Goal: Task Accomplishment & Management: Manage account settings

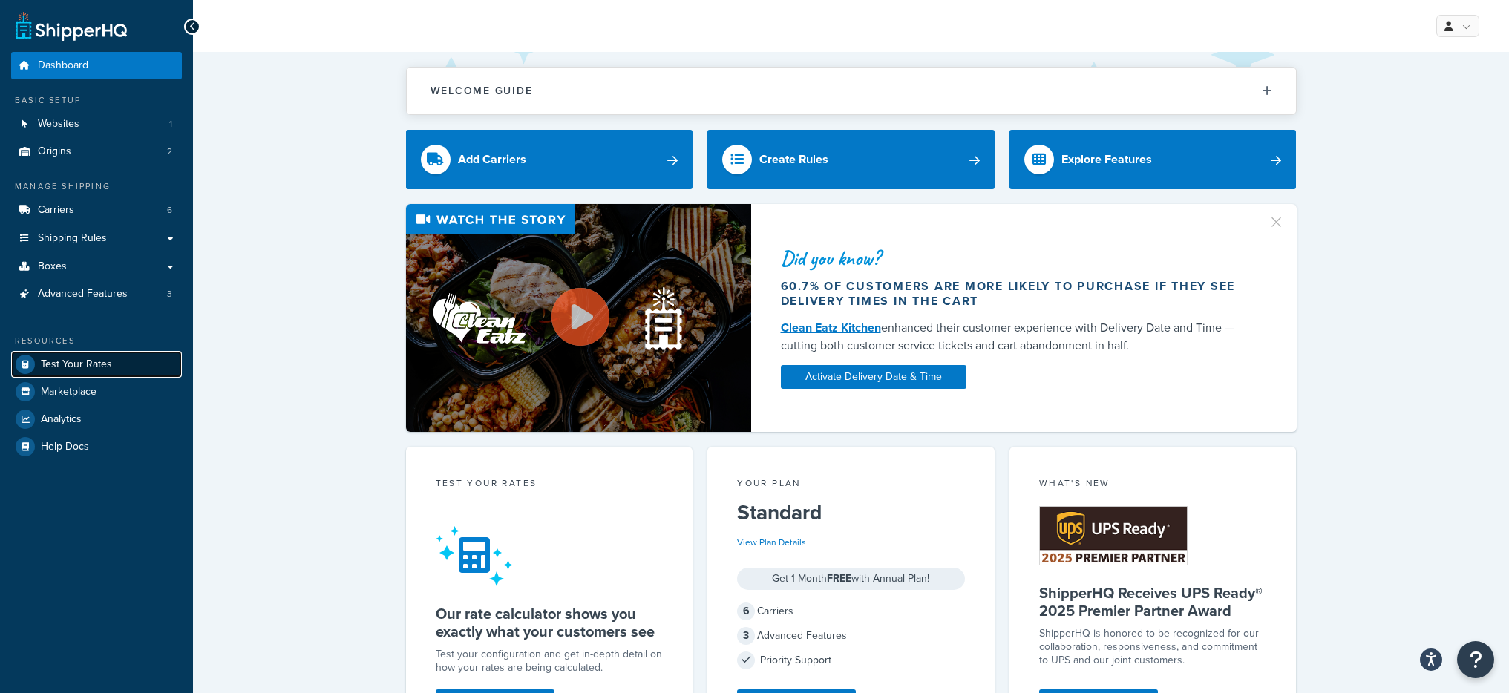
click at [111, 365] on link "Test Your Rates" at bounding box center [96, 364] width 171 height 27
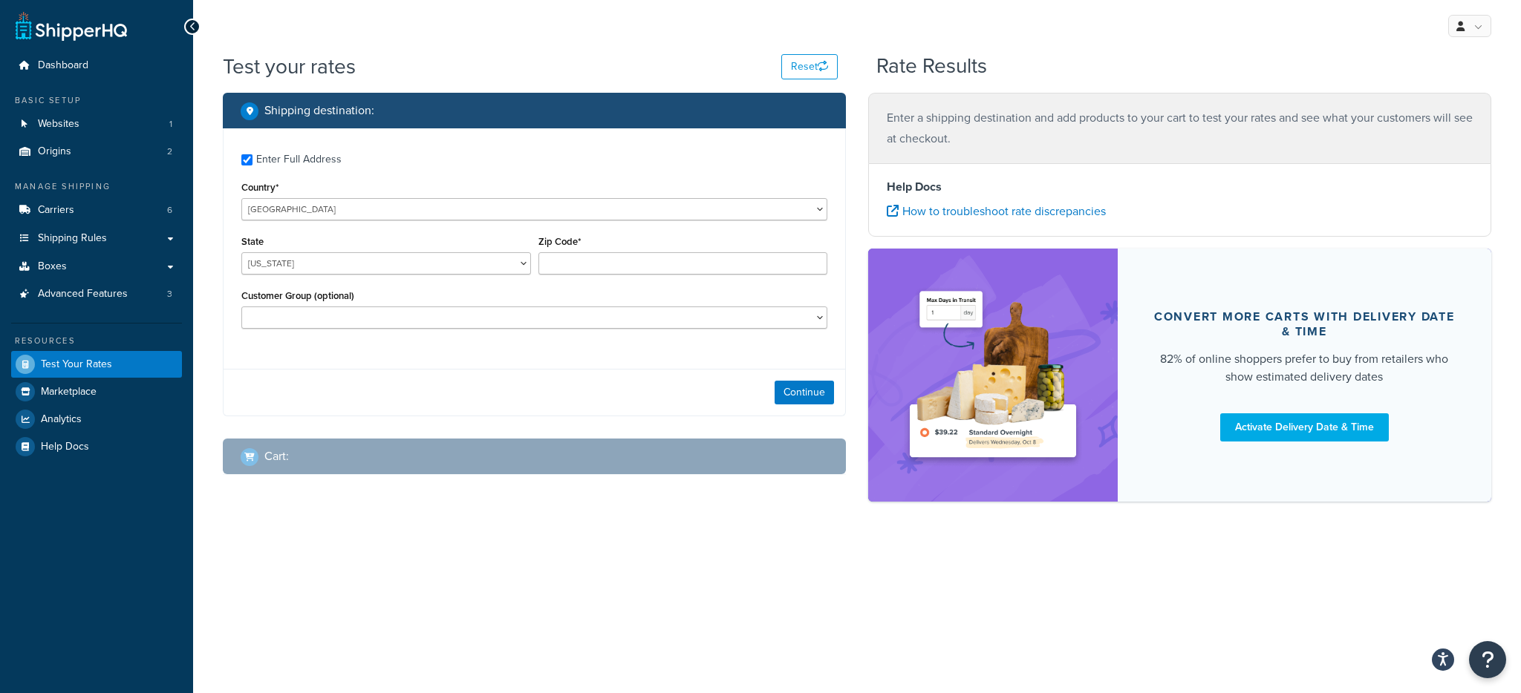
checkbox input "true"
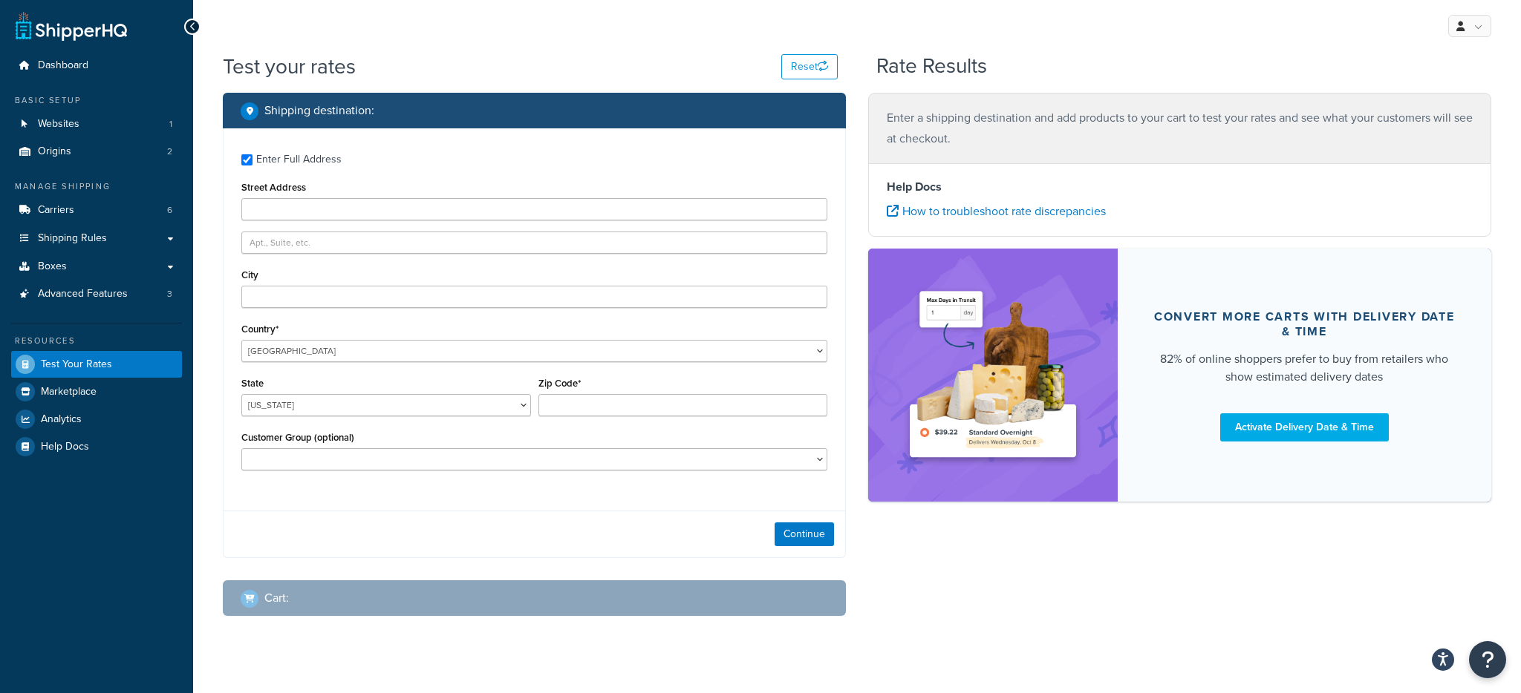
type input "red123"
type input "[GEOGRAPHIC_DATA]"
type input "19104"
select select "PA"
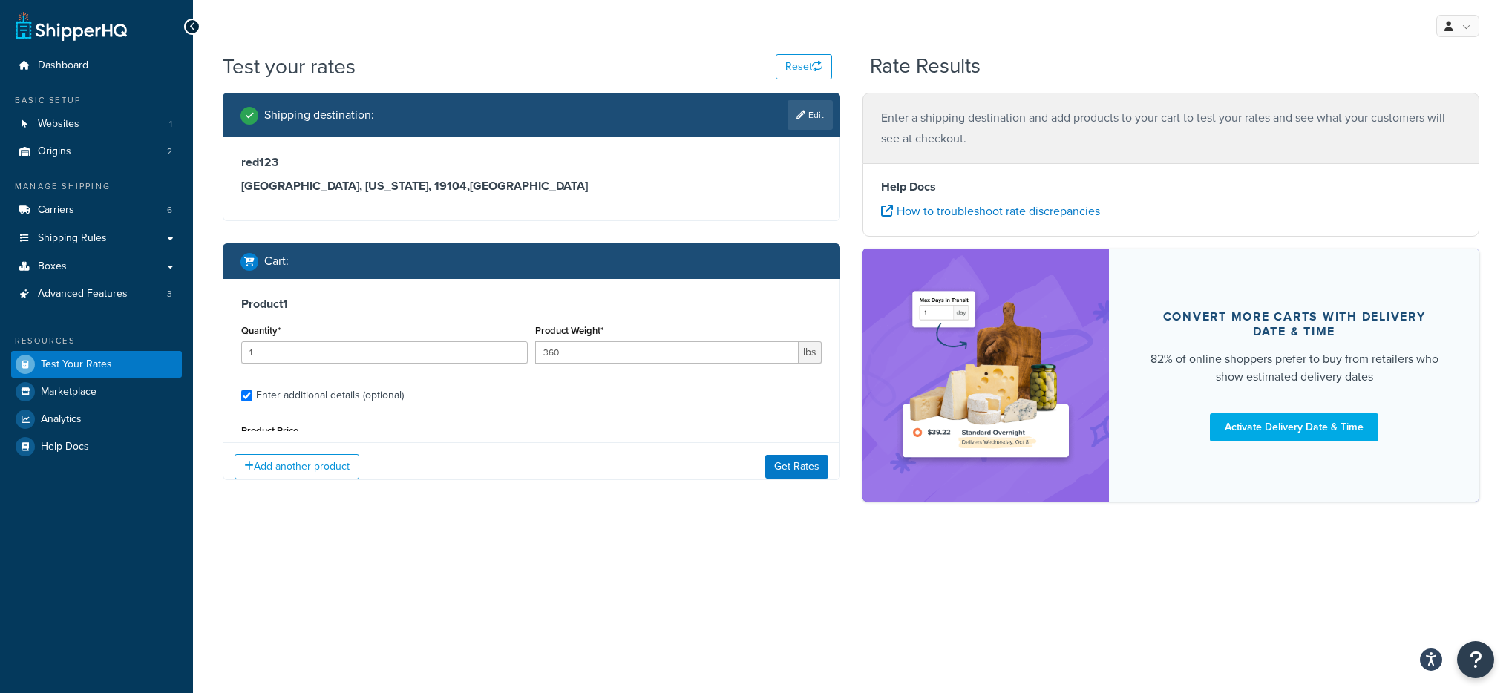
scroll to position [138, 0]
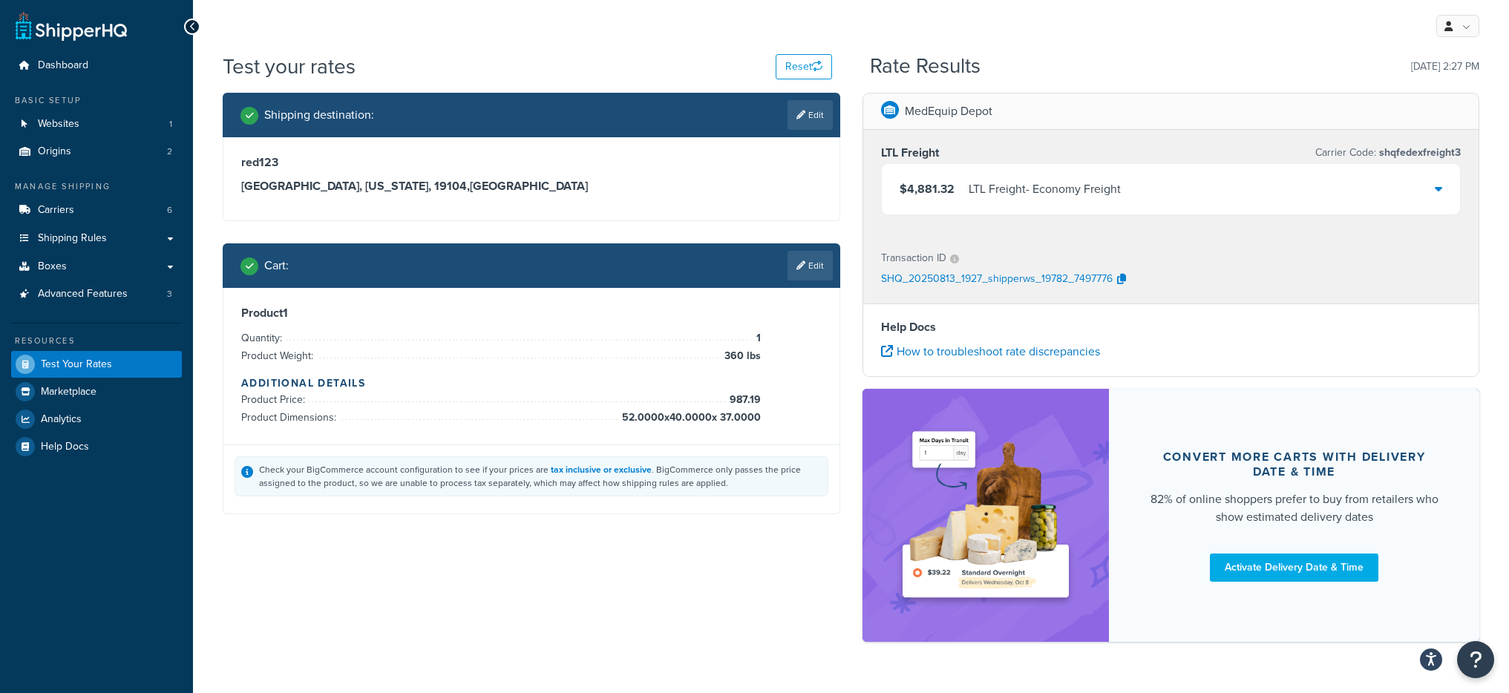
click at [929, 187] on span "$4,881.32" at bounding box center [927, 188] width 55 height 17
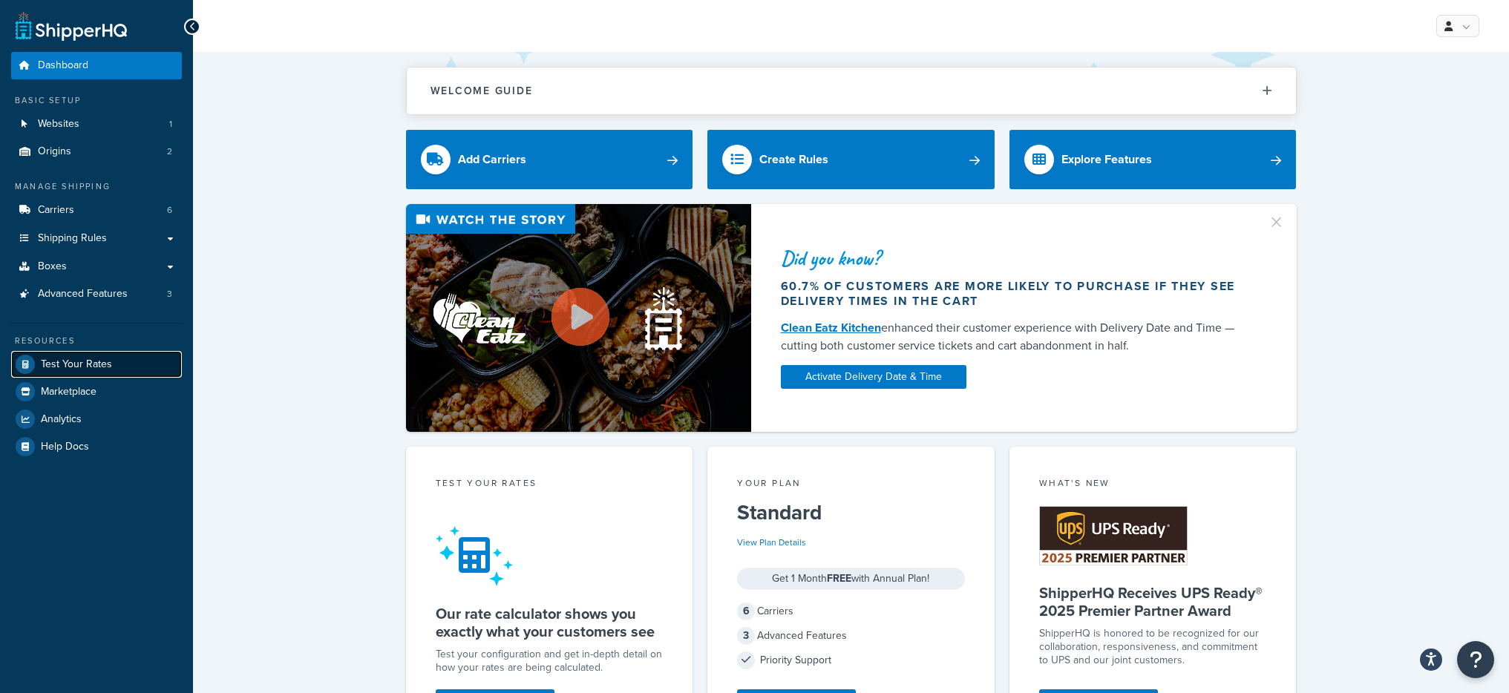
click at [101, 359] on span "Test Your Rates" at bounding box center [76, 365] width 71 height 13
click at [114, 357] on link "Test Your Rates" at bounding box center [96, 364] width 171 height 27
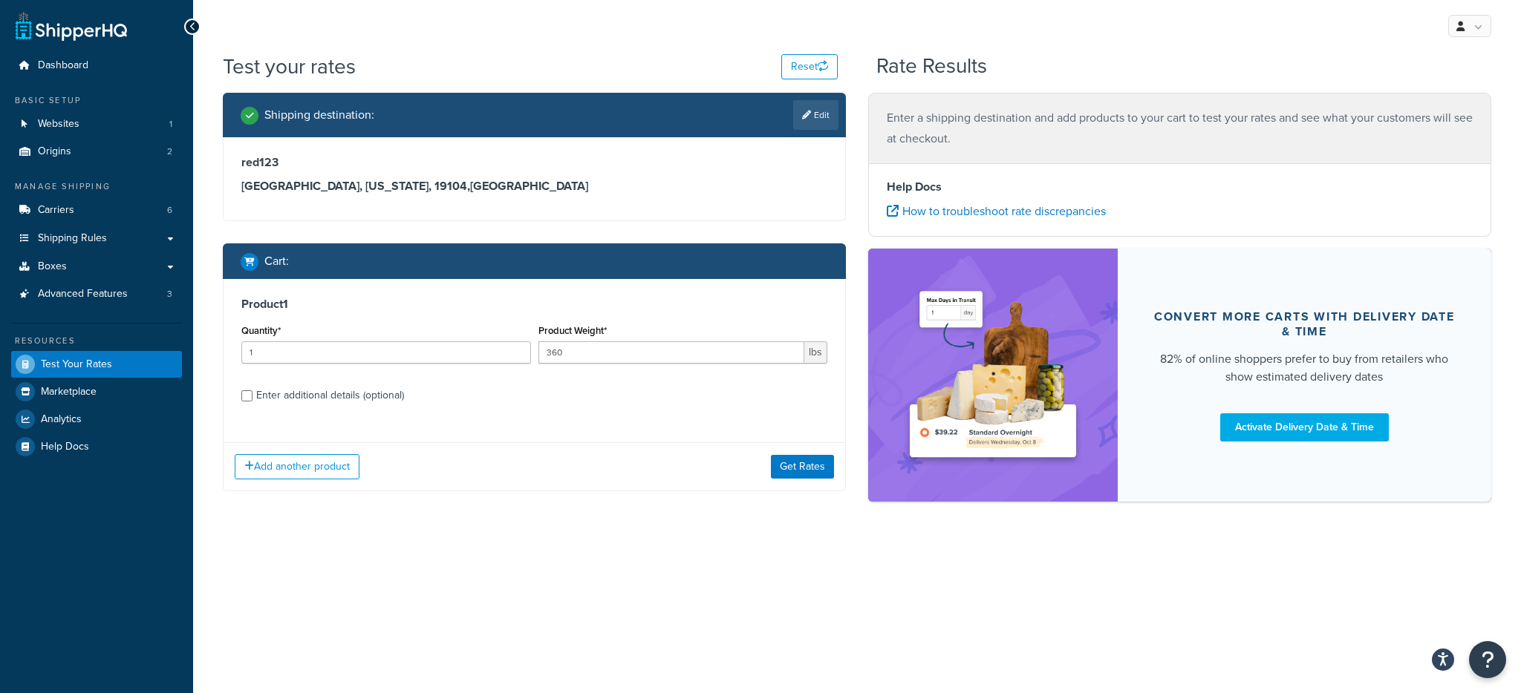
click at [292, 393] on div "Enter additional details (optional)" at bounding box center [330, 395] width 148 height 21
click at [252, 393] on input "Enter additional details (optional)" at bounding box center [246, 396] width 11 height 11
checkbox input "true"
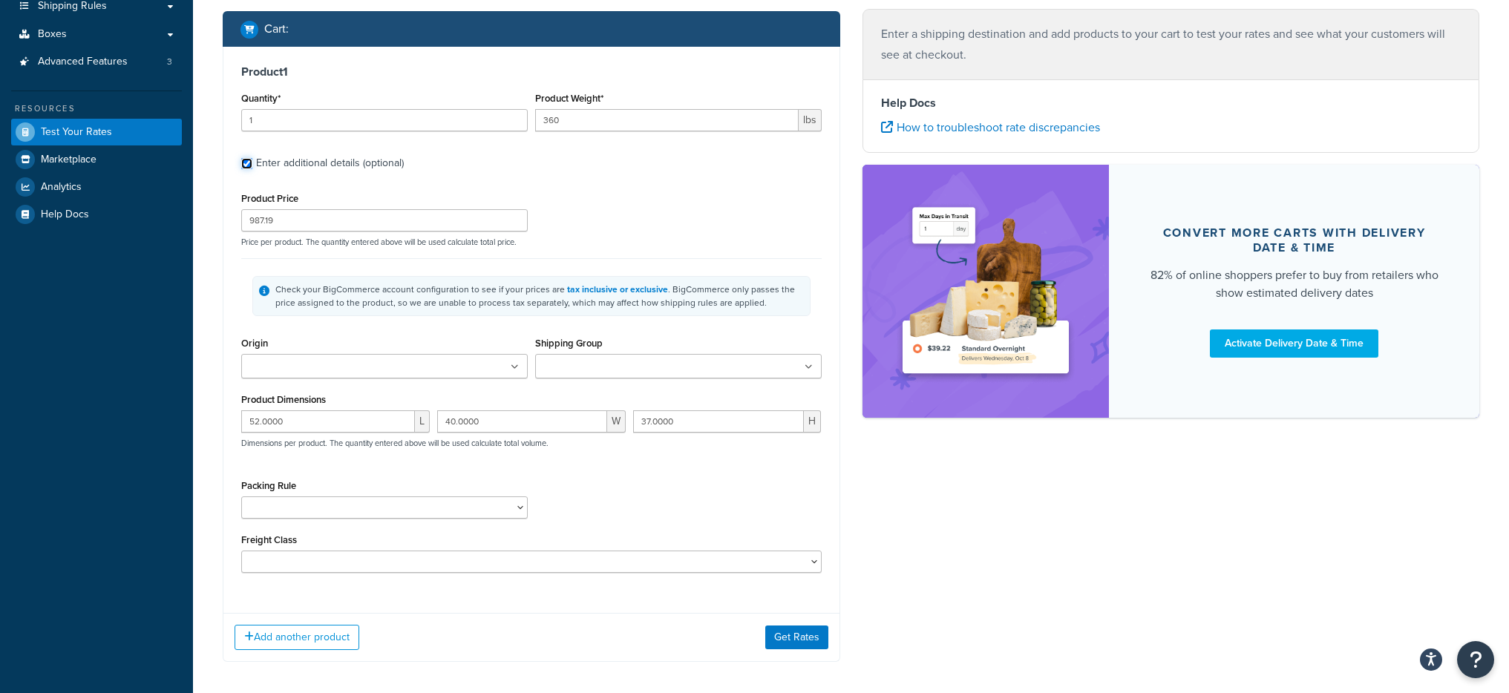
scroll to position [298, 0]
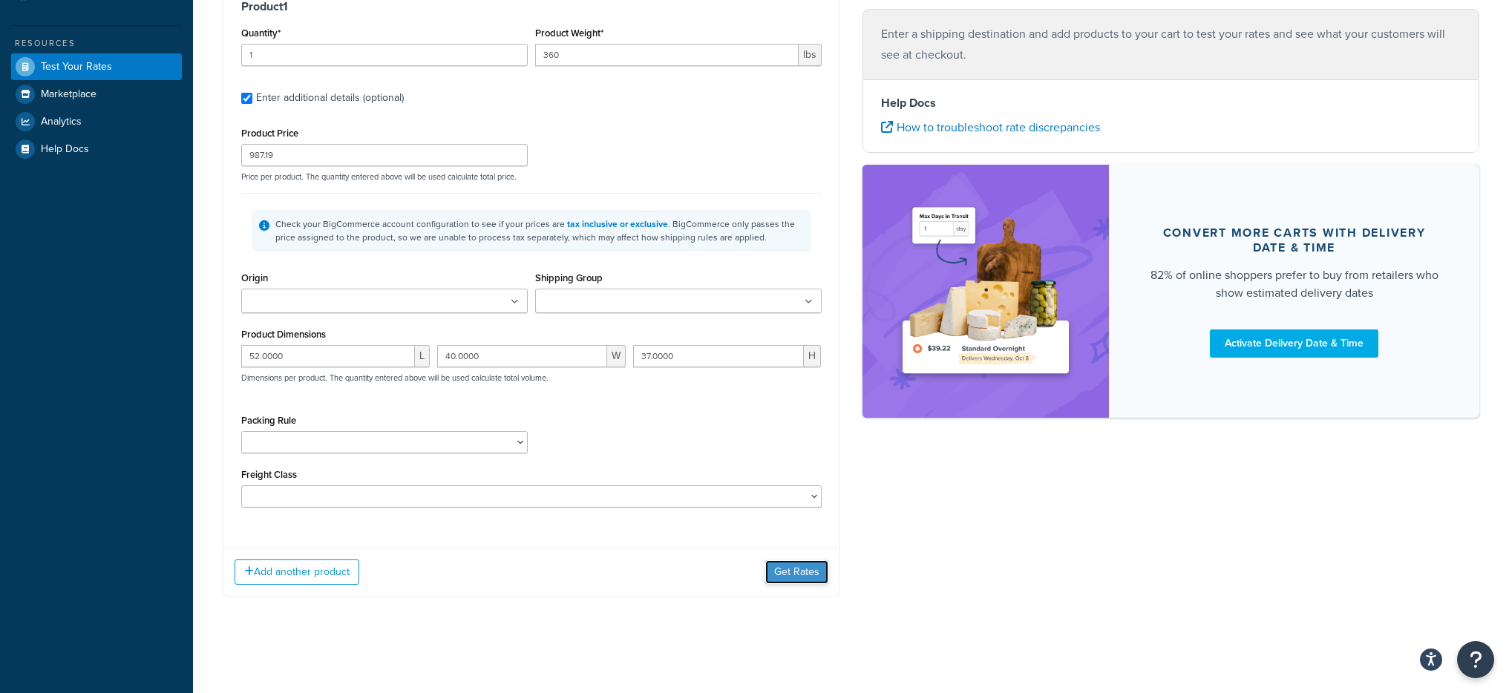
click at [797, 580] on button "Get Rates" at bounding box center [797, 573] width 63 height 24
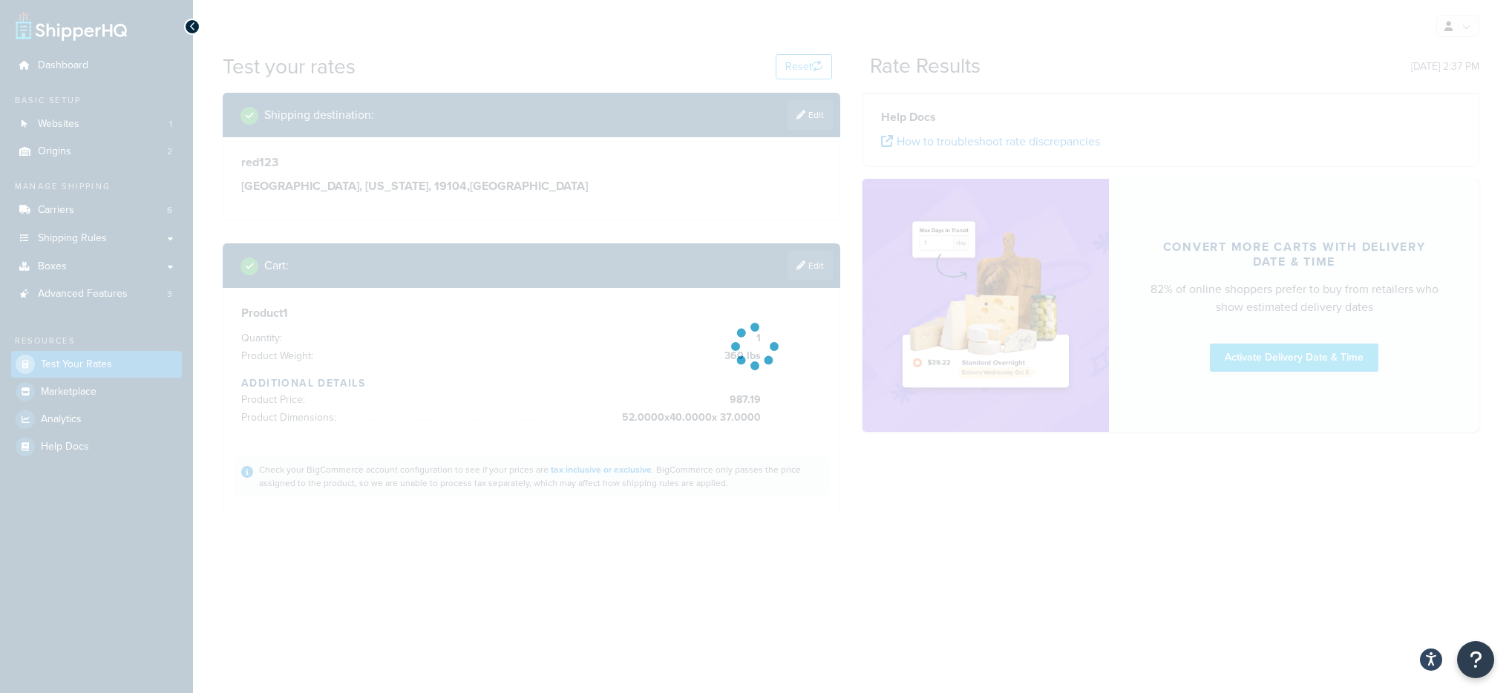
scroll to position [0, 0]
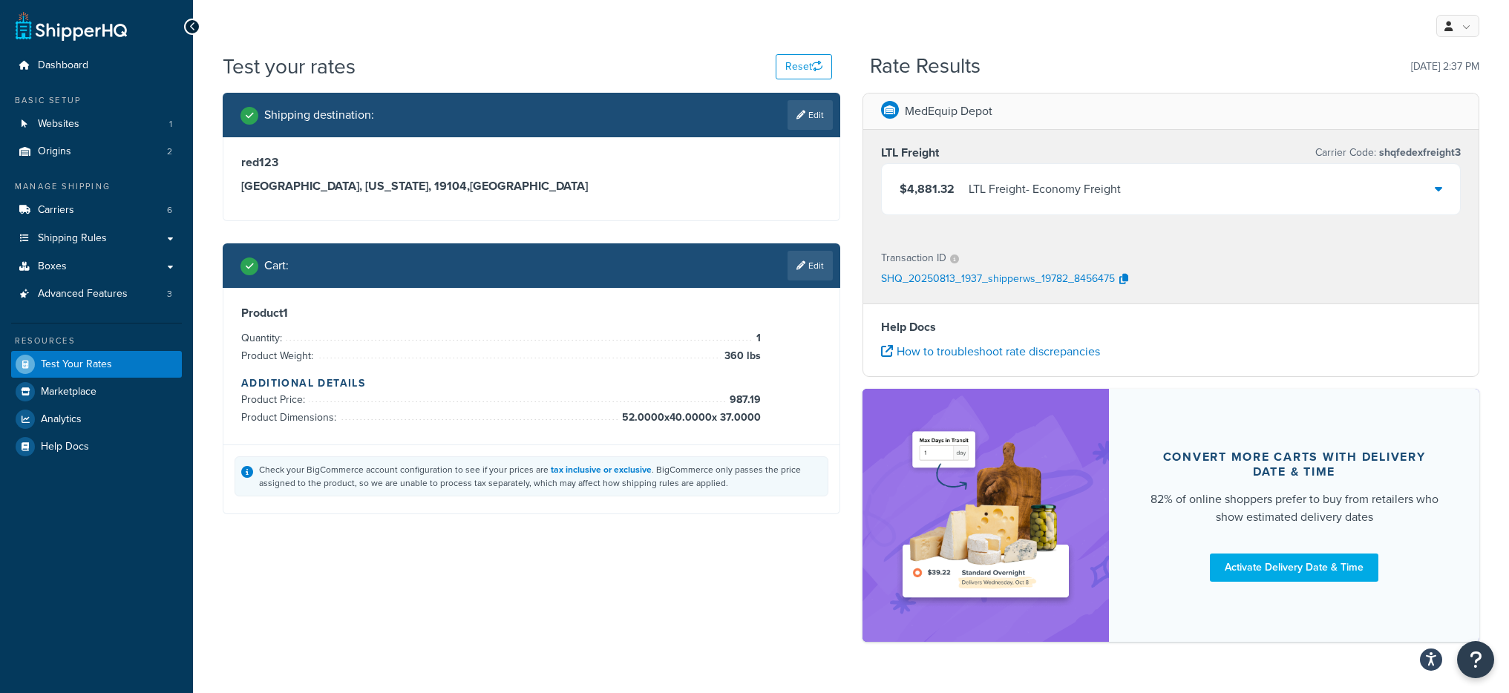
click at [1125, 190] on div "$4,881.32 LTL Freight - Economy Freight" at bounding box center [1171, 189] width 579 height 50
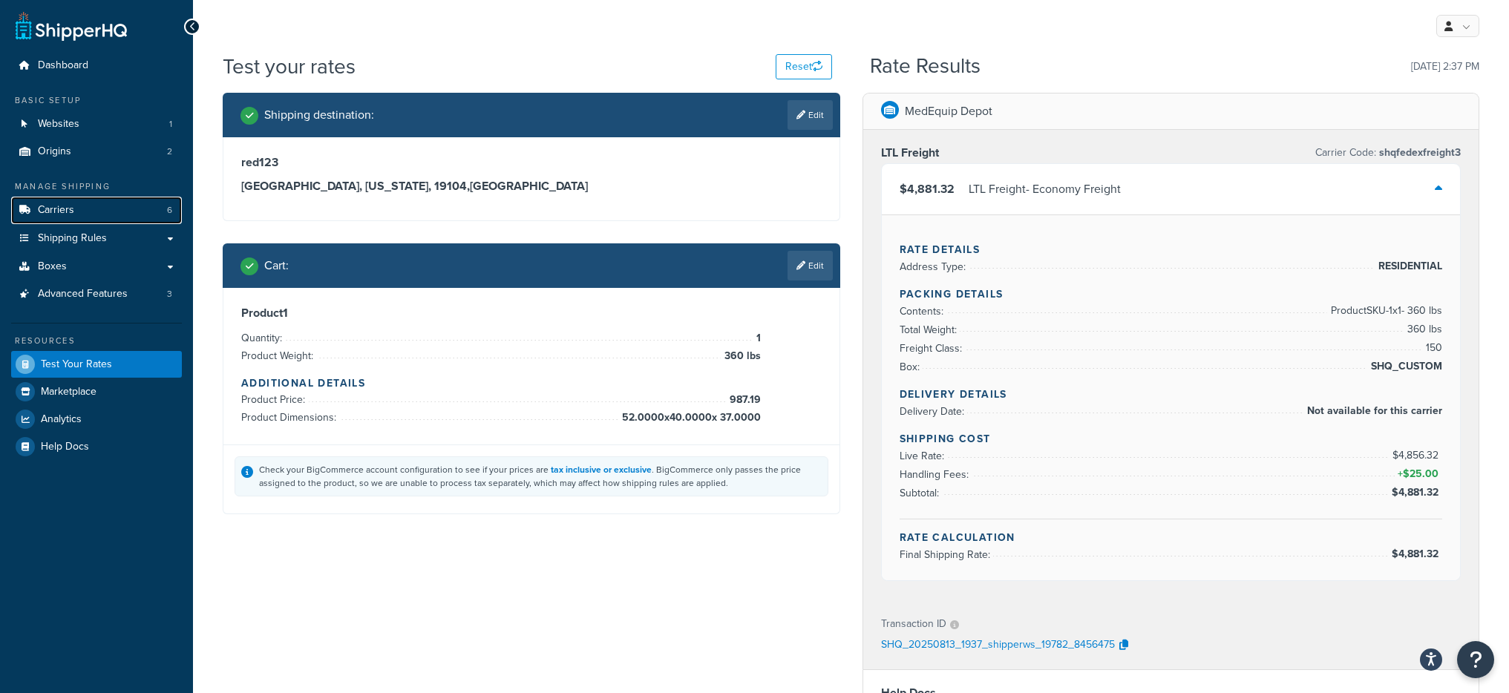
scroll to position [3, 0]
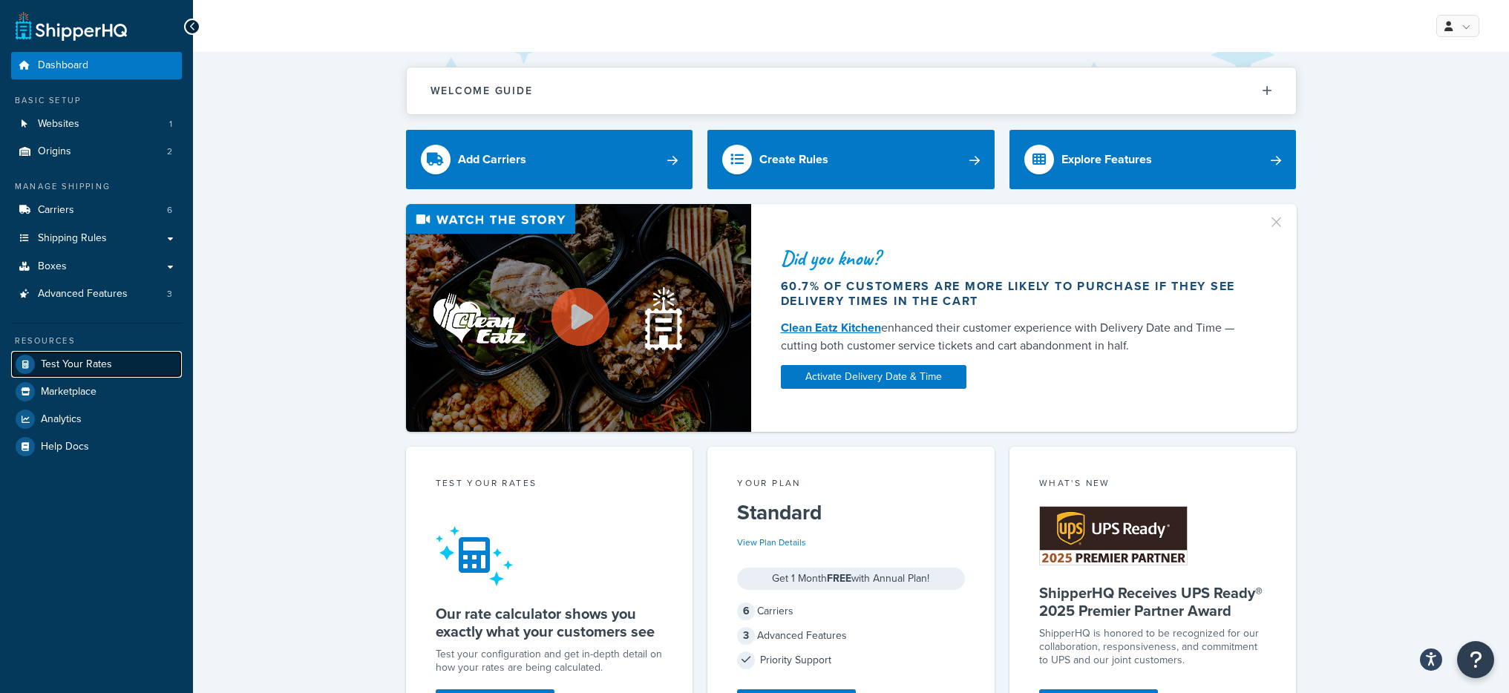
click at [87, 373] on link "Test Your Rates" at bounding box center [96, 364] width 171 height 27
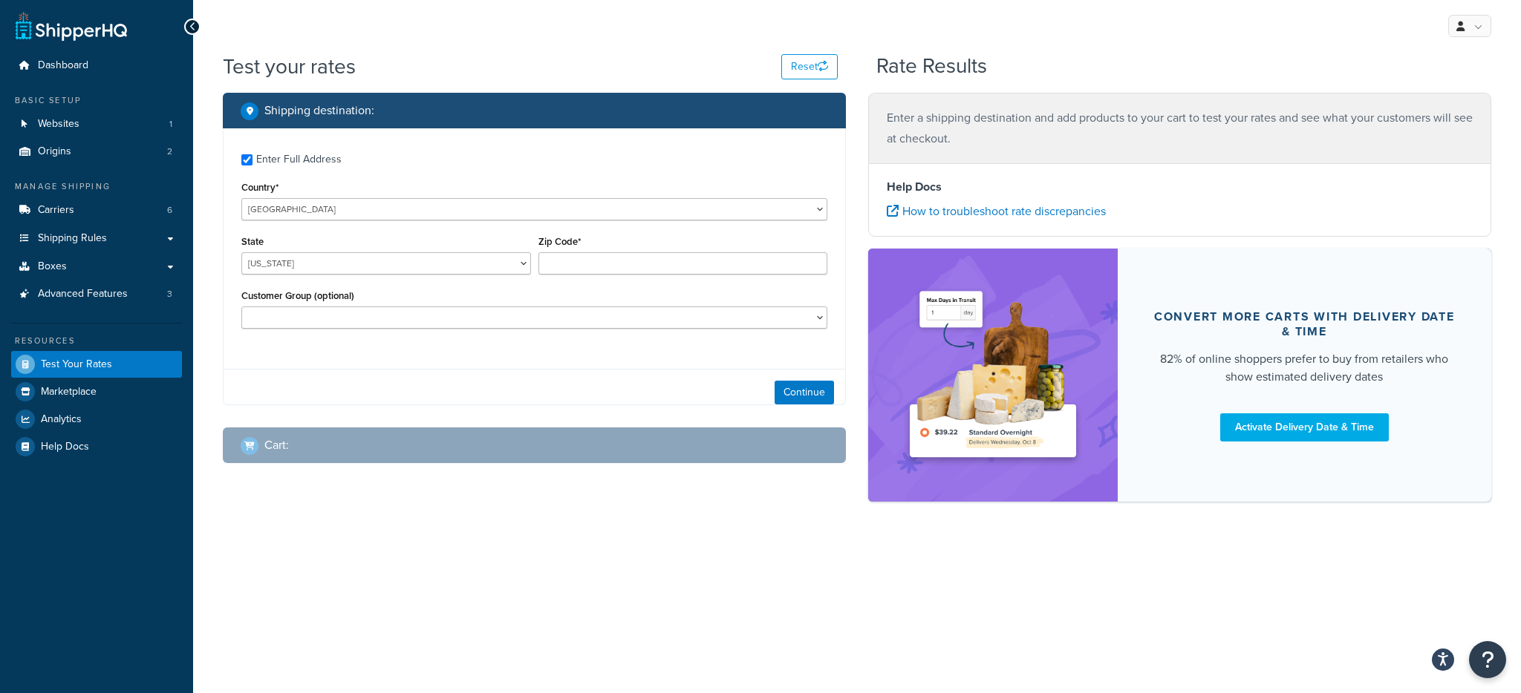
checkbox input "true"
type input "72143"
select select "AR"
select select
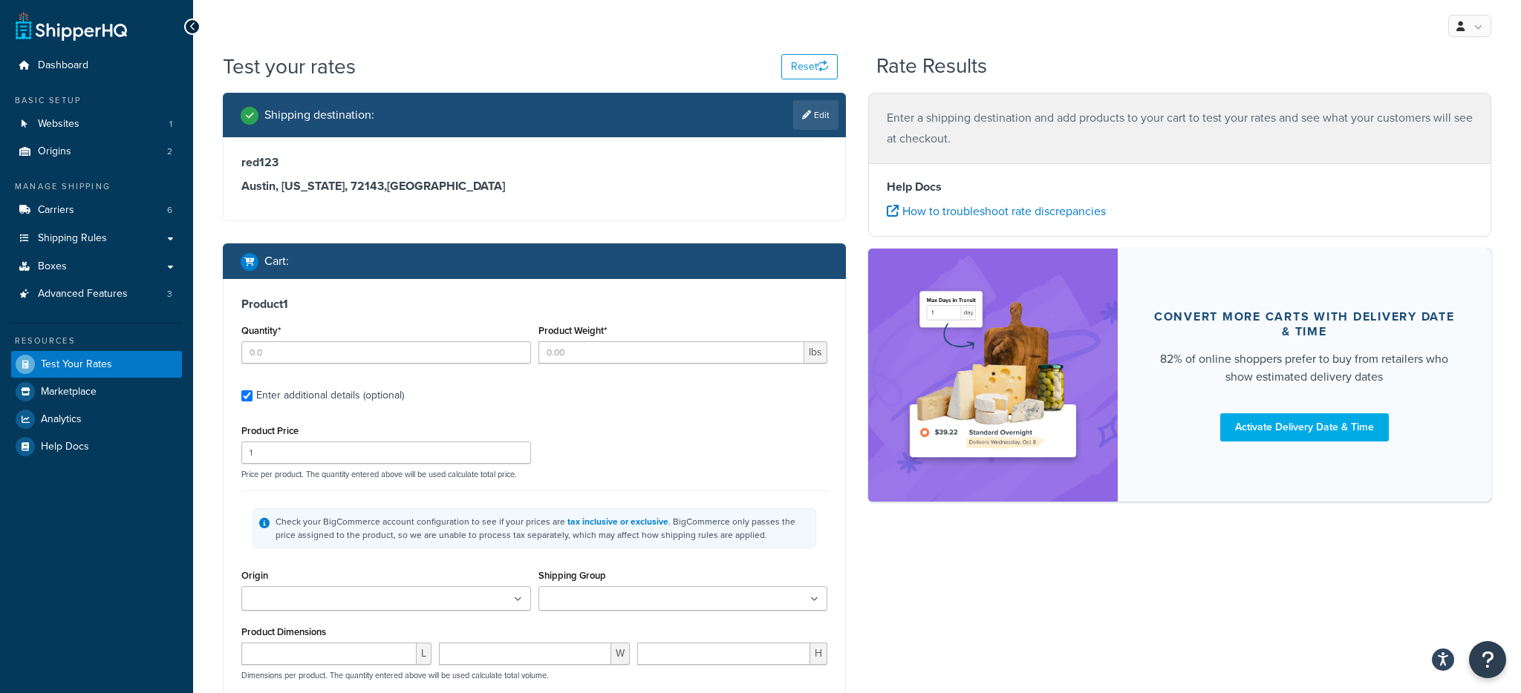
type input "1"
type input "360"
type input "987.19"
type input "52.0000"
type input "40.0000"
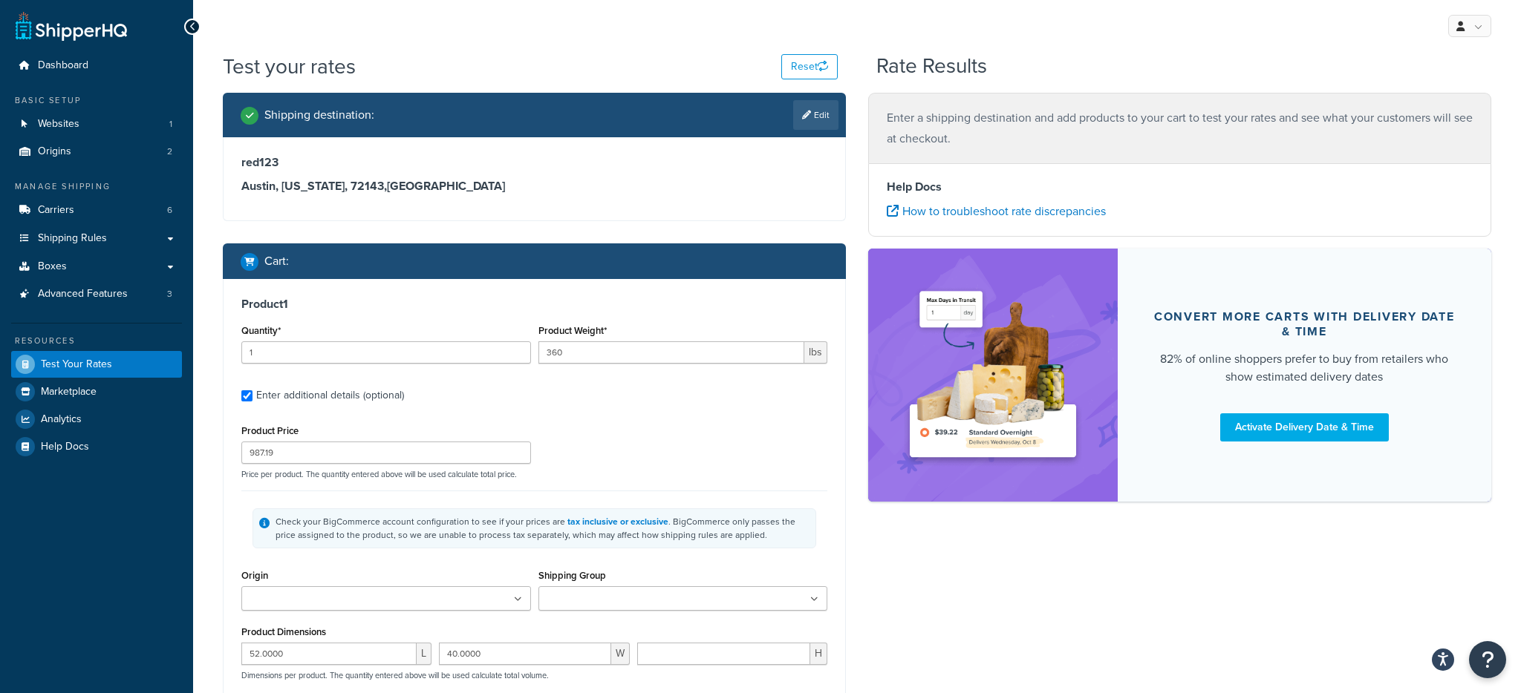
type input "37.0000"
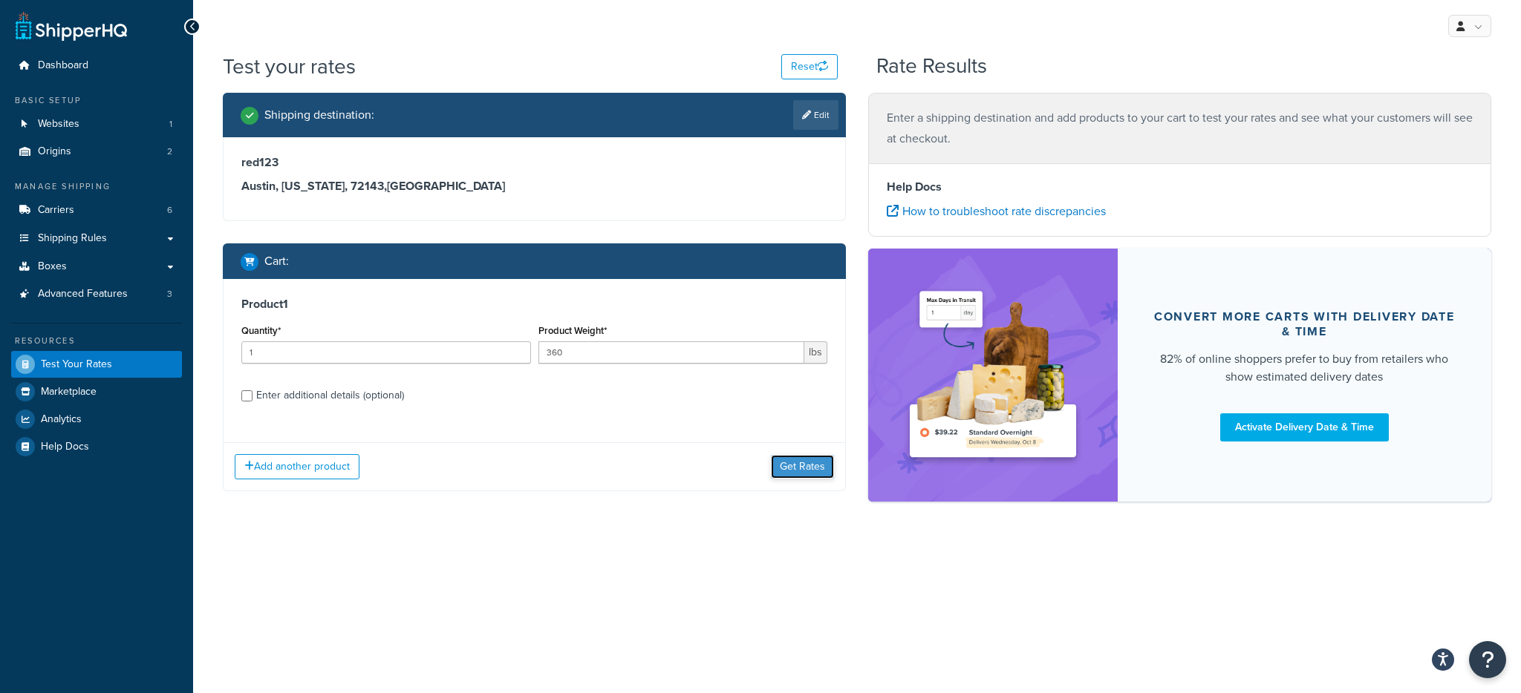
click at [782, 470] on button "Get Rates" at bounding box center [802, 467] width 63 height 24
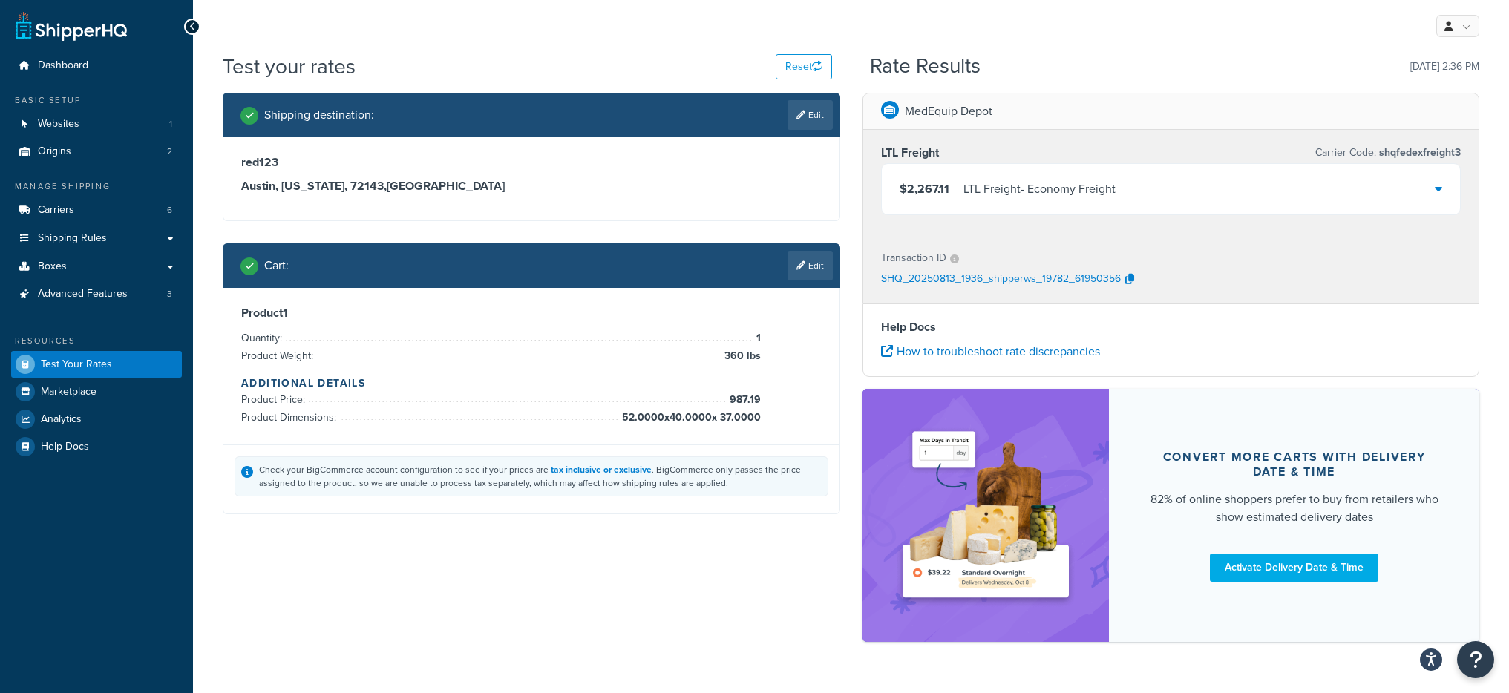
click at [1090, 186] on div "LTL Freight - Economy Freight" at bounding box center [1040, 189] width 152 height 21
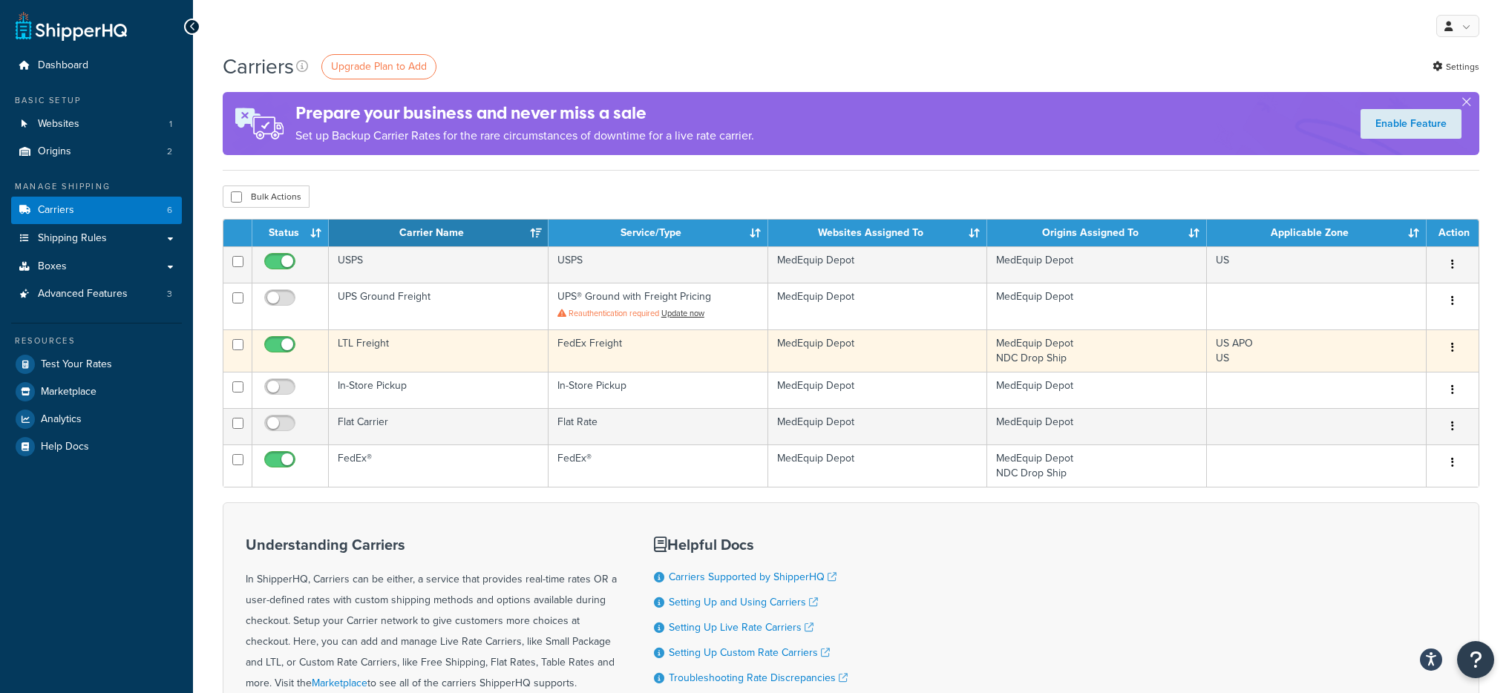
click at [417, 355] on td "LTL Freight" at bounding box center [439, 351] width 220 height 42
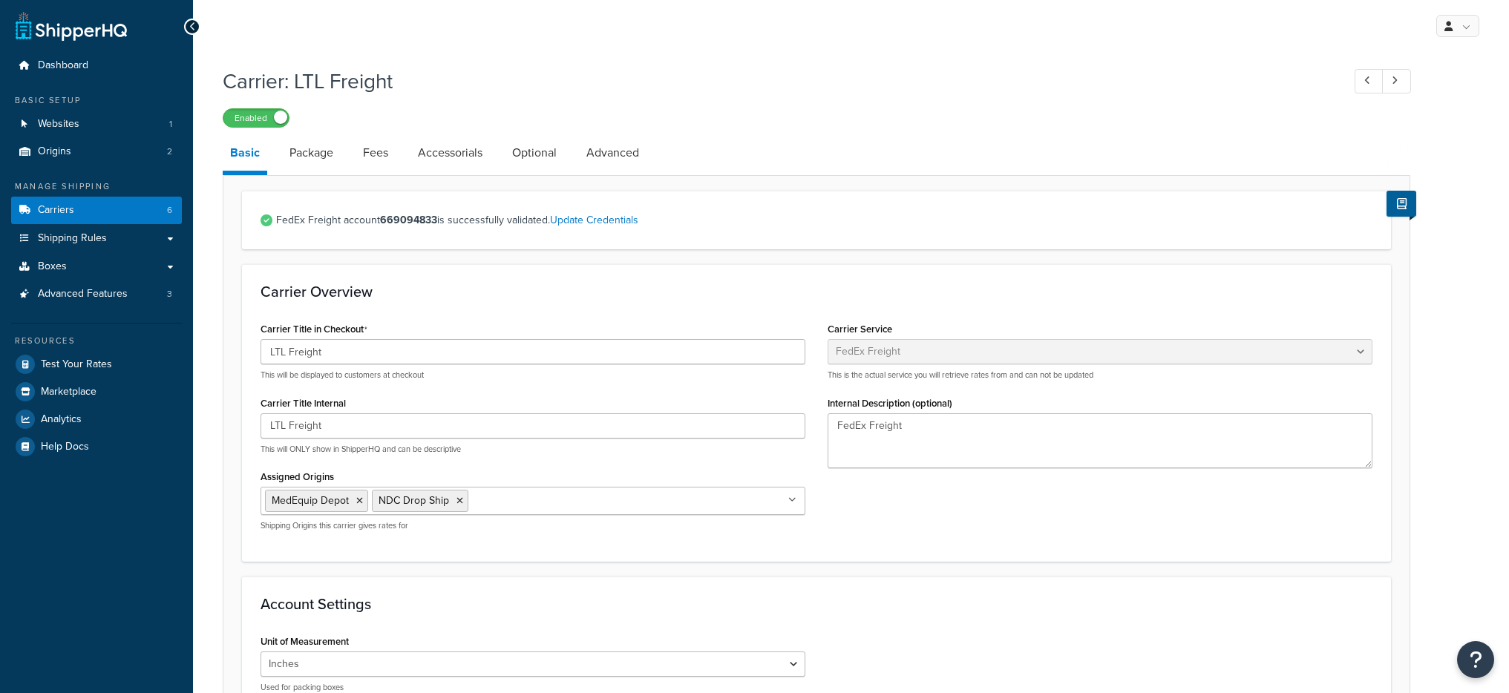
select select "fedExFreight"
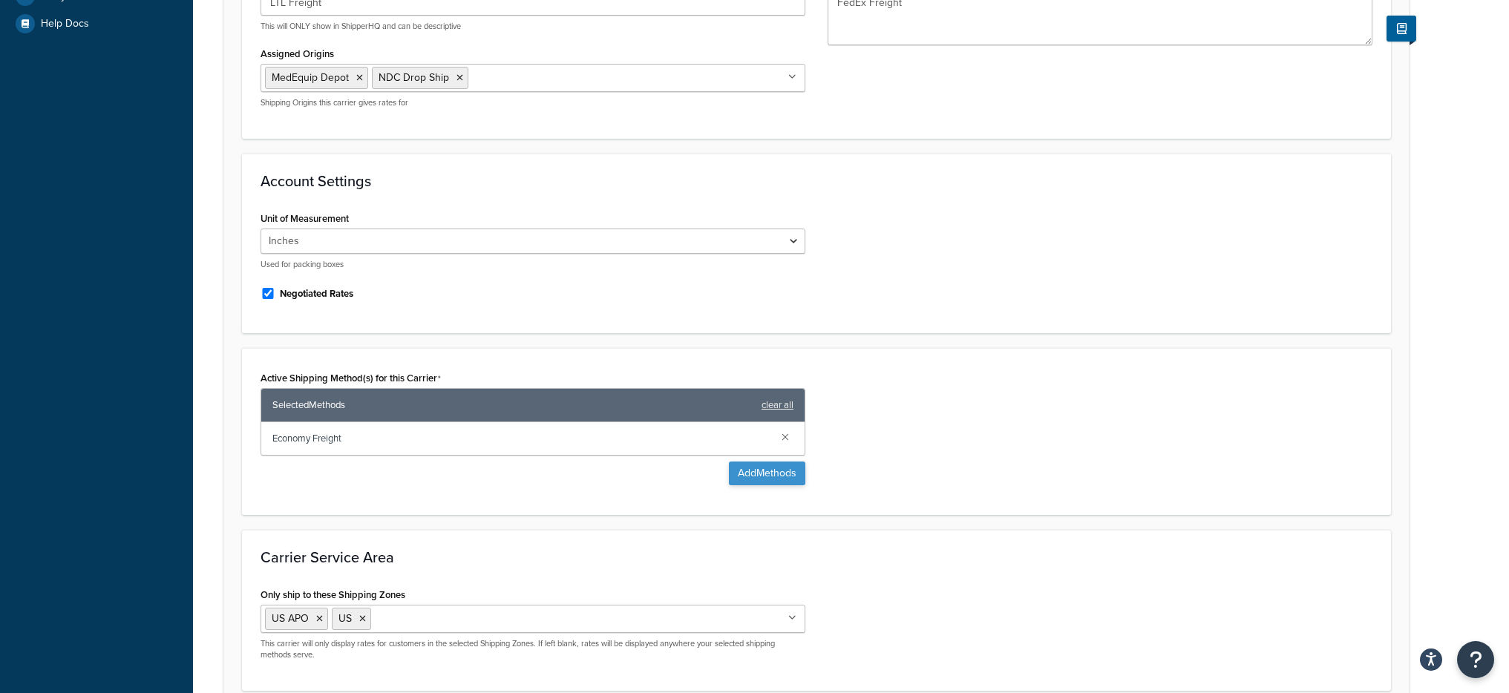
click at [728, 460] on div "Active Shipping Method(s) for this Carrier Selected Methods clear all Economy F…" at bounding box center [533, 427] width 545 height 118
click at [731, 468] on button "Add Methods" at bounding box center [767, 474] width 76 height 24
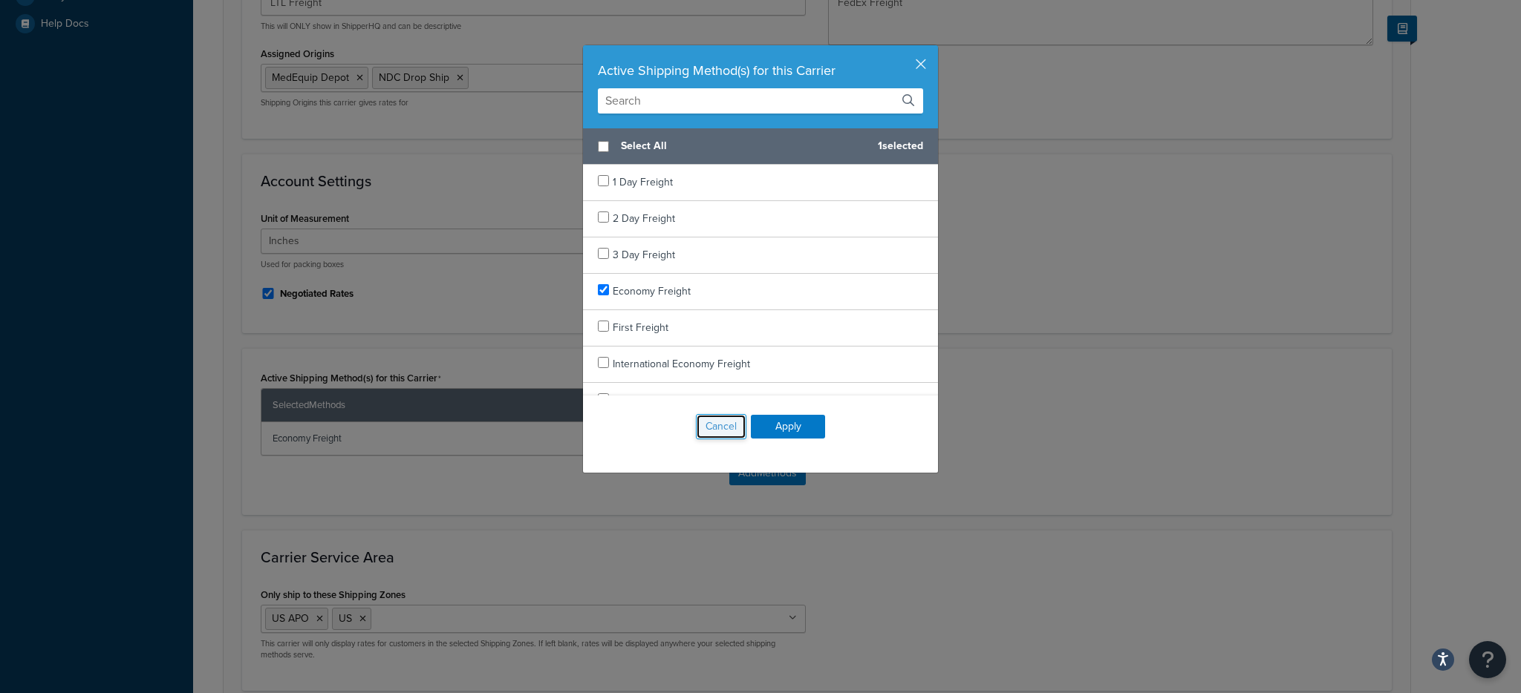
click at [708, 437] on button "Cancel" at bounding box center [721, 426] width 50 height 25
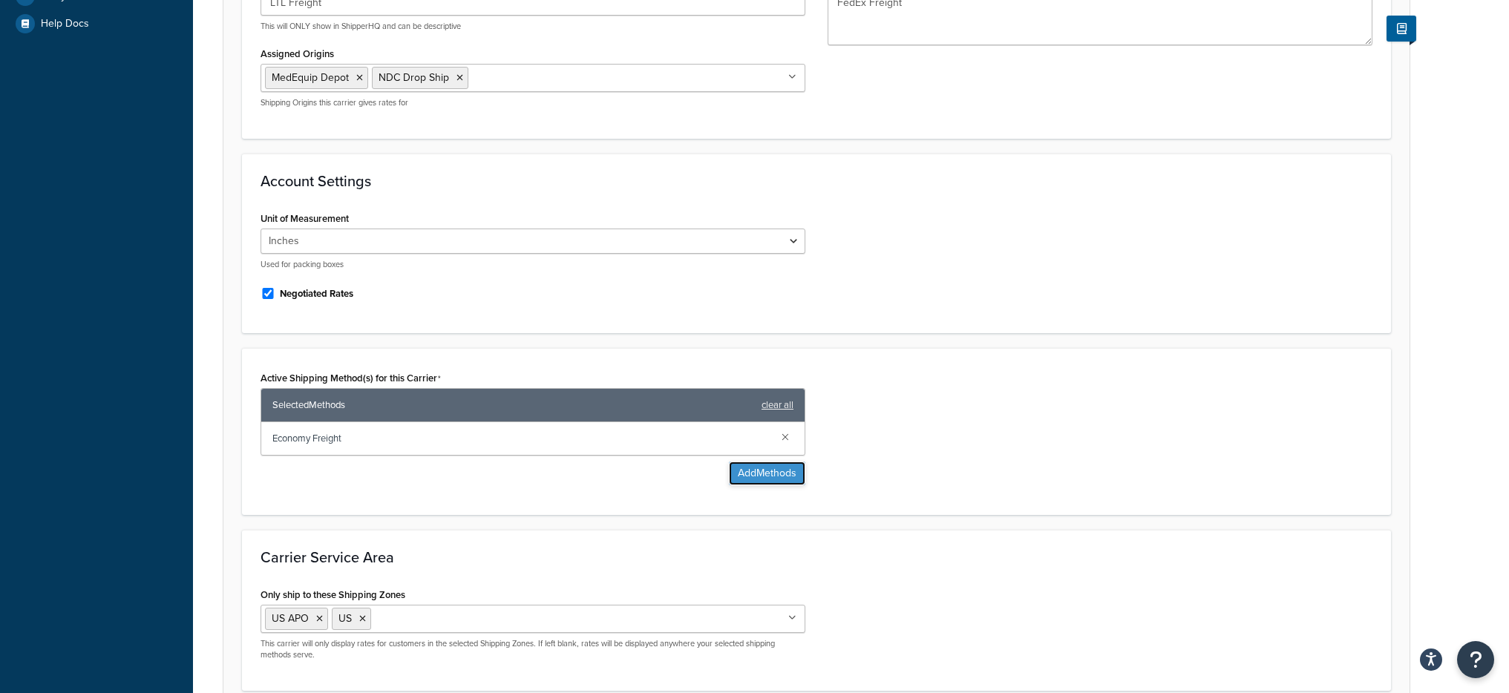
click at [746, 482] on button "Add Methods" at bounding box center [767, 474] width 76 height 24
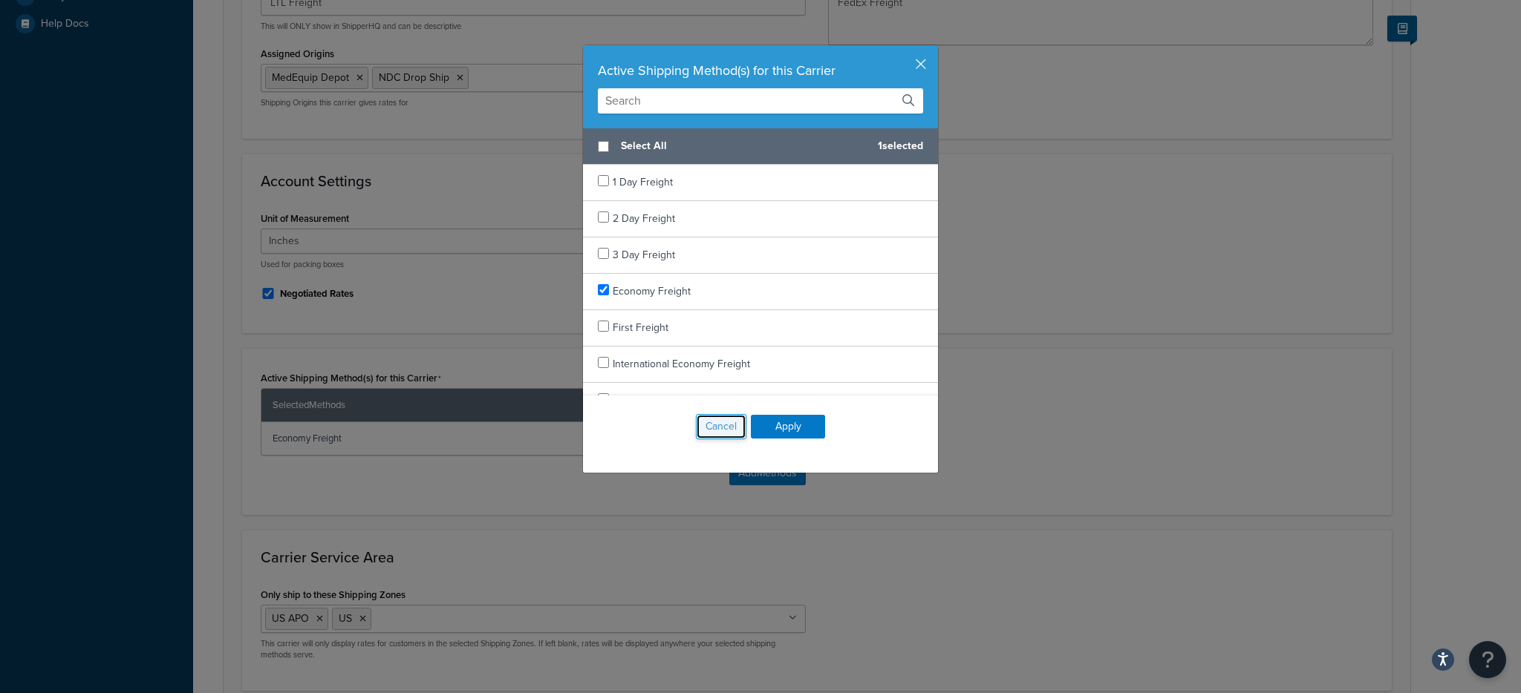
click at [723, 419] on button "Cancel" at bounding box center [721, 426] width 50 height 25
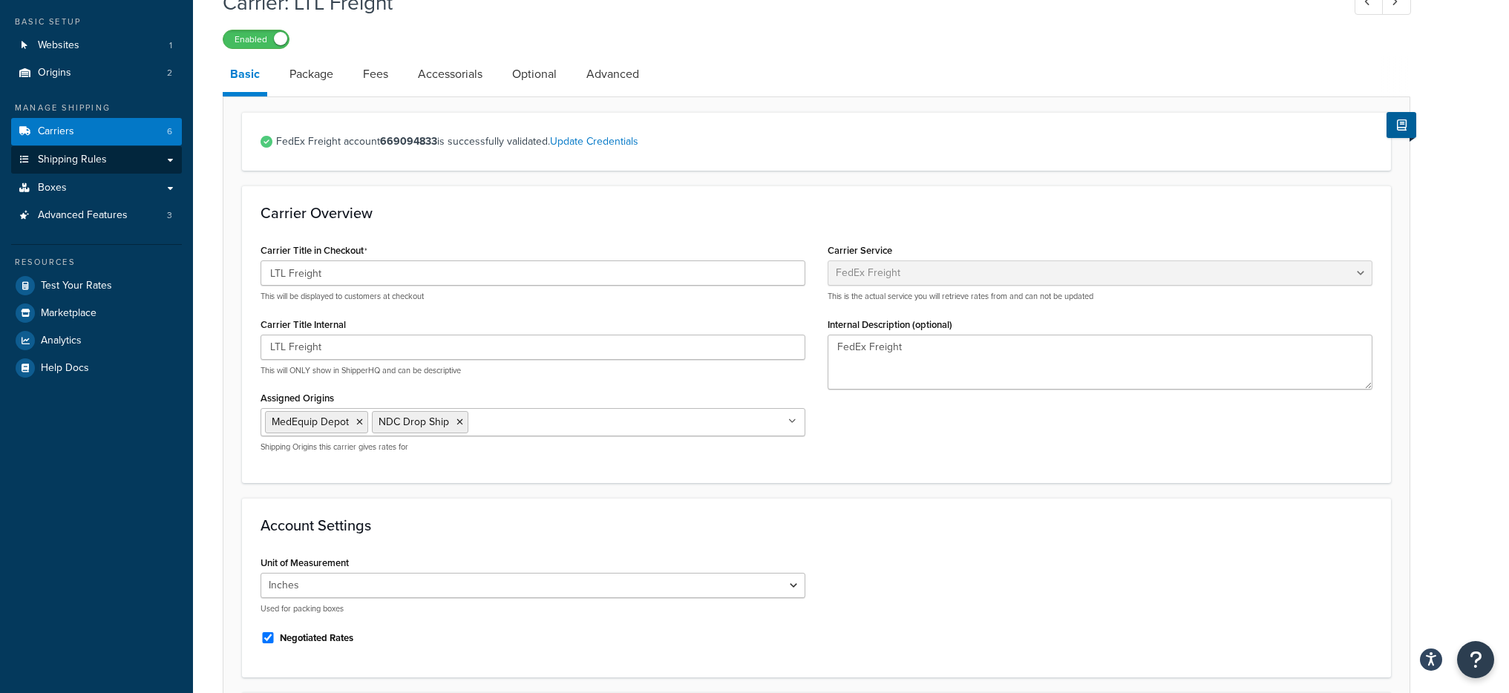
scroll to position [78, 0]
click at [118, 140] on link "Carriers 6" at bounding box center [96, 132] width 171 height 27
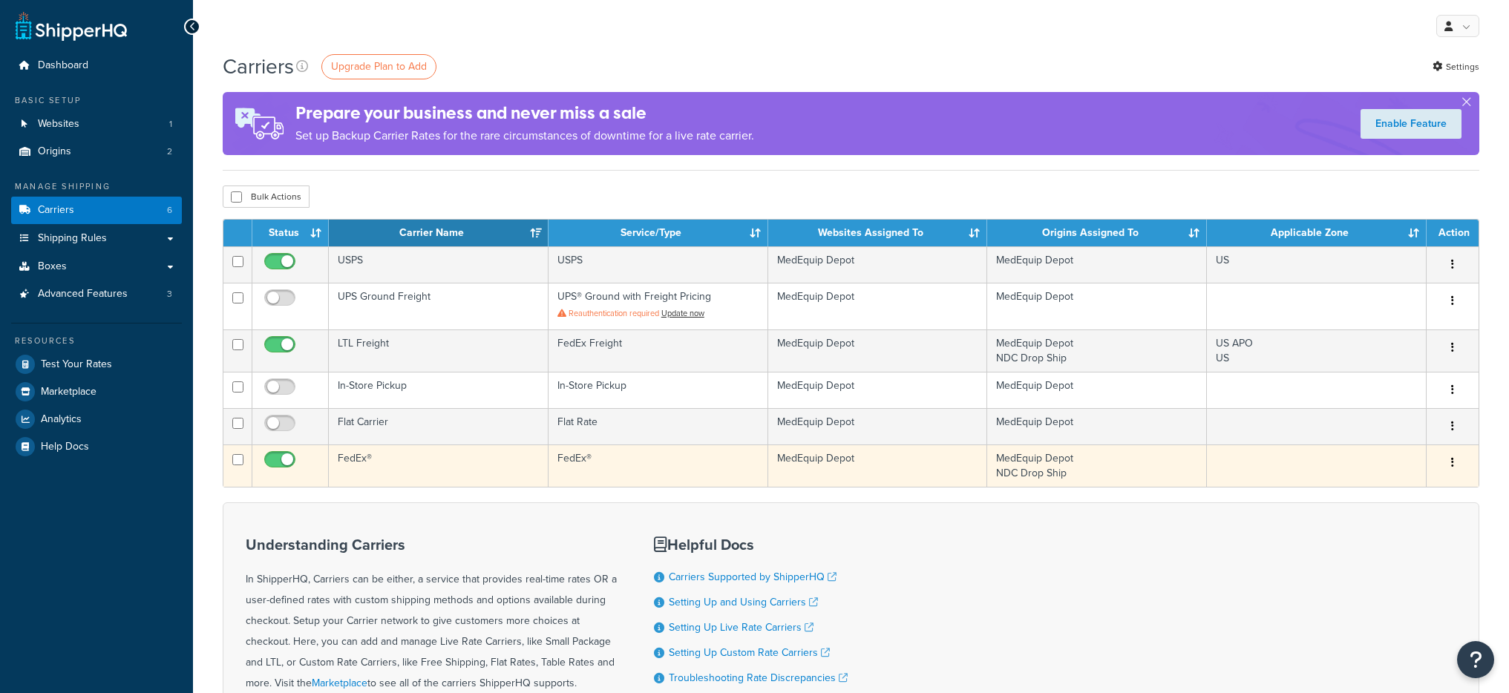
click at [452, 466] on td "FedEx®" at bounding box center [439, 466] width 220 height 42
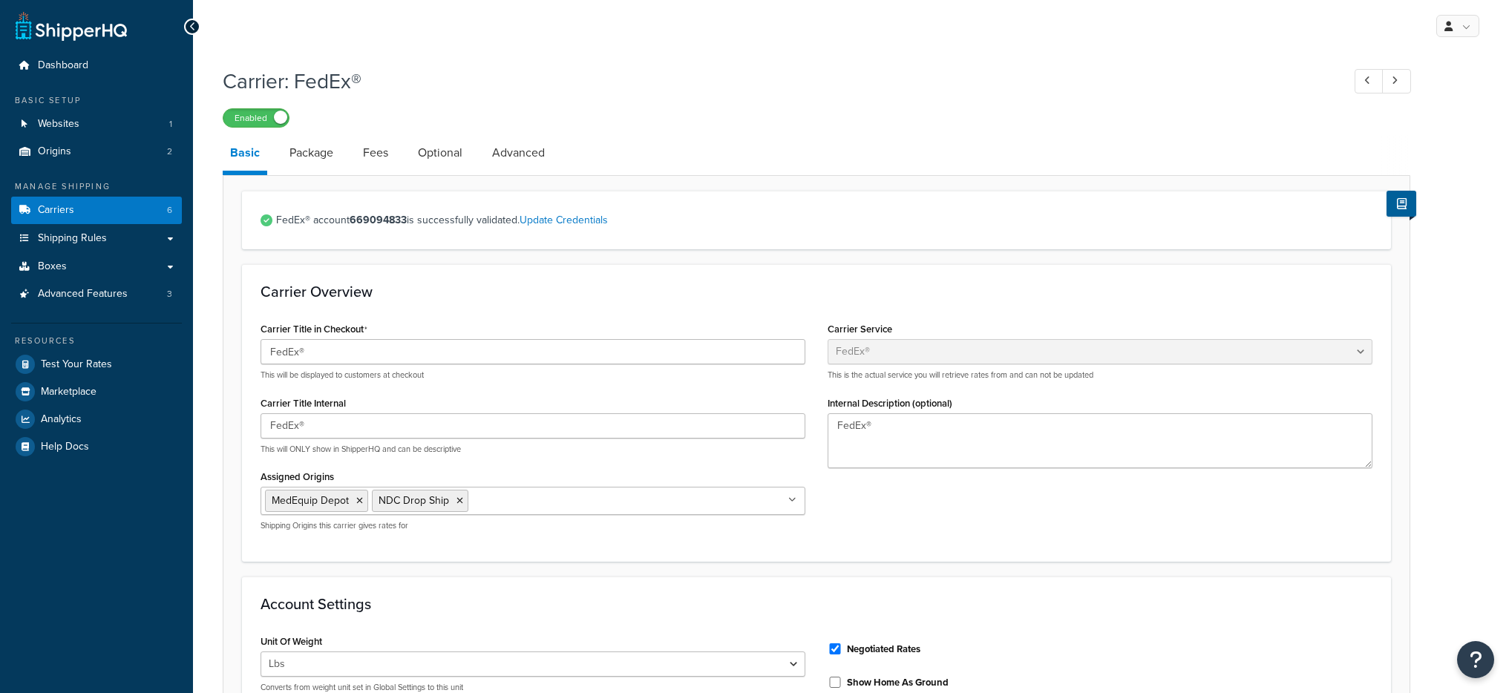
select select "fedEx"
select select "REGULAR_PICKUP"
select select "YOUR_PACKAGING"
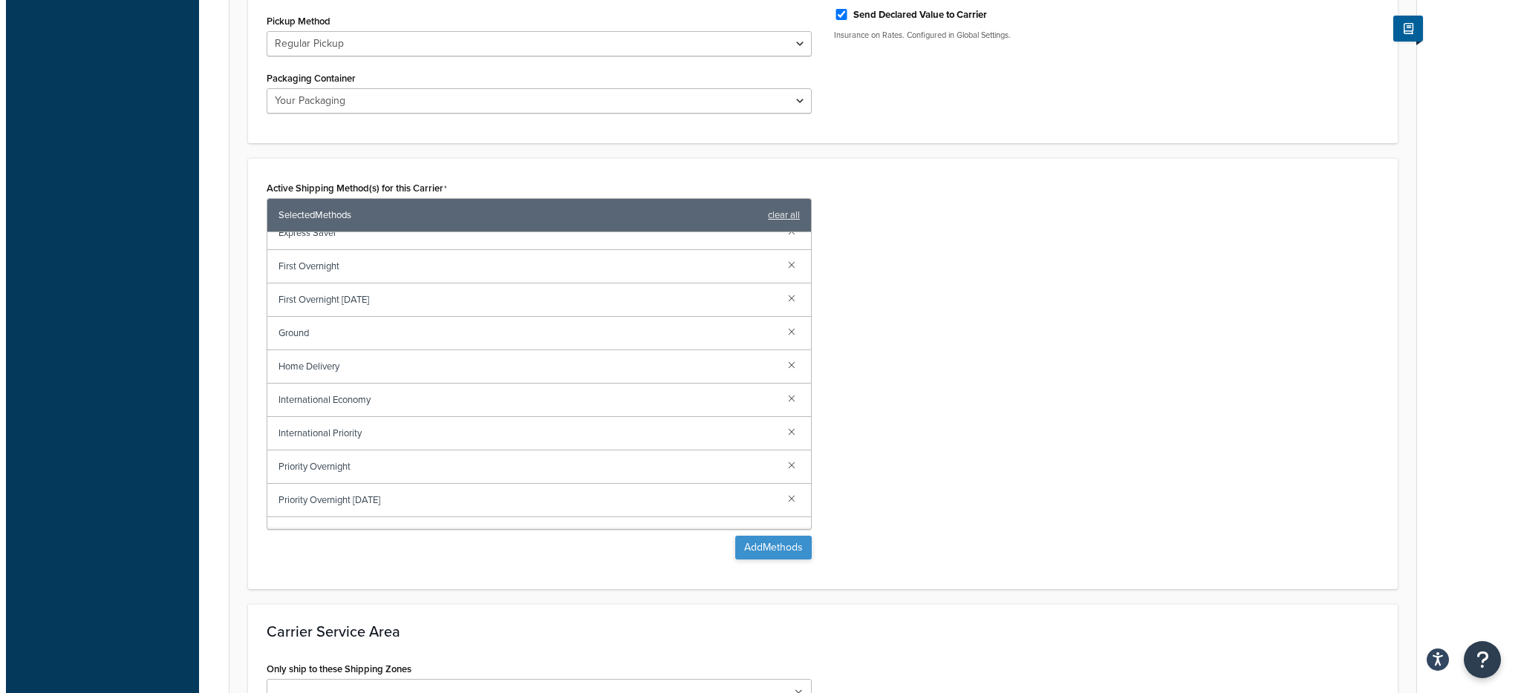
scroll to position [140, 0]
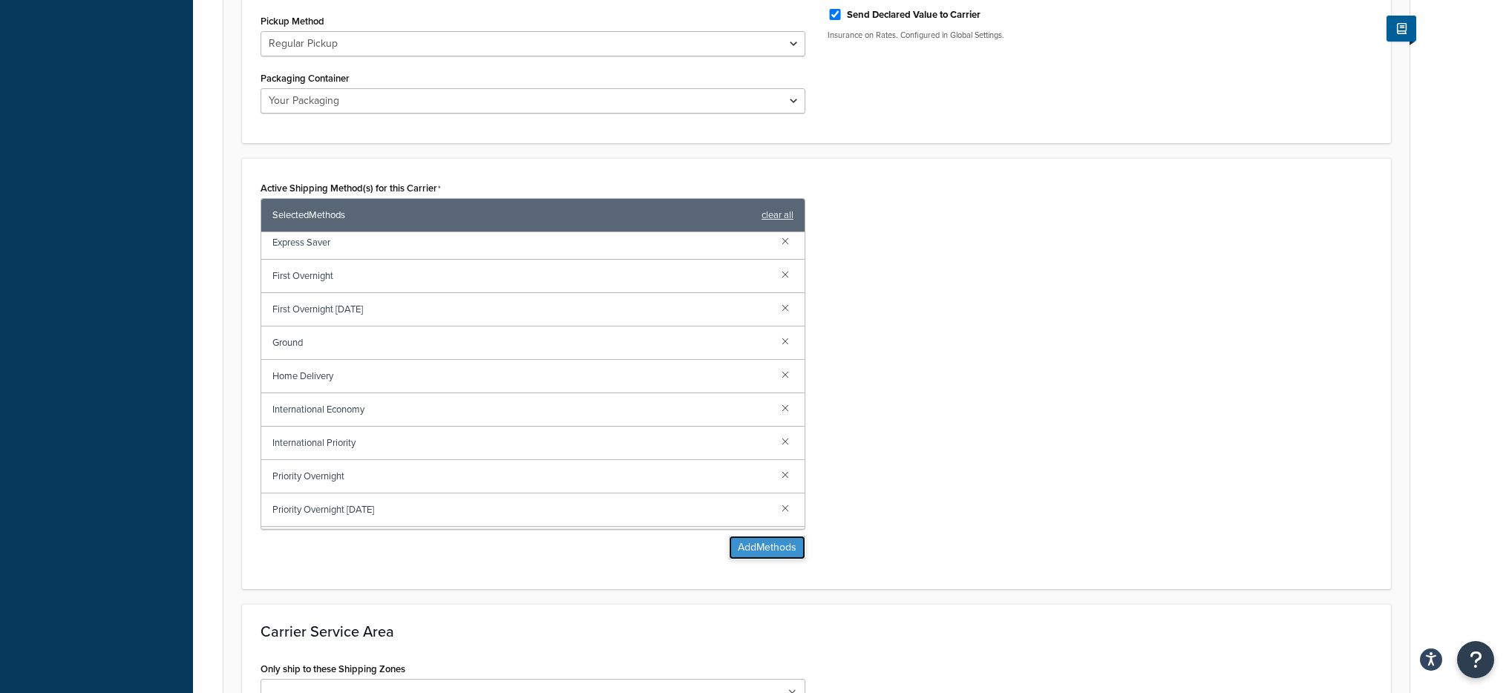
click at [764, 552] on button "Add Methods" at bounding box center [767, 548] width 76 height 24
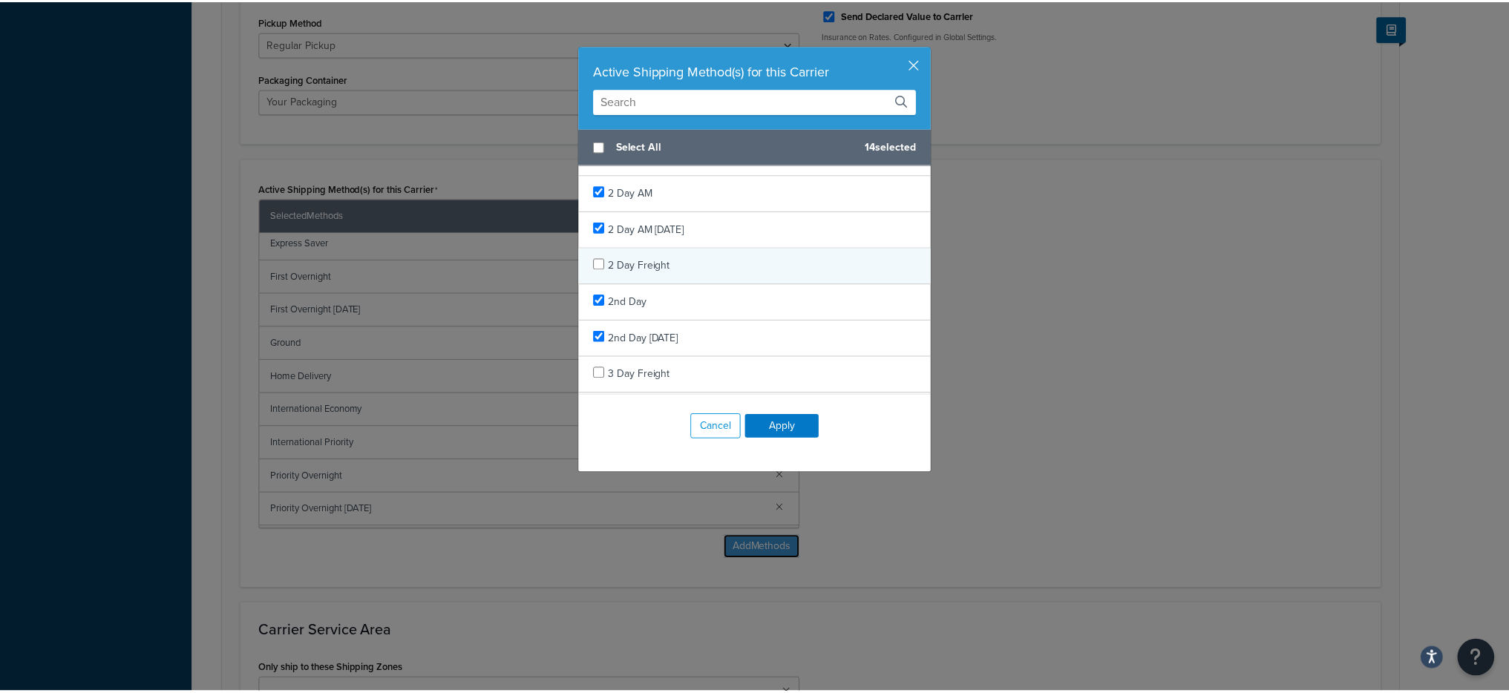
scroll to position [51, 0]
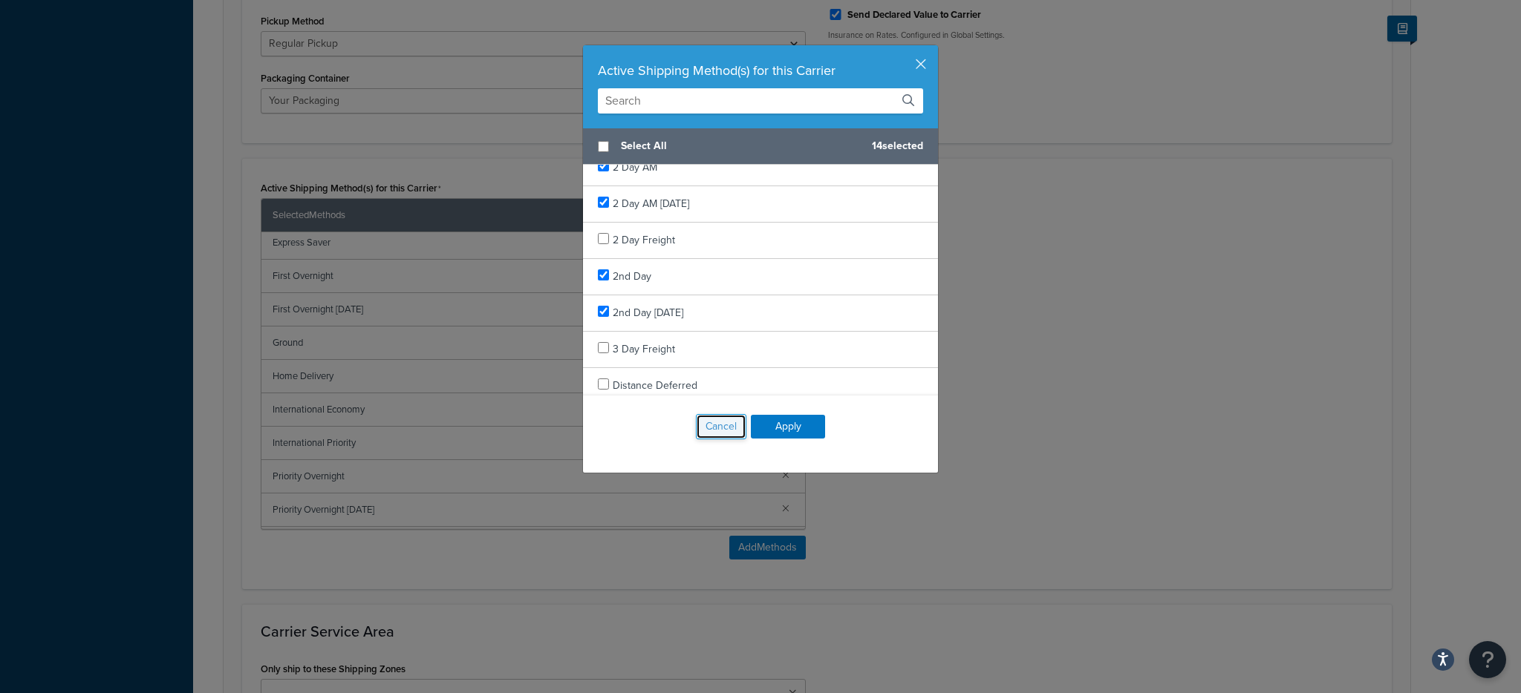
click at [711, 429] on button "Cancel" at bounding box center [721, 426] width 50 height 25
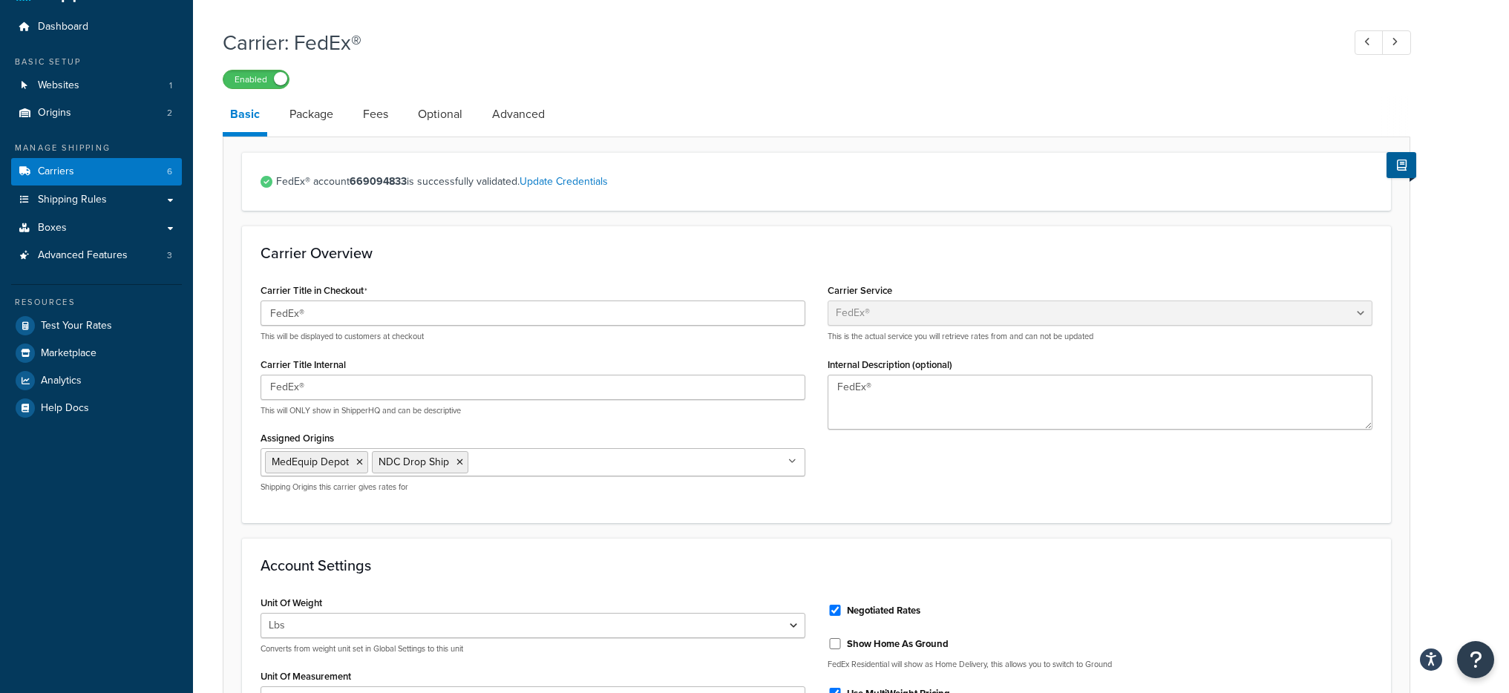
scroll to position [0, 0]
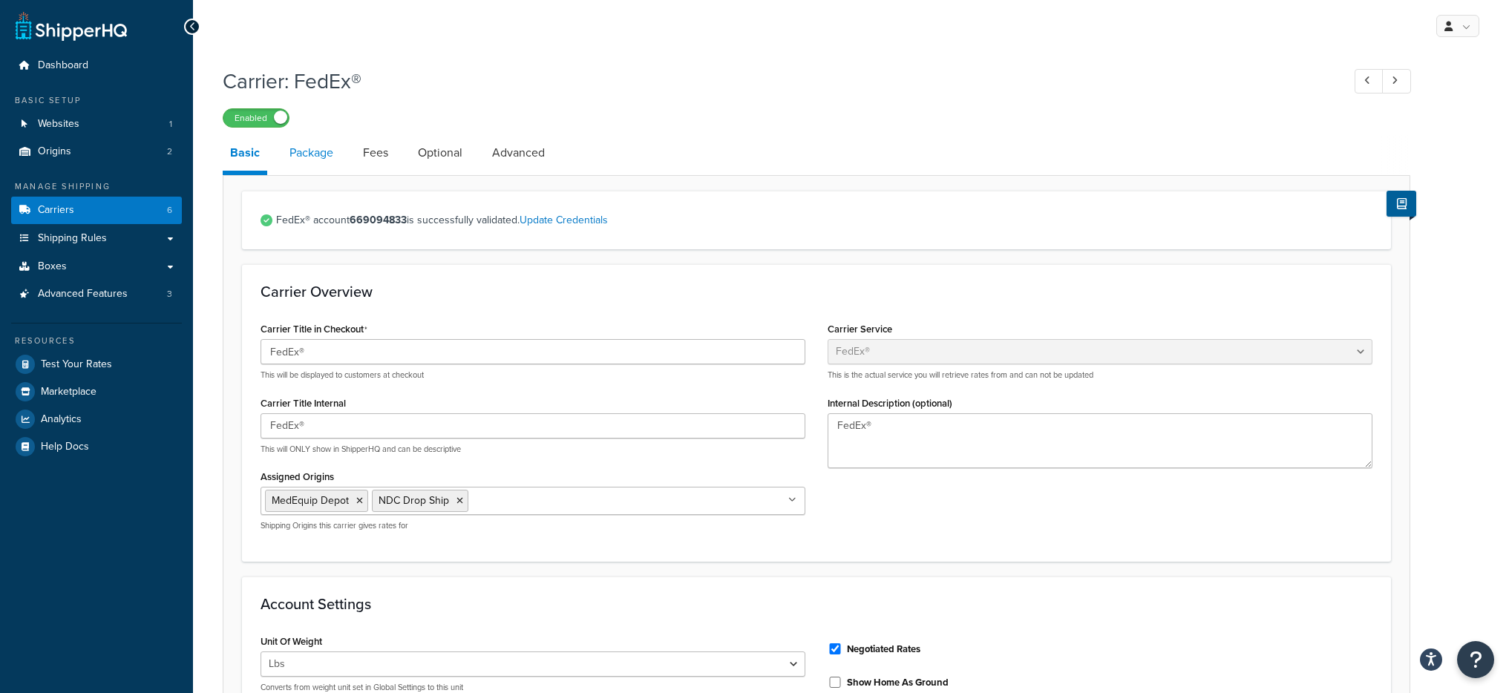
click at [307, 169] on link "Package" at bounding box center [311, 153] width 59 height 36
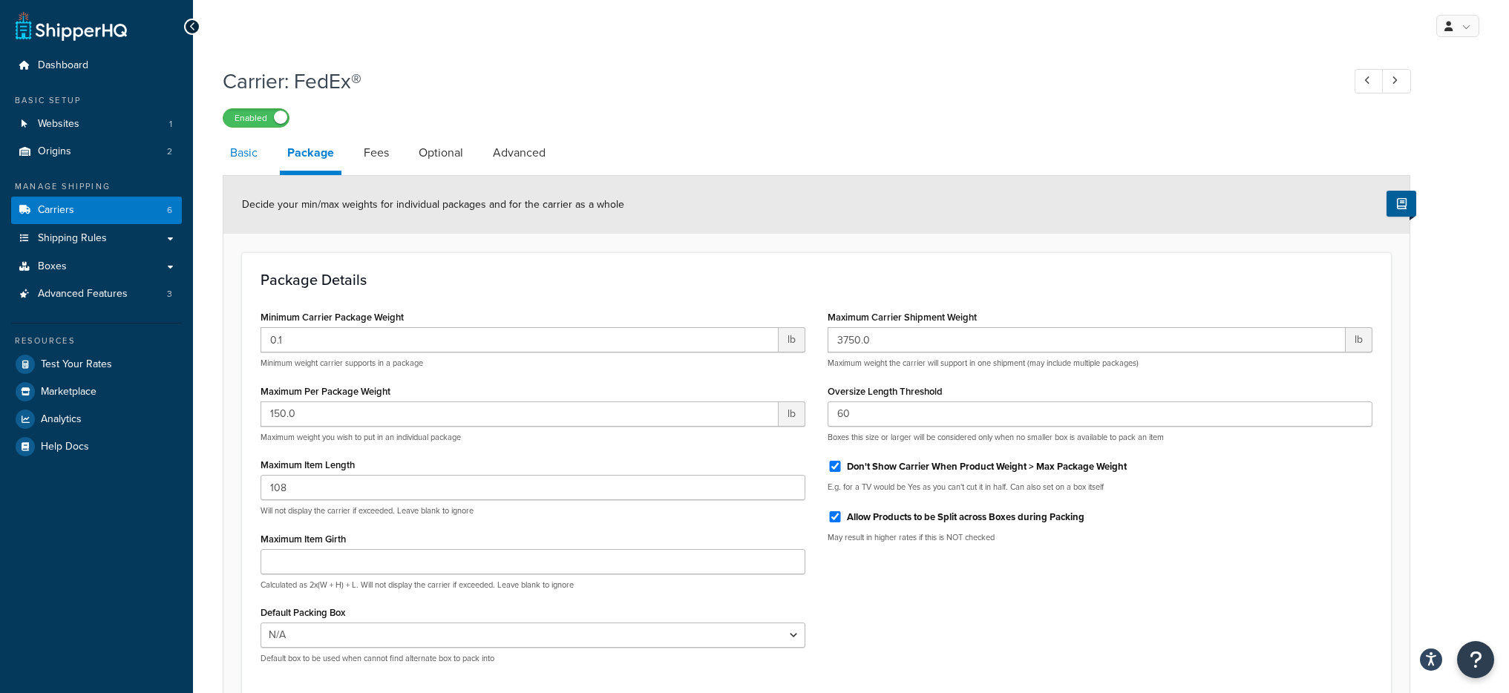
click at [249, 163] on link "Basic" at bounding box center [244, 153] width 42 height 36
select select "fedEx"
select select "REGULAR_PICKUP"
select select "YOUR_PACKAGING"
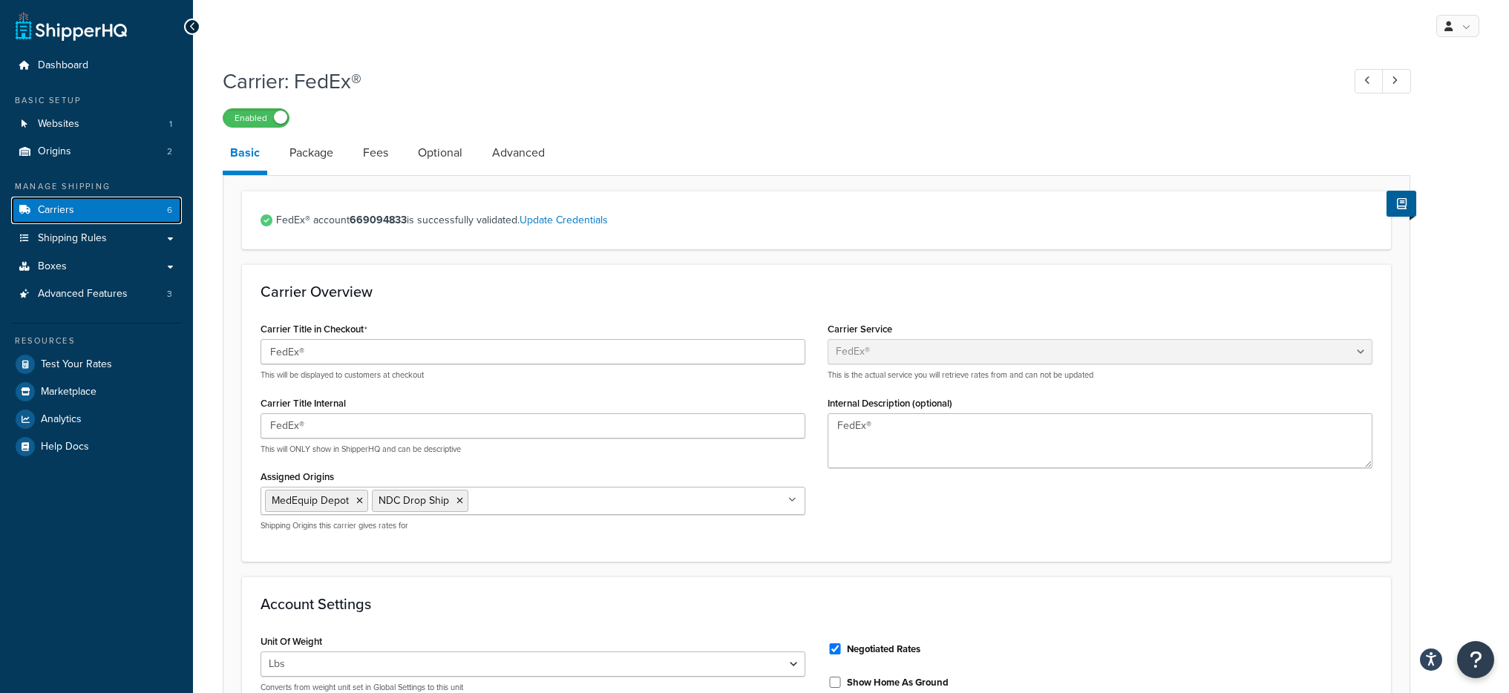
click at [110, 209] on link "Carriers 6" at bounding box center [96, 210] width 171 height 27
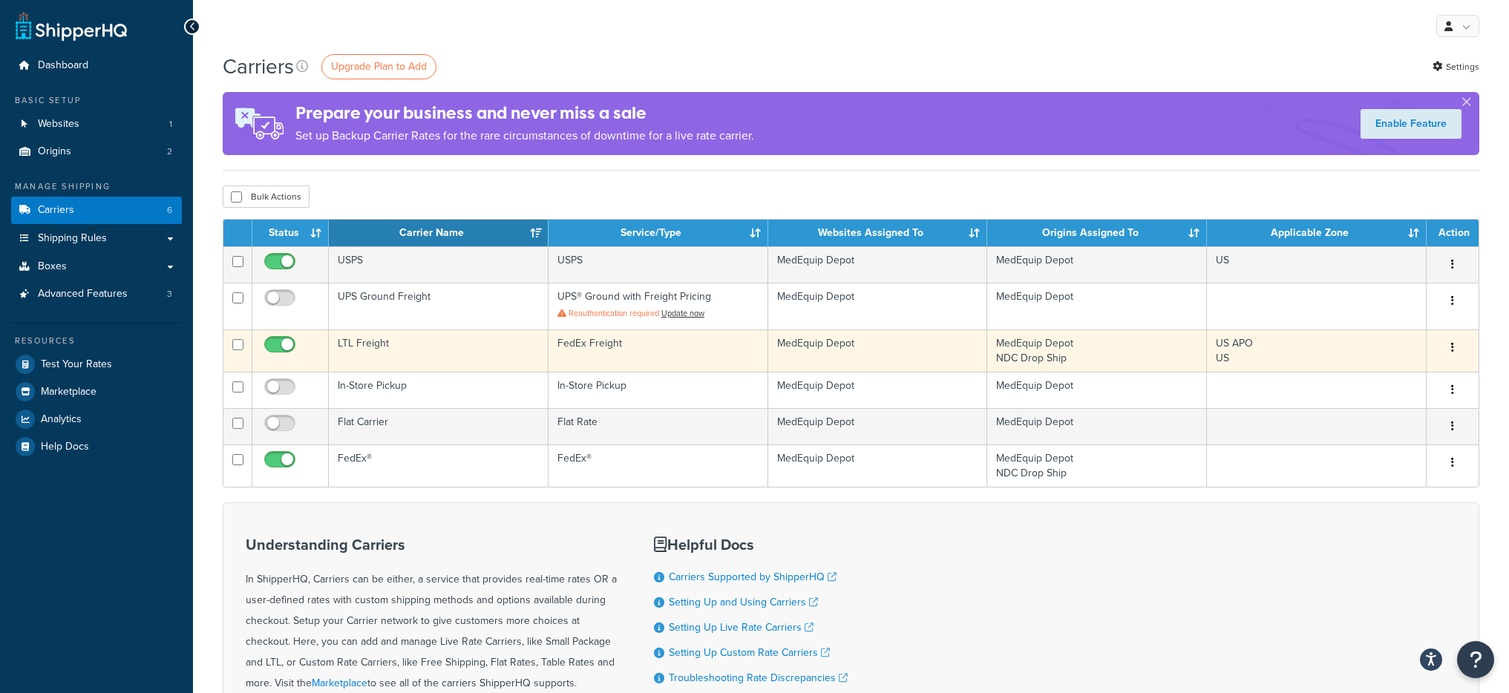
click at [419, 341] on td "LTL Freight" at bounding box center [439, 351] width 220 height 42
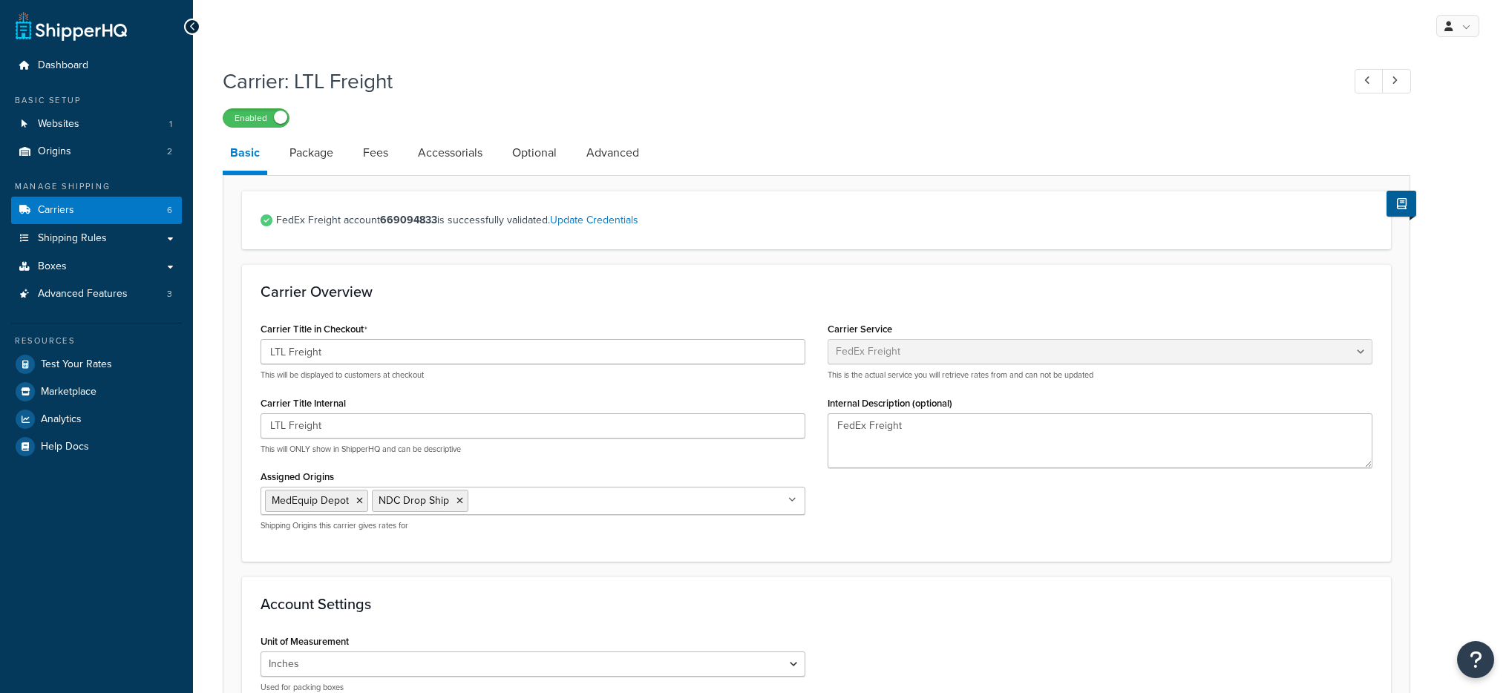
select select "fedExFreight"
click at [594, 226] on link "Update Credentials" at bounding box center [594, 220] width 88 height 16
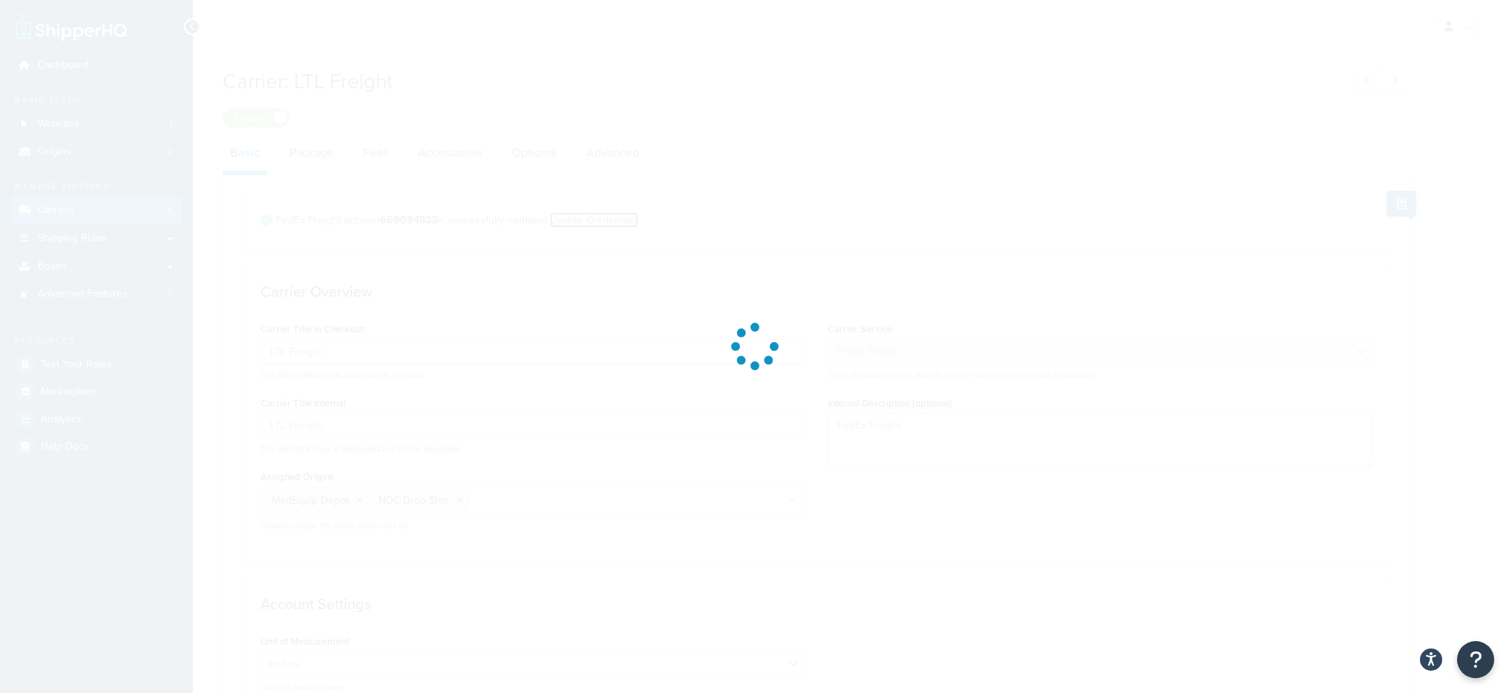
select select "PALLET"
select select "US"
select select "TX"
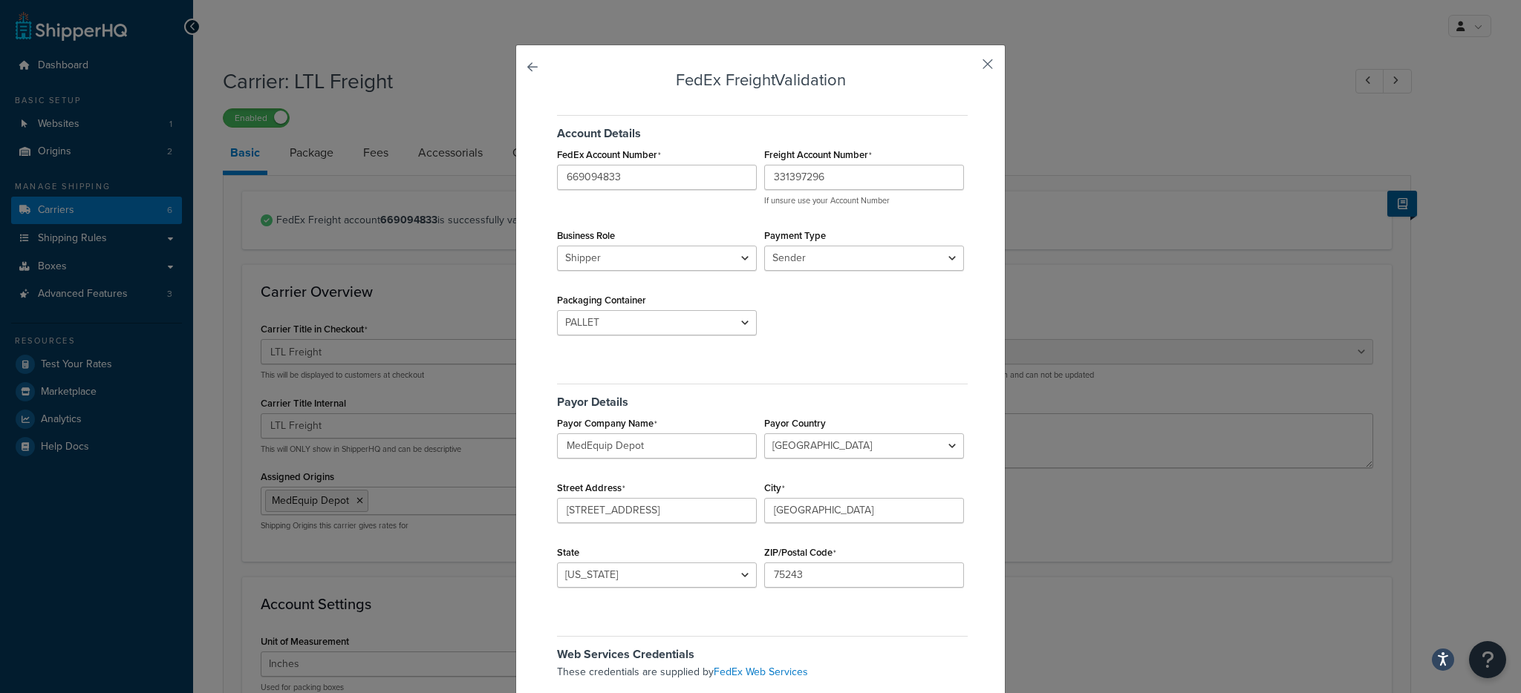
click at [967, 68] on button "button" at bounding box center [966, 70] width 4 height 4
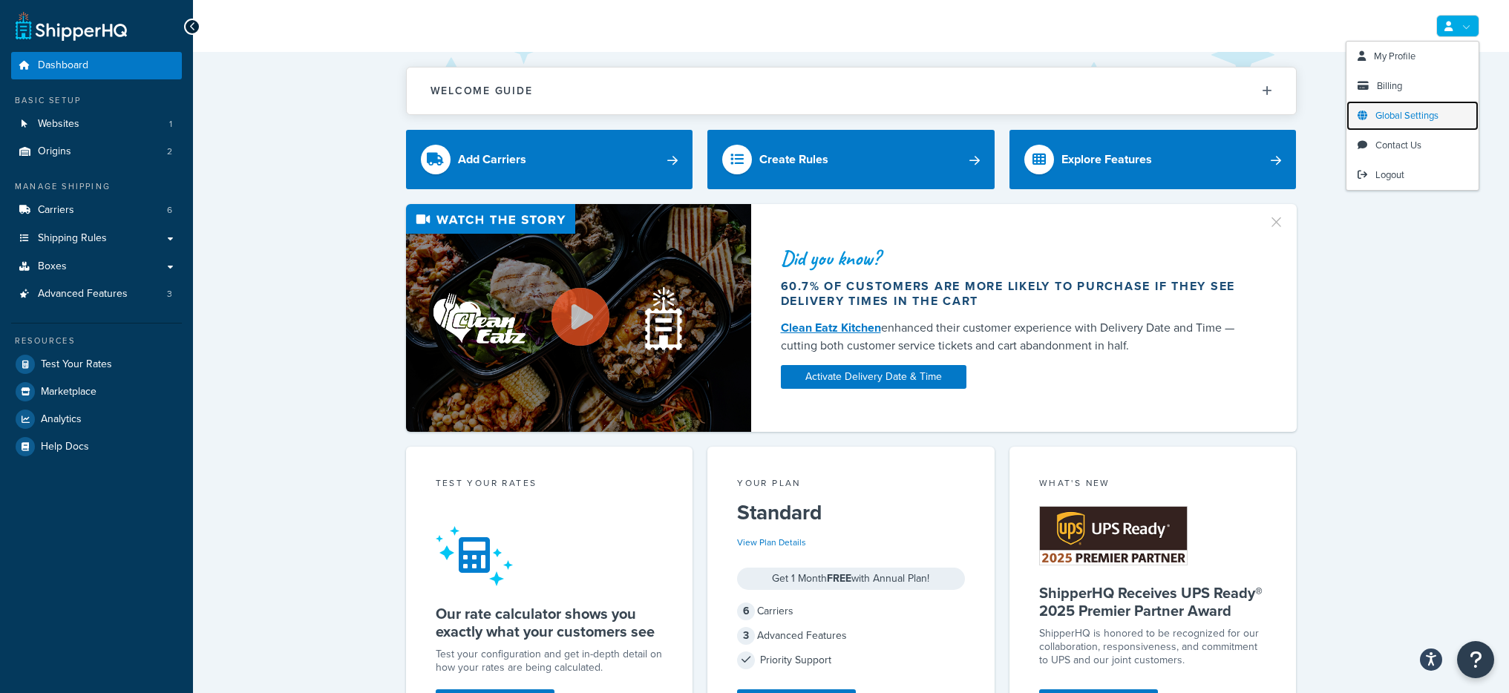
click at [1417, 114] on span "Global Settings" at bounding box center [1407, 115] width 63 height 14
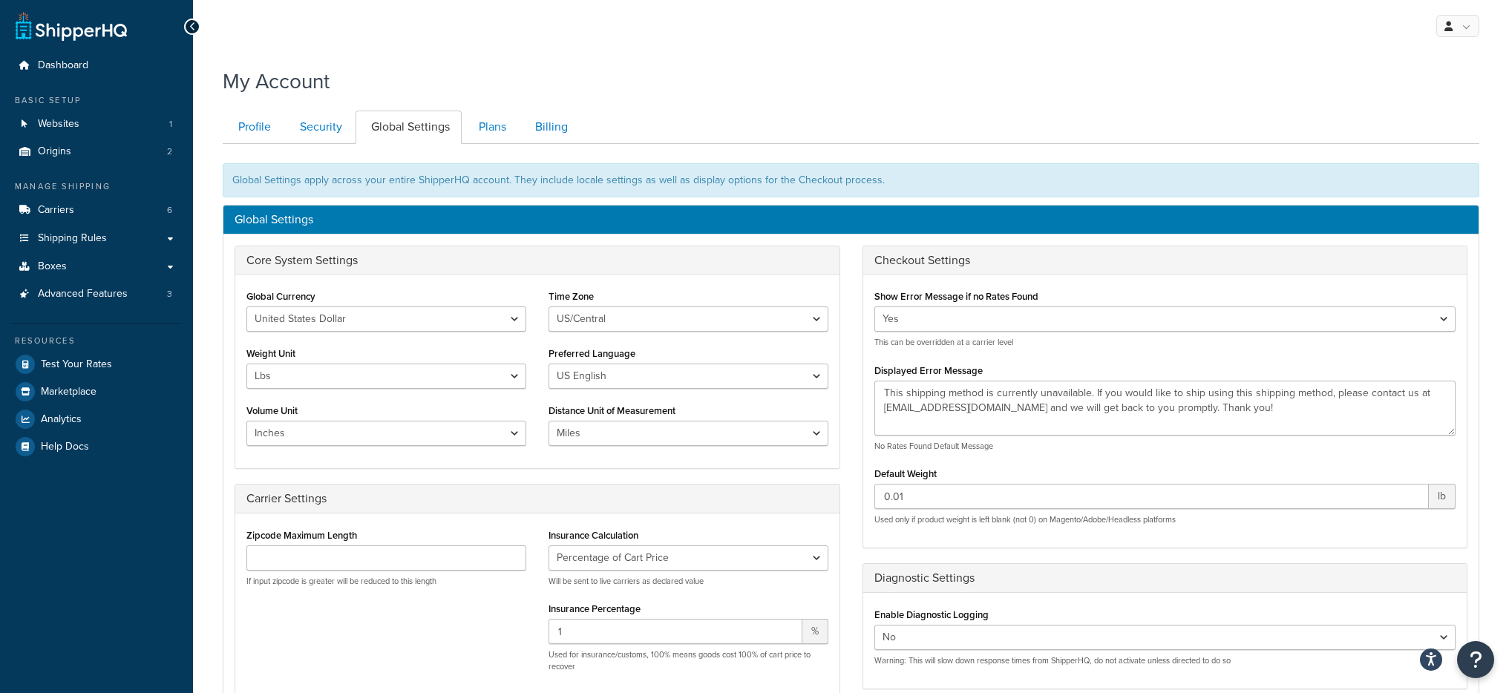
scroll to position [373, 0]
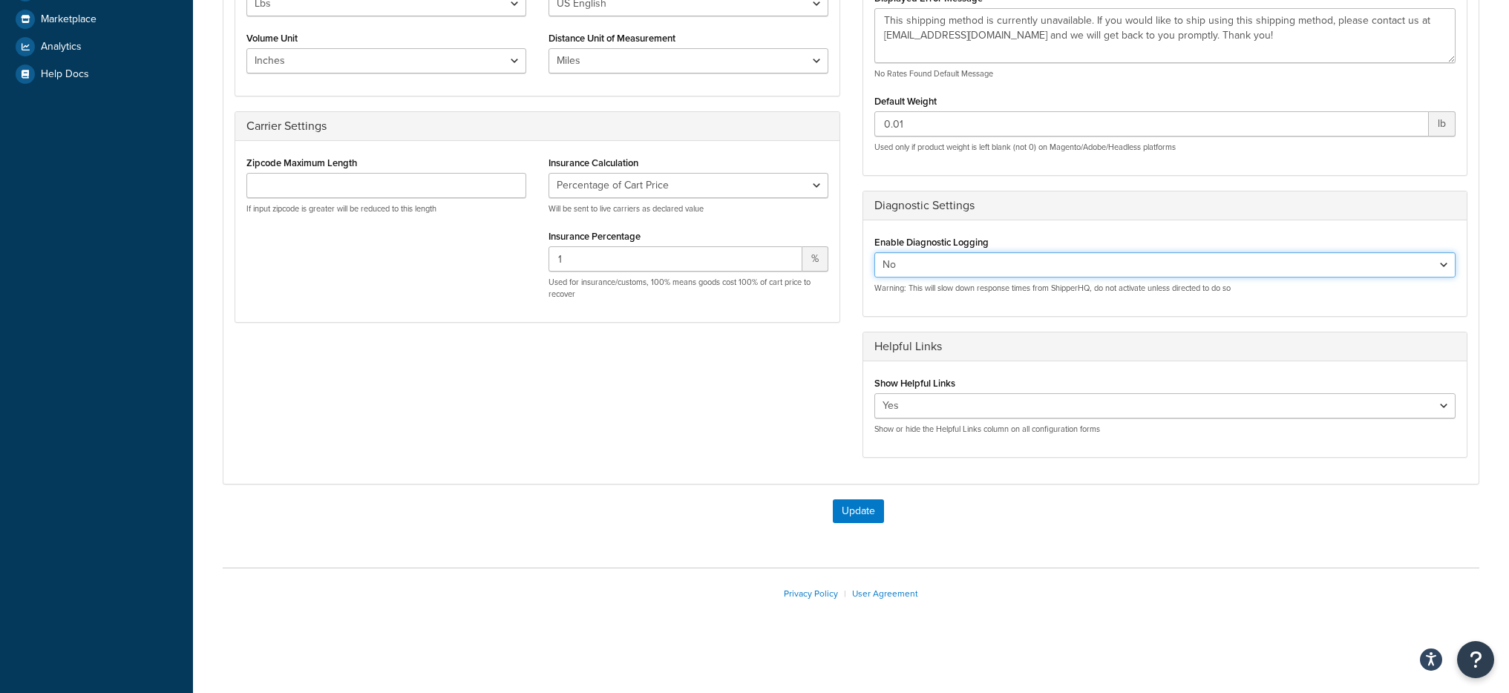
click at [982, 275] on select "Yes No" at bounding box center [1166, 264] width 582 height 25
select select "true"
click at [874, 509] on button "Update" at bounding box center [858, 512] width 51 height 24
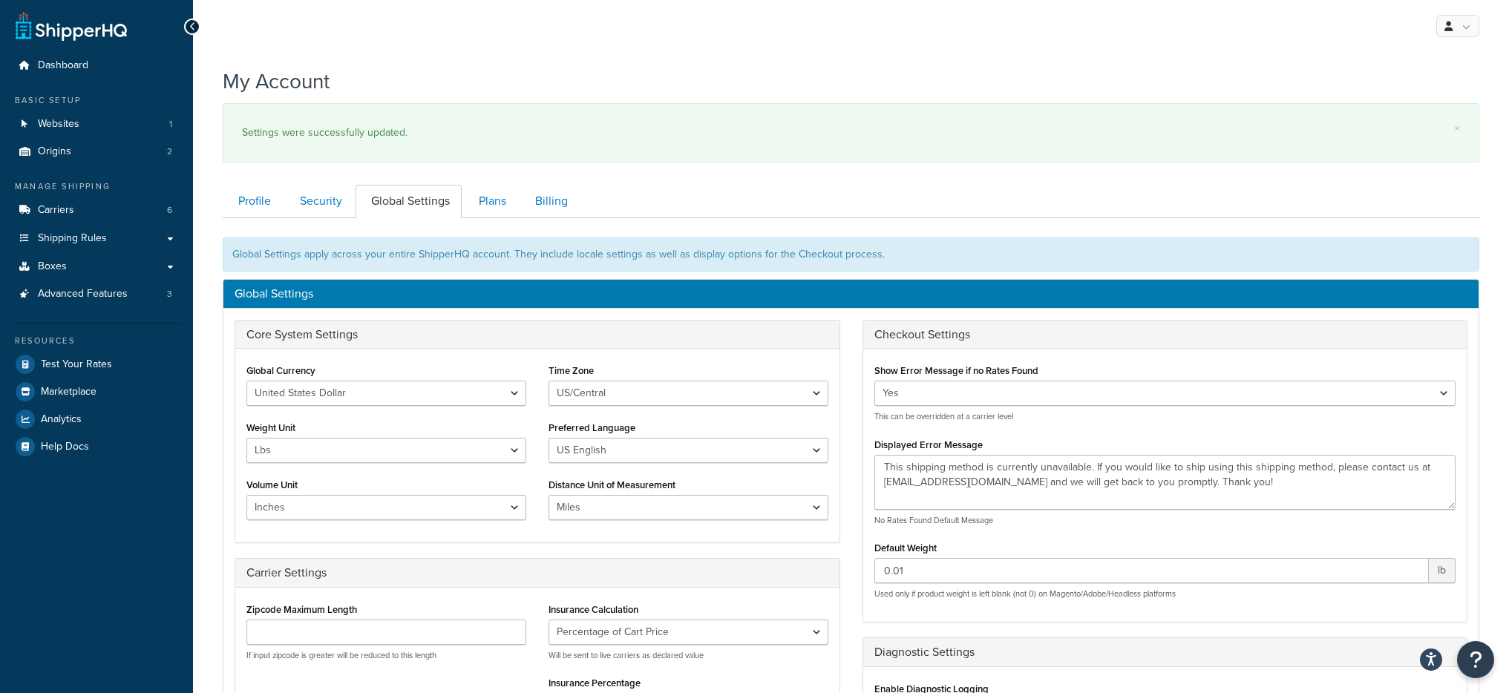
scroll to position [154, 0]
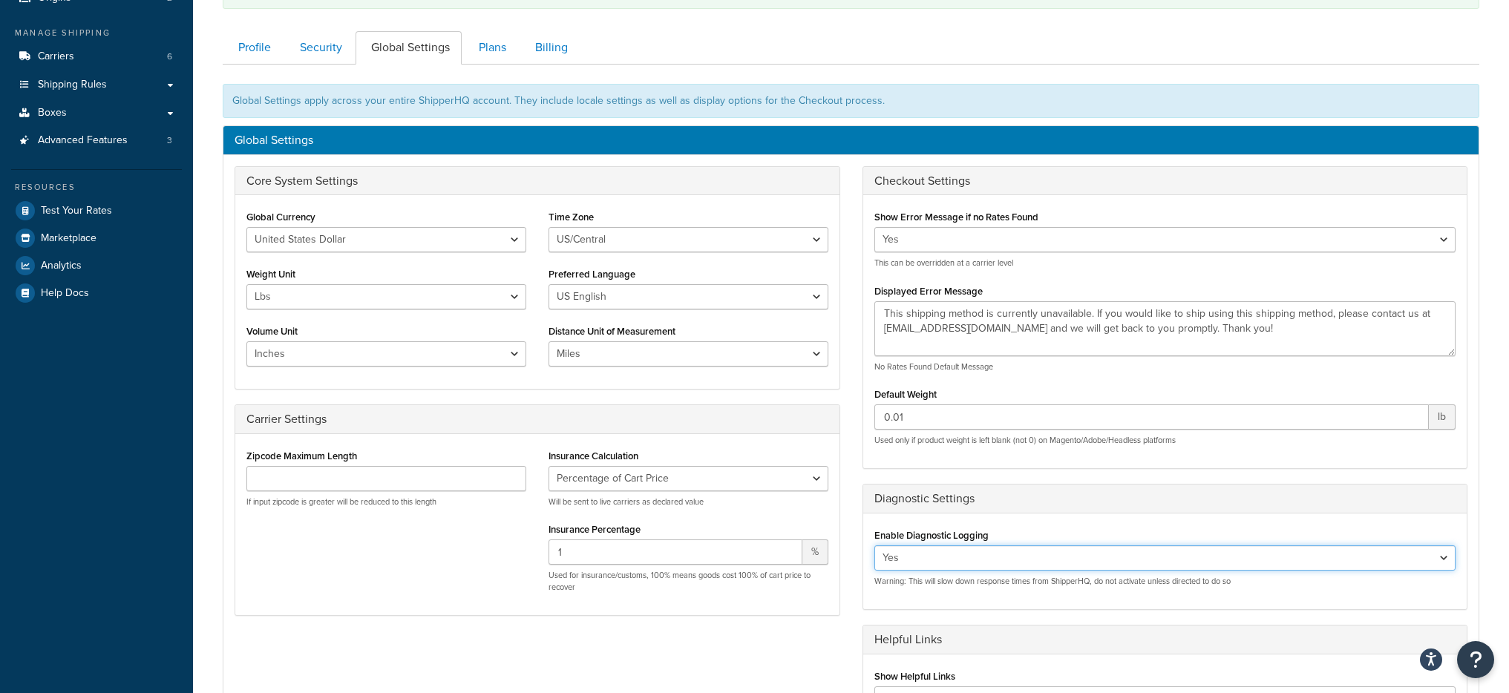
click at [955, 549] on select "Yes No" at bounding box center [1166, 558] width 582 height 25
select select "false"
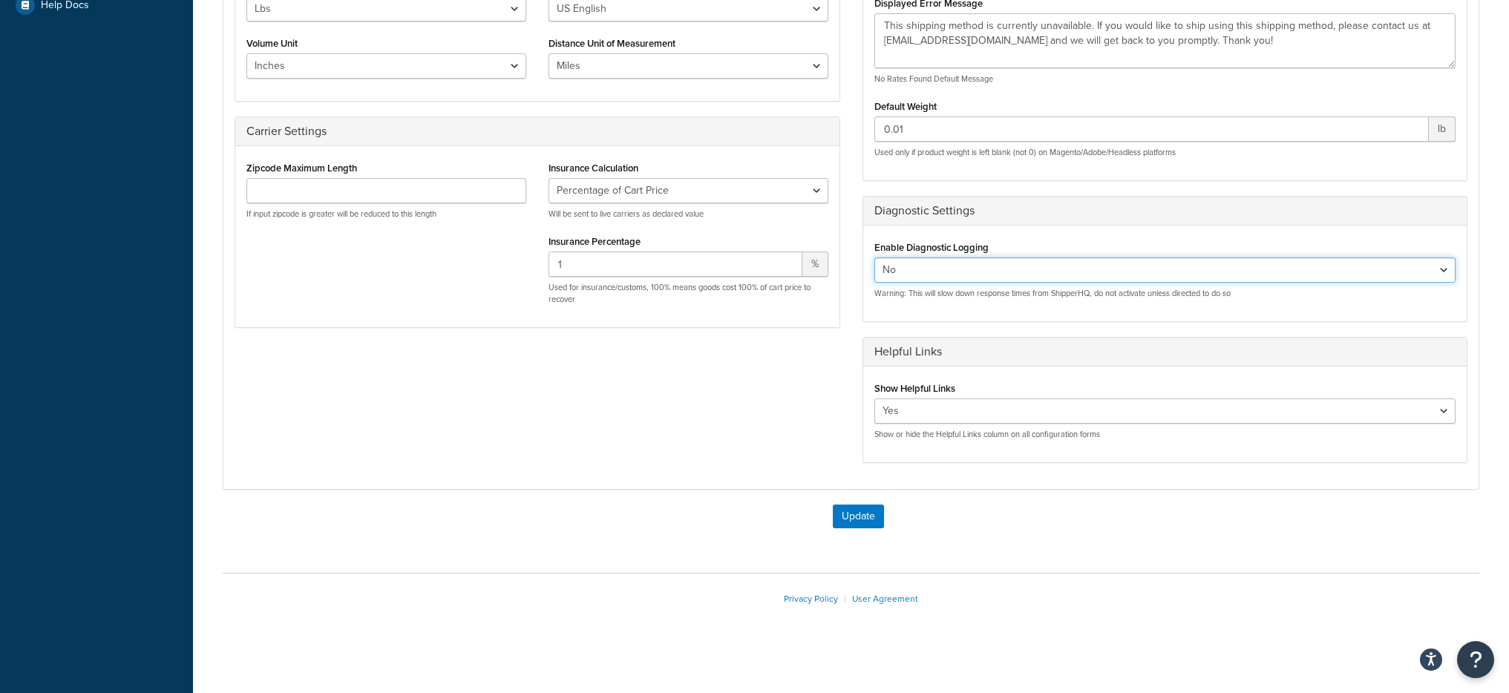
scroll to position [447, 0]
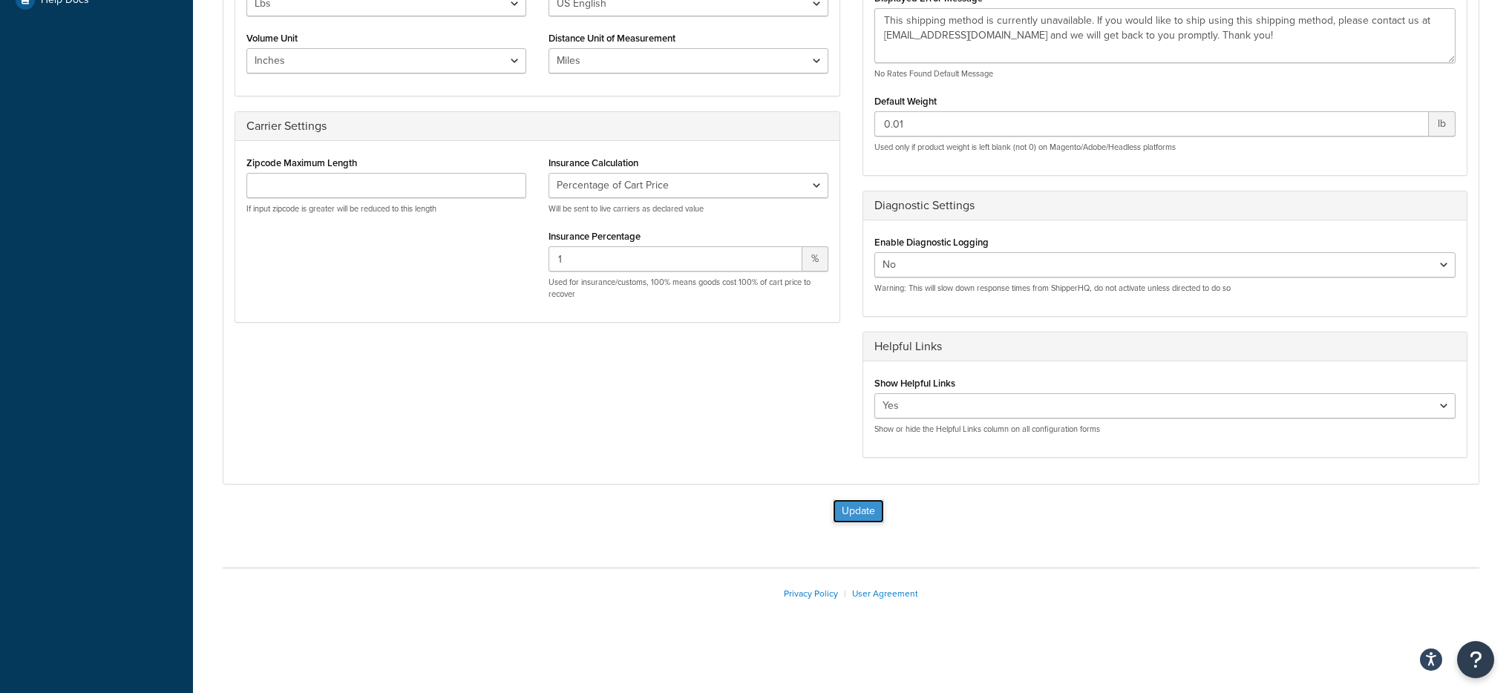
drag, startPoint x: 882, startPoint y: 506, endPoint x: 880, endPoint y: 514, distance: 8.5
click at [883, 509] on button "Update" at bounding box center [858, 512] width 51 height 24
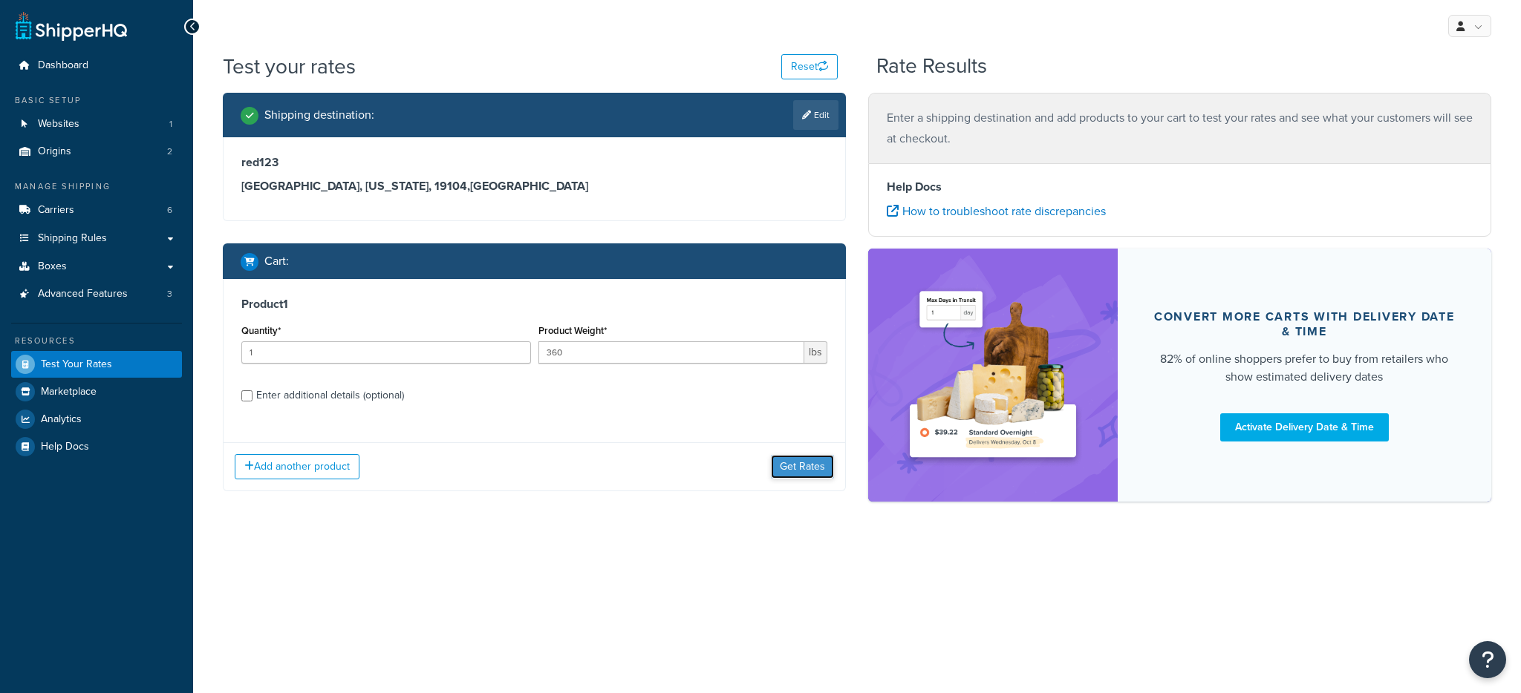
click at [794, 467] on button "Get Rates" at bounding box center [802, 467] width 63 height 24
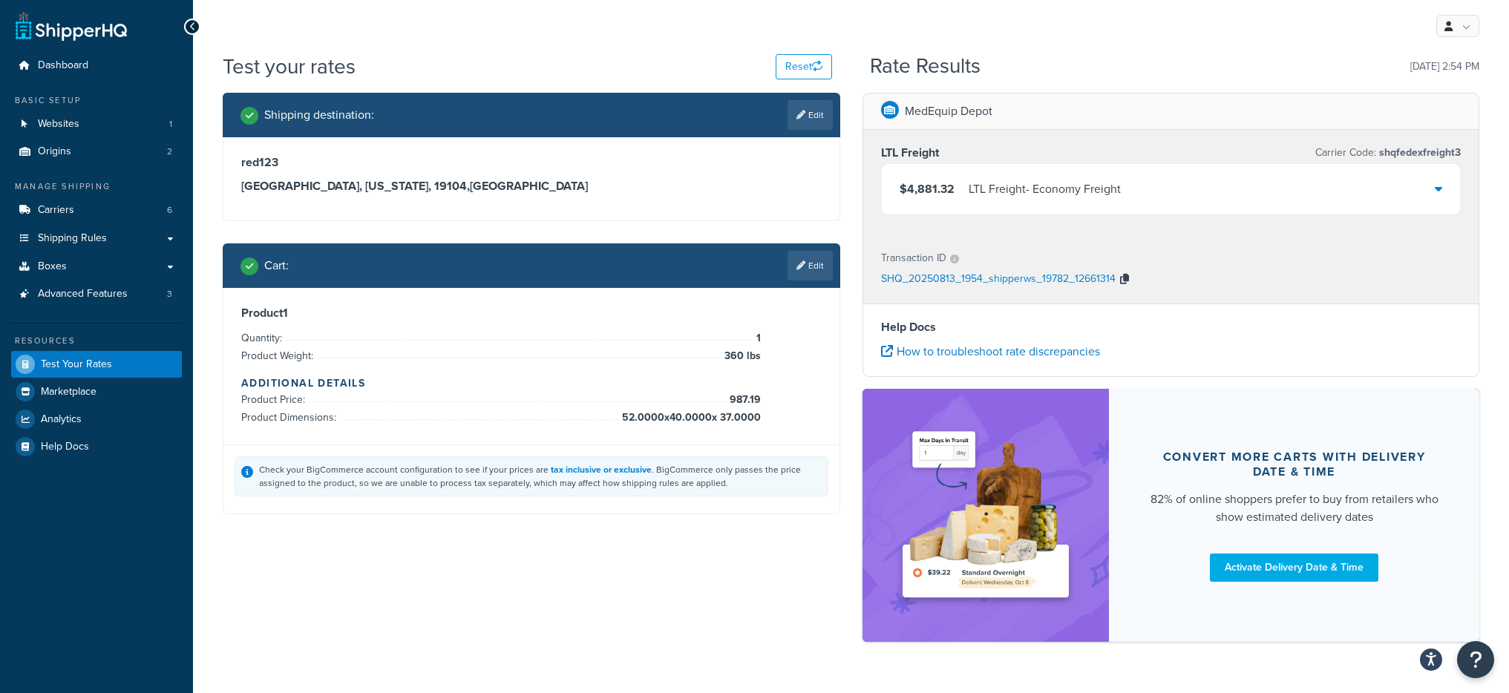
click at [1123, 278] on icon "button" at bounding box center [1124, 279] width 9 height 10
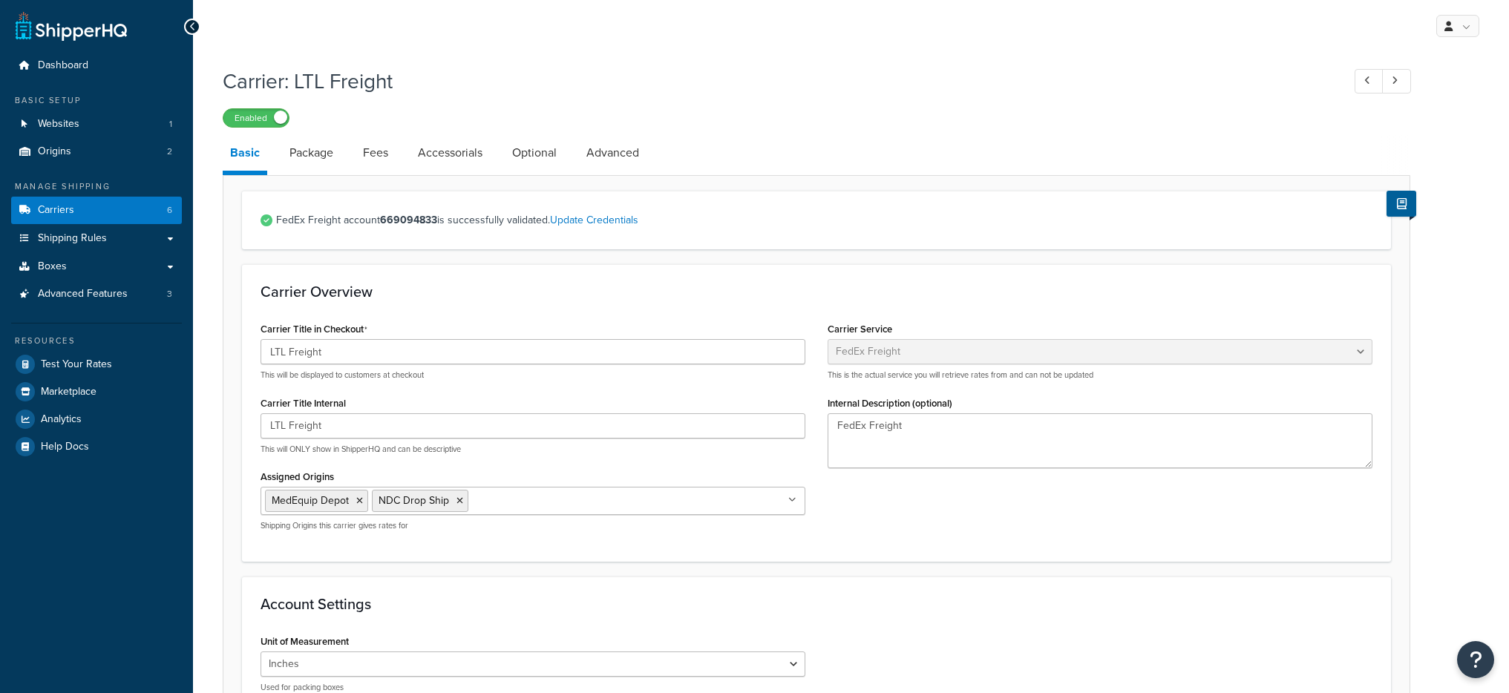
select select "fedExFreight"
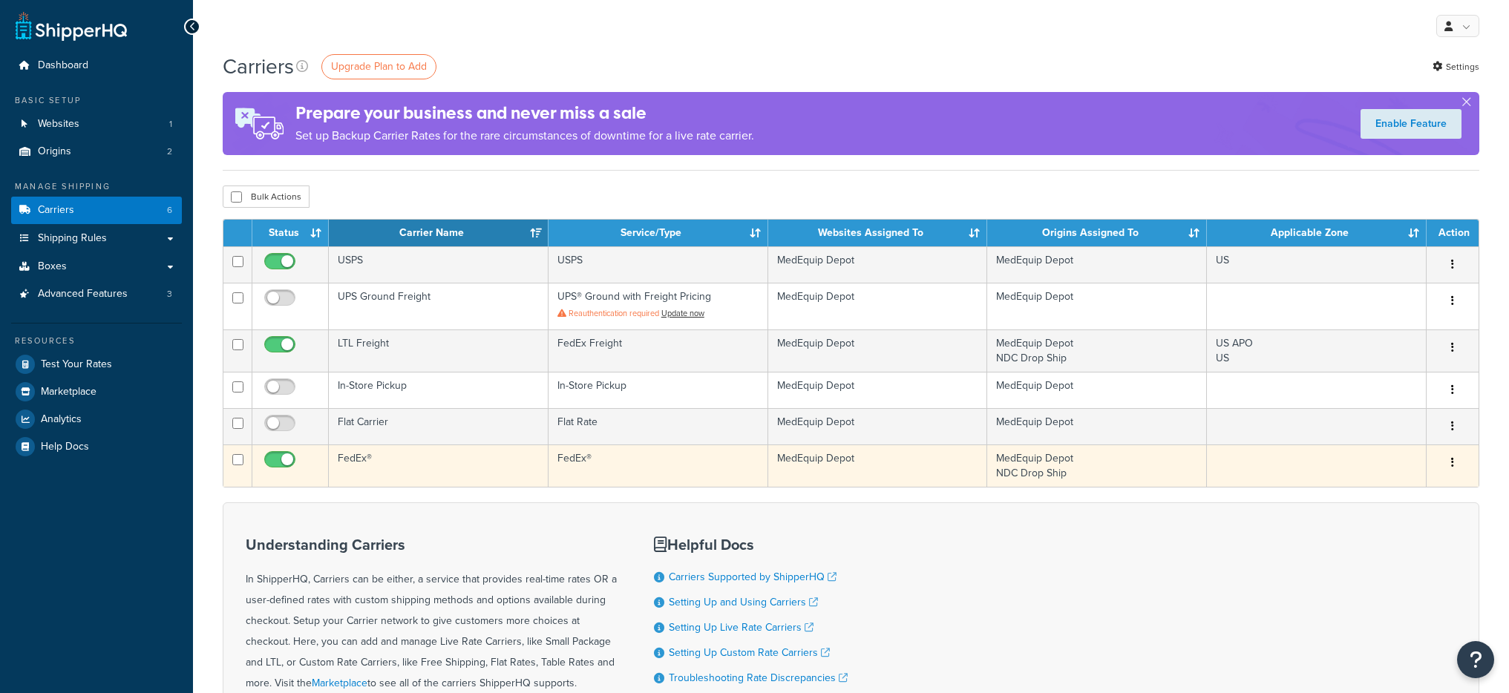
click at [405, 465] on td "FedEx®" at bounding box center [439, 466] width 220 height 42
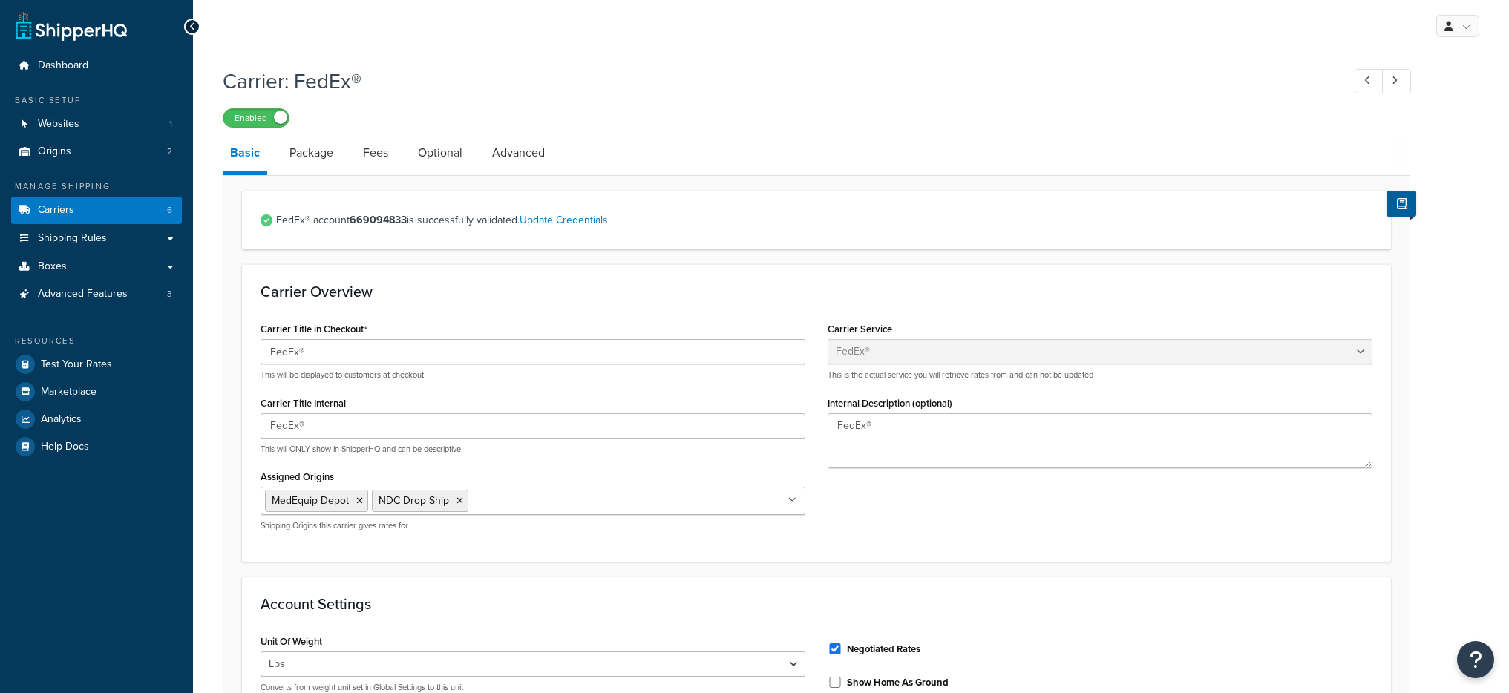
select select "fedEx"
select select "REGULAR_PICKUP"
select select "YOUR_PACKAGING"
click at [301, 169] on link "Package" at bounding box center [311, 153] width 59 height 36
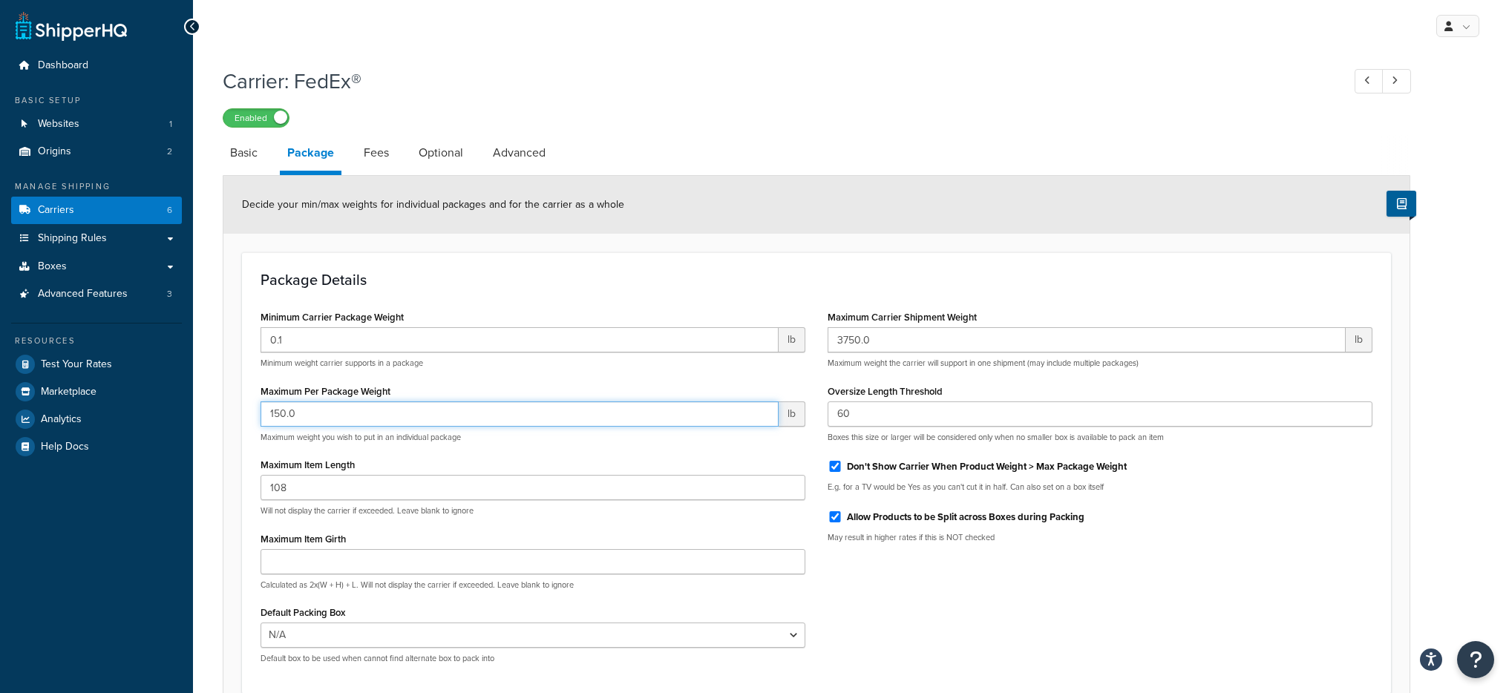
click at [394, 408] on input "150.0" at bounding box center [520, 414] width 518 height 25
type input "400"
click at [225, 432] on form "Decide your min/max weights for individual packages and for the carrier as a wh…" at bounding box center [816, 465] width 1187 height 579
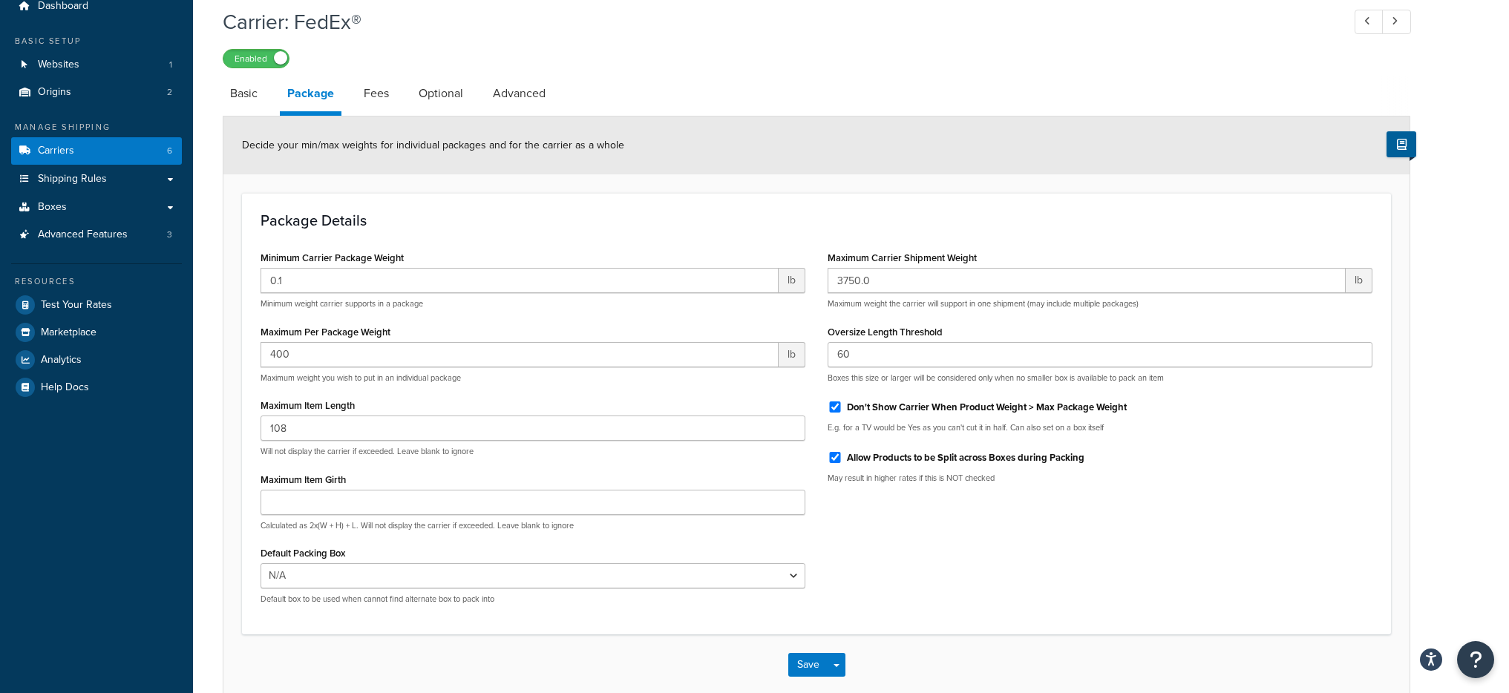
scroll to position [137, 0]
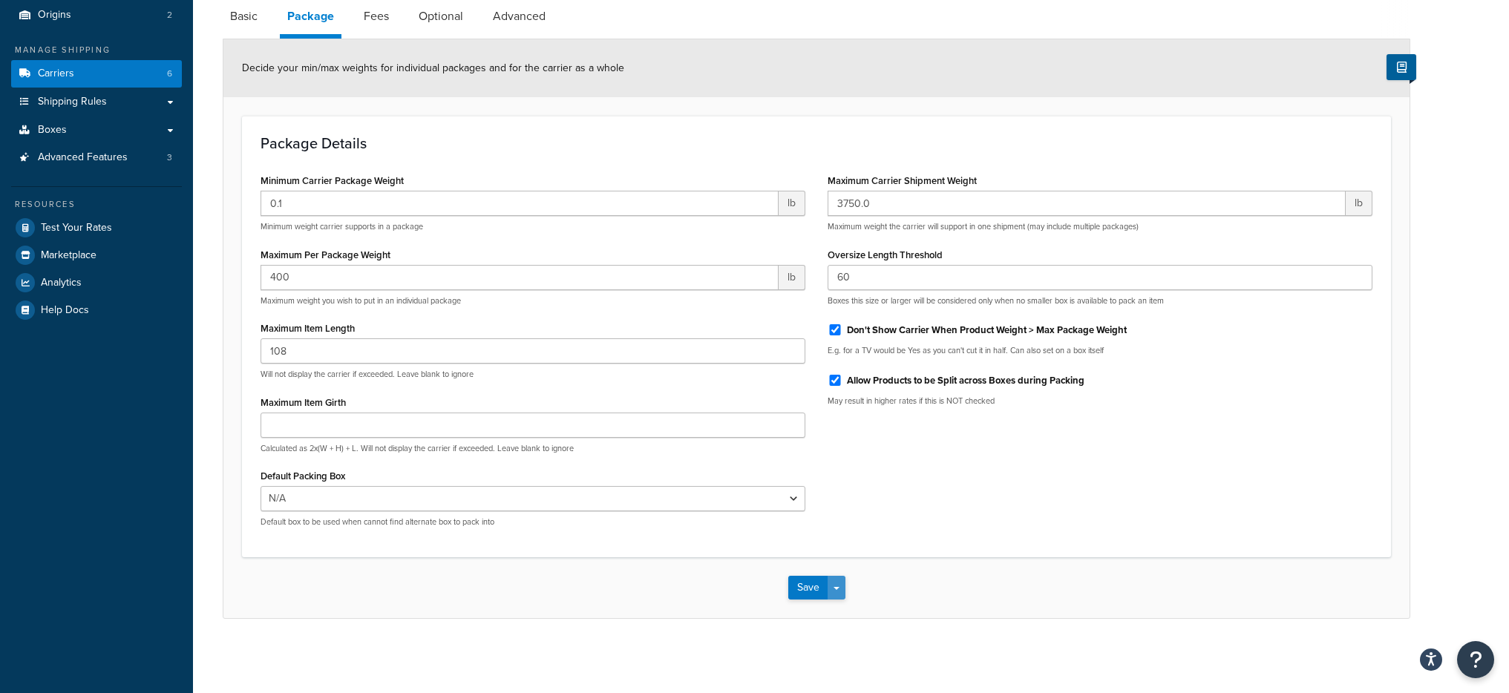
click at [832, 586] on button "Save Dropdown" at bounding box center [837, 588] width 18 height 24
click at [844, 613] on button "Save and Edit" at bounding box center [843, 615] width 108 height 31
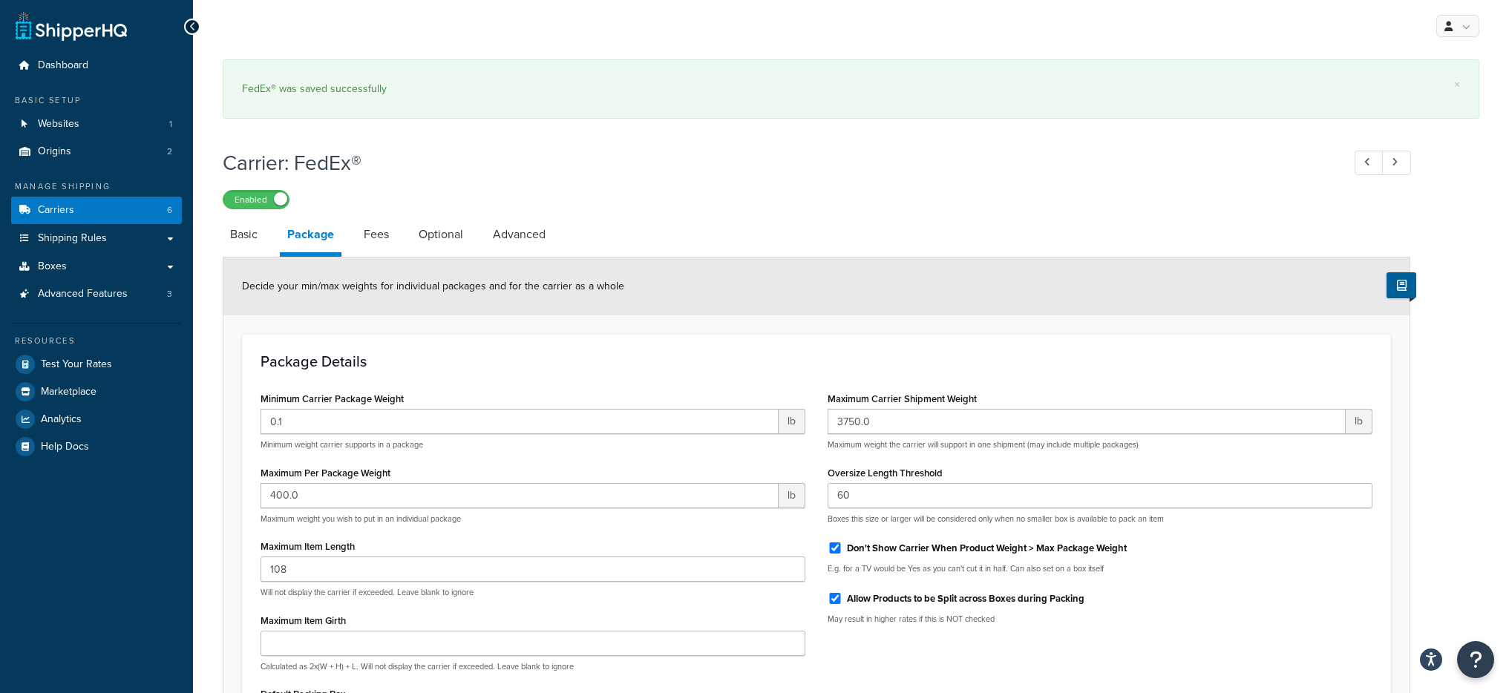
click at [267, 234] on li "Basic" at bounding box center [251, 235] width 57 height 36
click at [261, 244] on link "Basic" at bounding box center [244, 235] width 42 height 36
select select "fedEx"
select select "REGULAR_PICKUP"
select select "YOUR_PACKAGING"
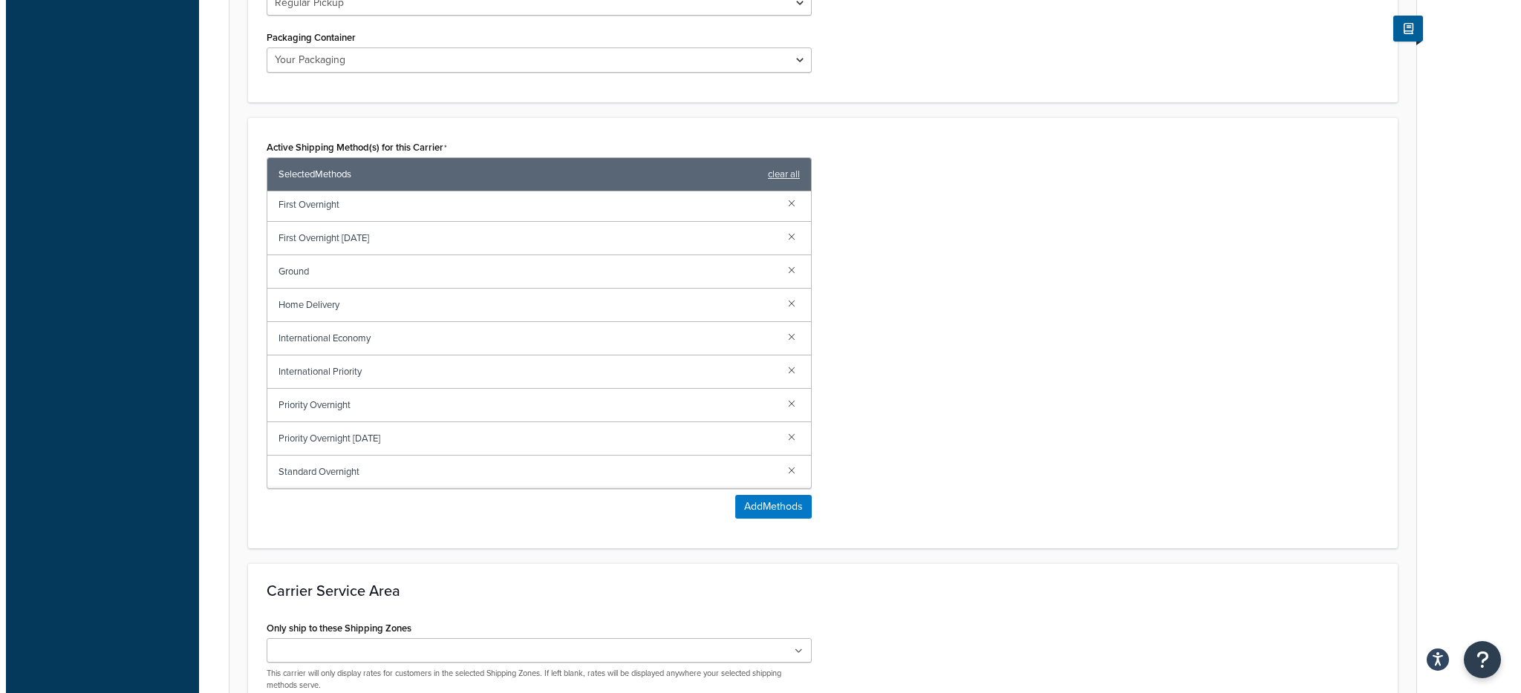
scroll to position [1054, 0]
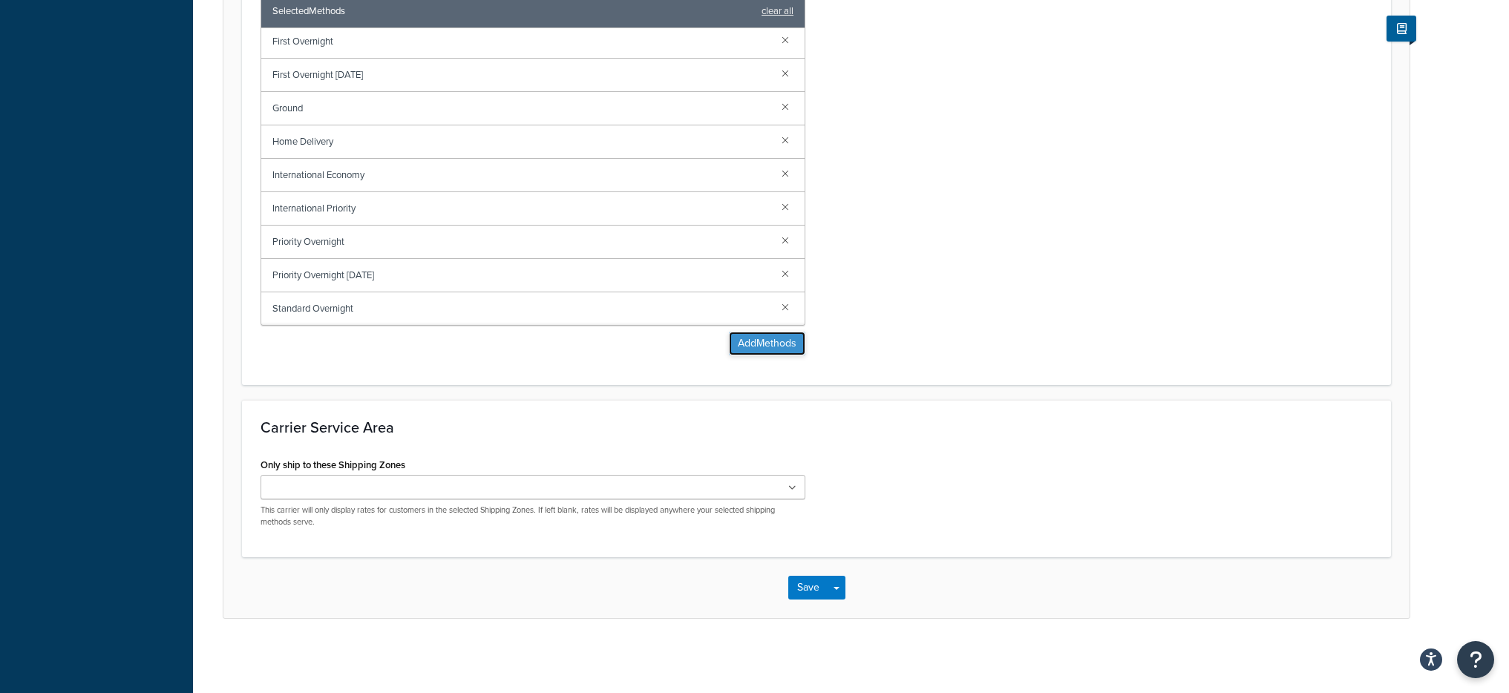
click at [729, 353] on button "Add Methods" at bounding box center [767, 344] width 76 height 24
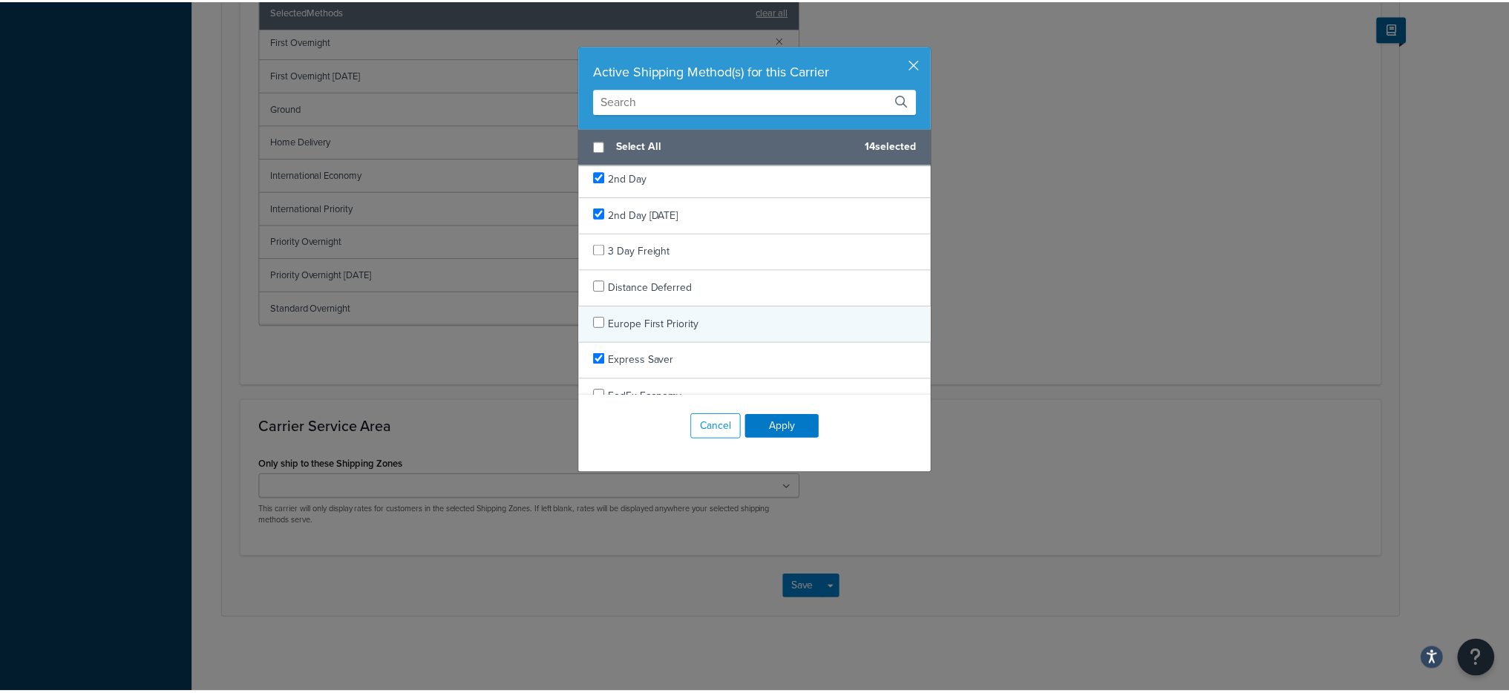
scroll to position [151, 0]
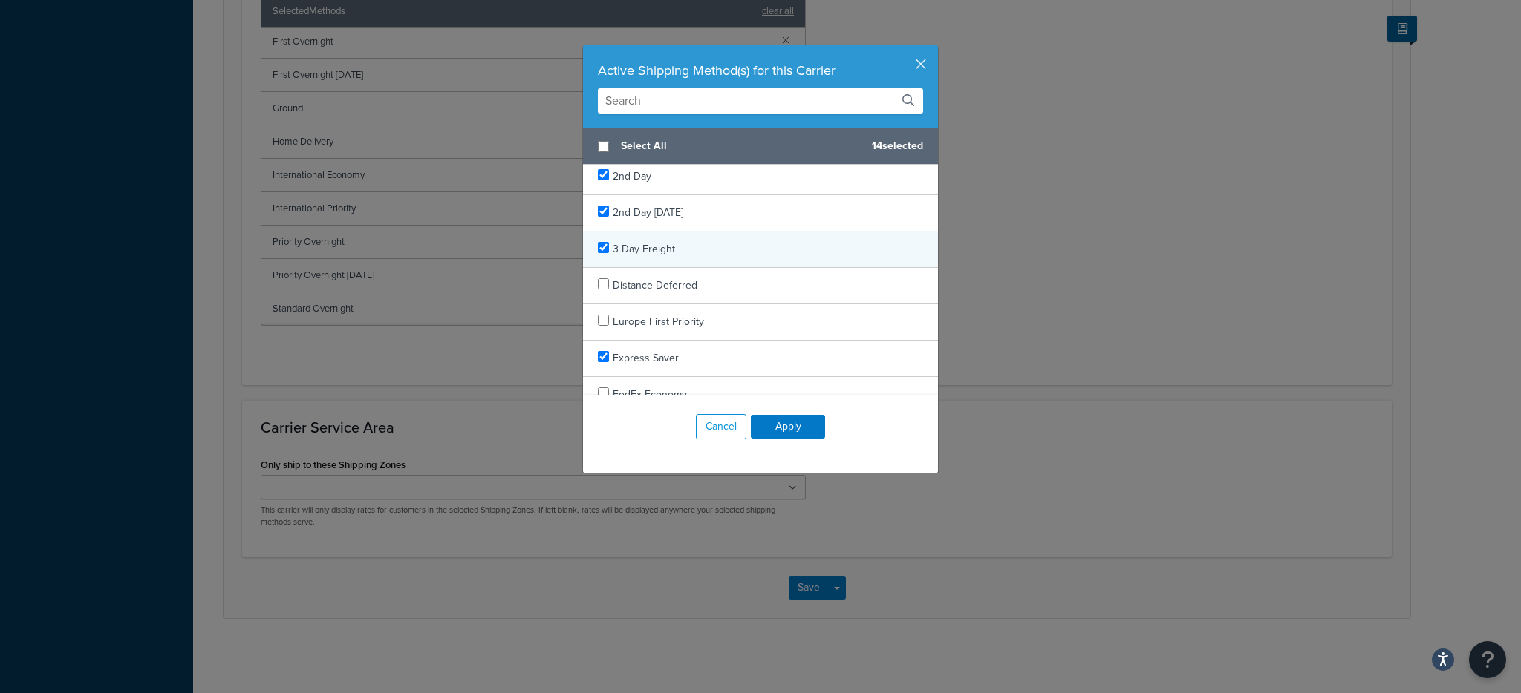
checkbox input "true"
click at [666, 247] on span "3 Day Freight" at bounding box center [644, 249] width 62 height 16
click at [793, 434] on button "Apply" at bounding box center [788, 427] width 74 height 24
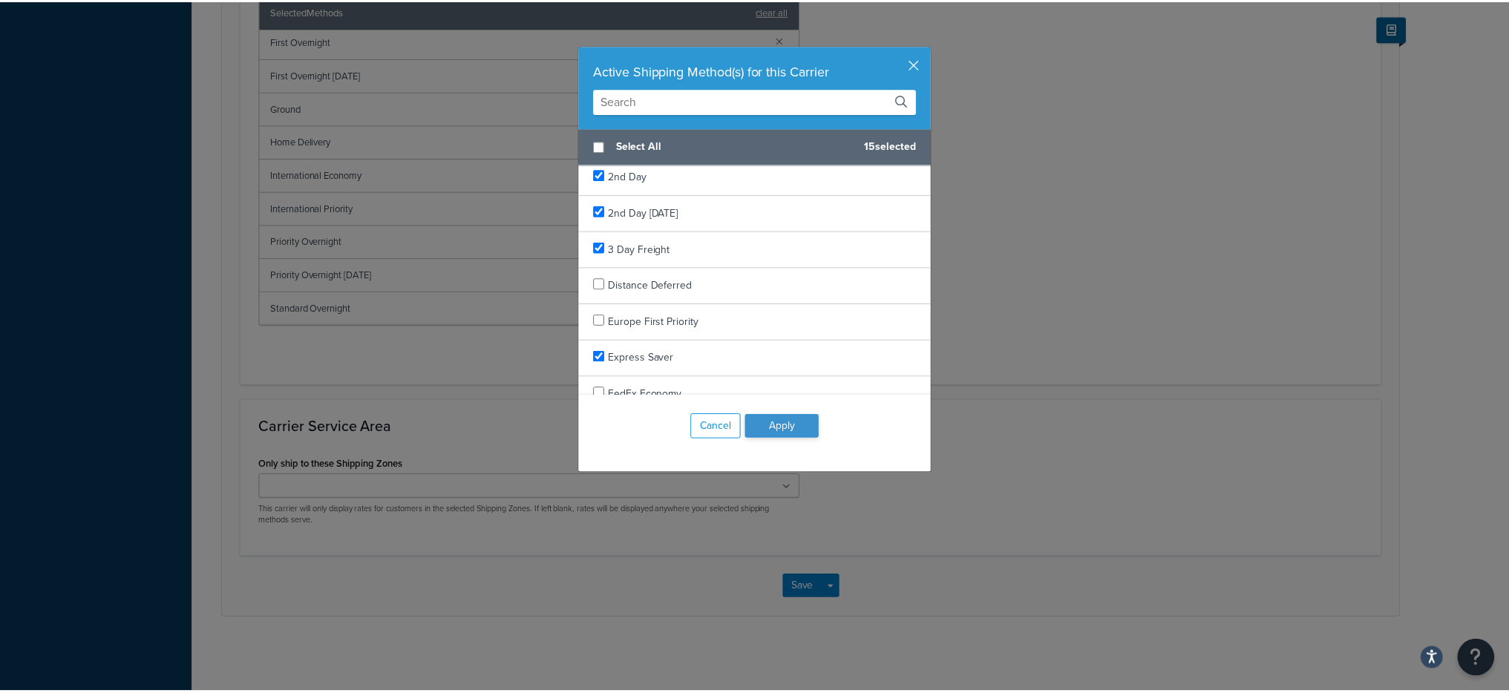
scroll to position [203, 0]
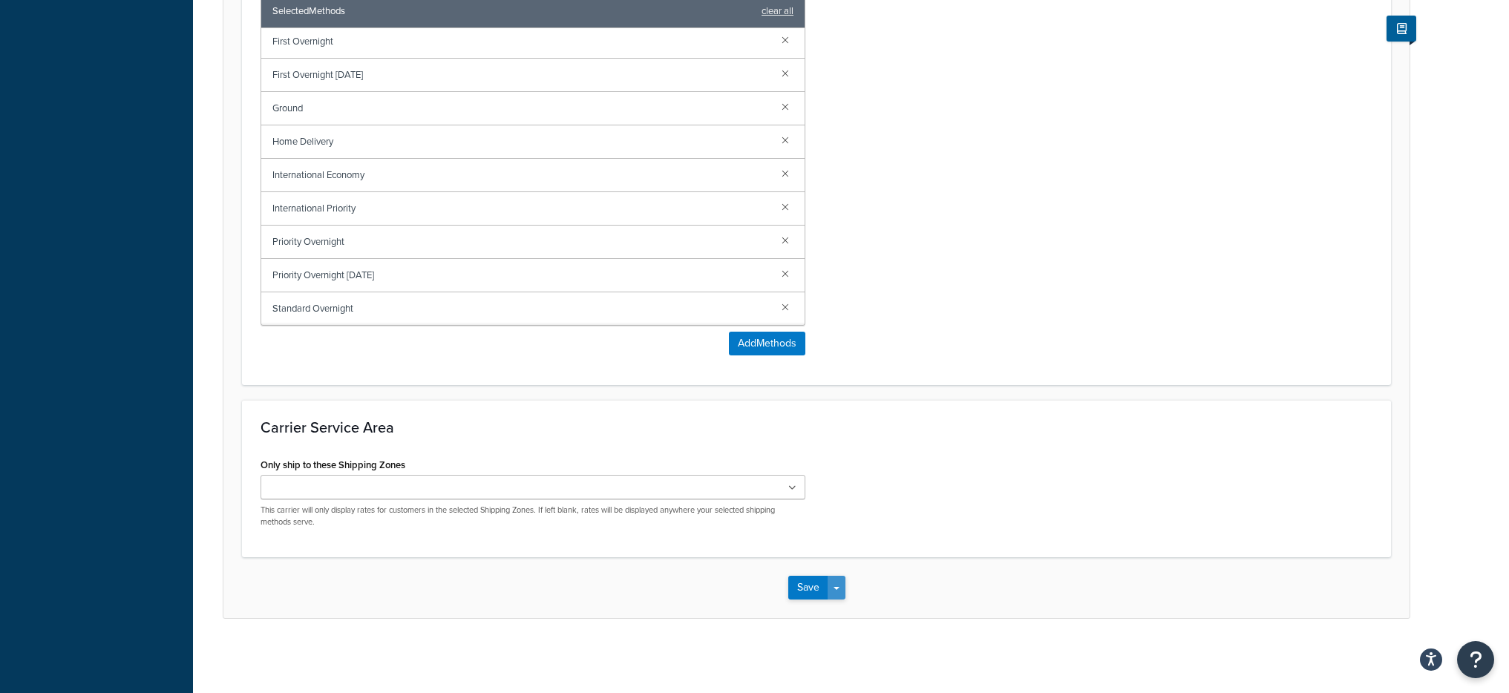
click at [841, 589] on button "Save Dropdown" at bounding box center [837, 588] width 18 height 24
click at [859, 612] on button "Save and Edit" at bounding box center [843, 615] width 108 height 31
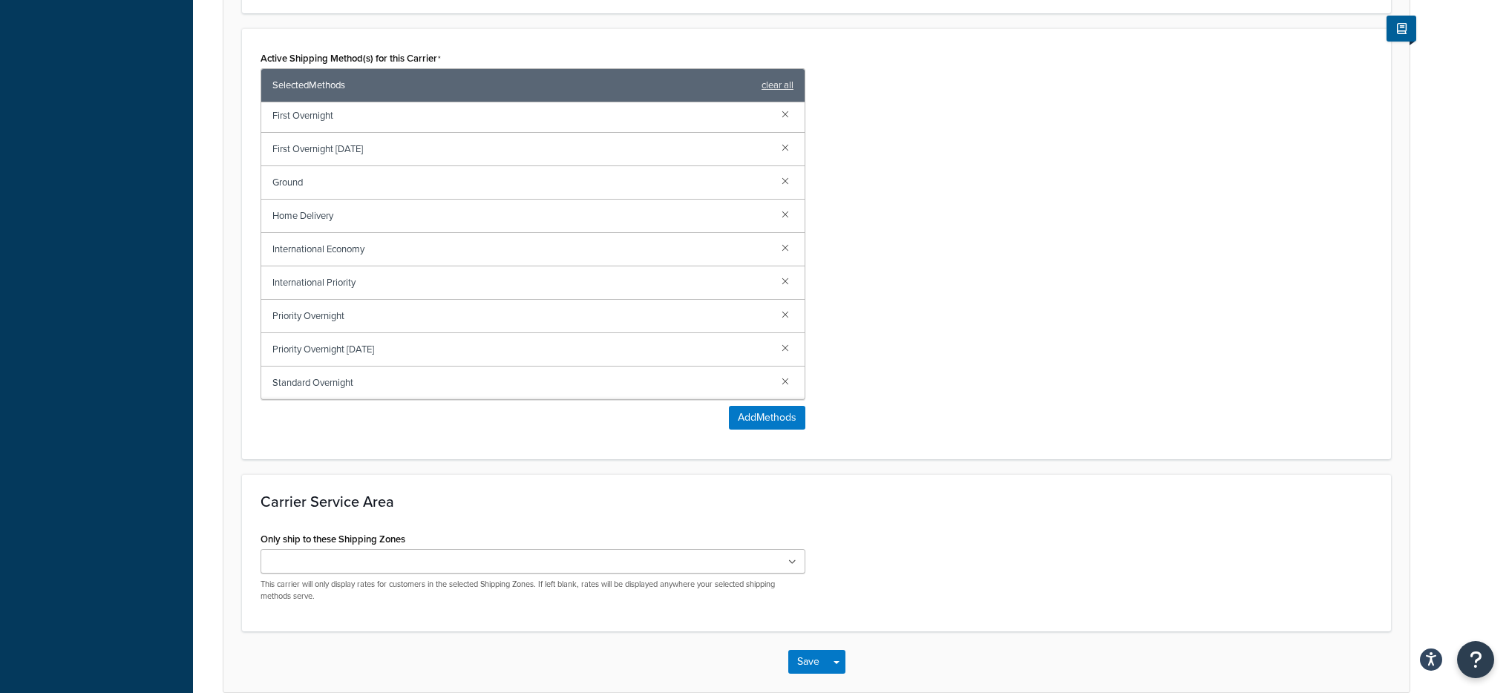
scroll to position [0, 0]
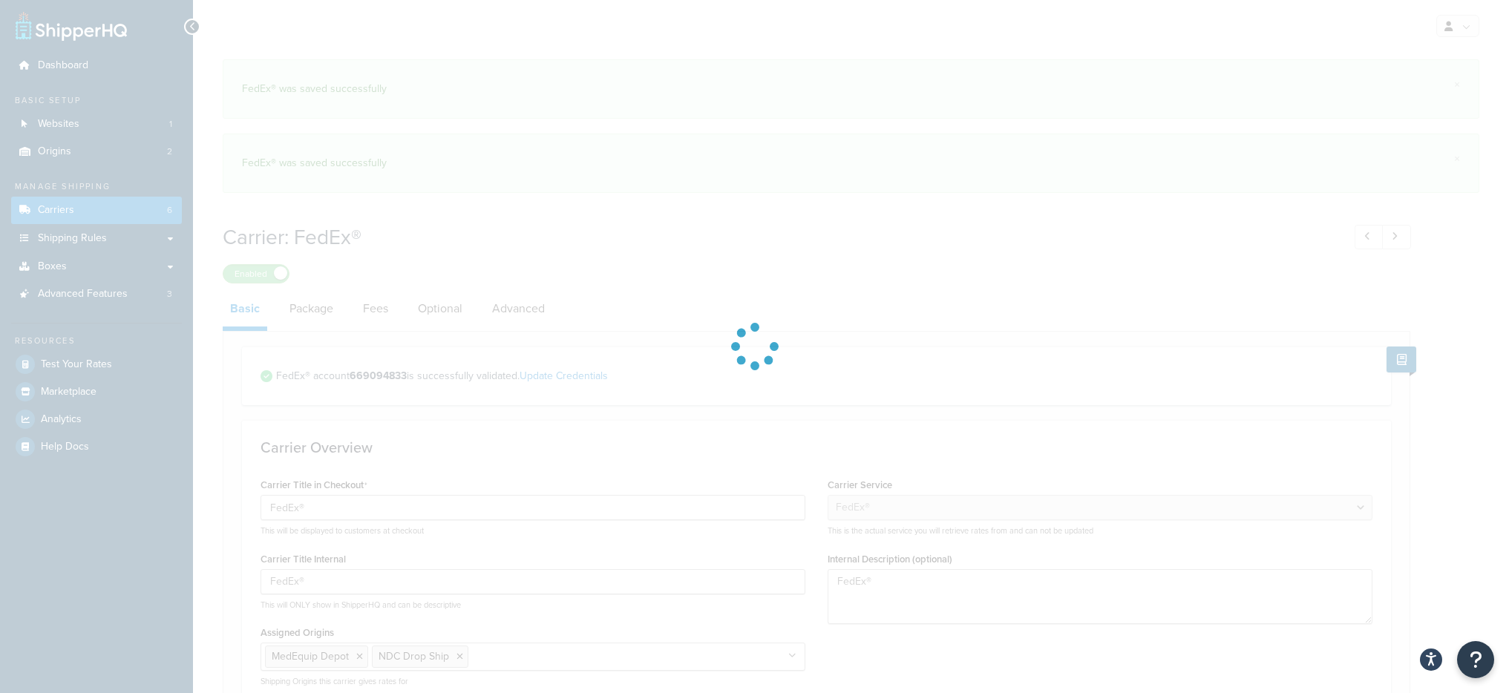
select select "fedEx"
select select "REGULAR_PICKUP"
select select "YOUR_PACKAGING"
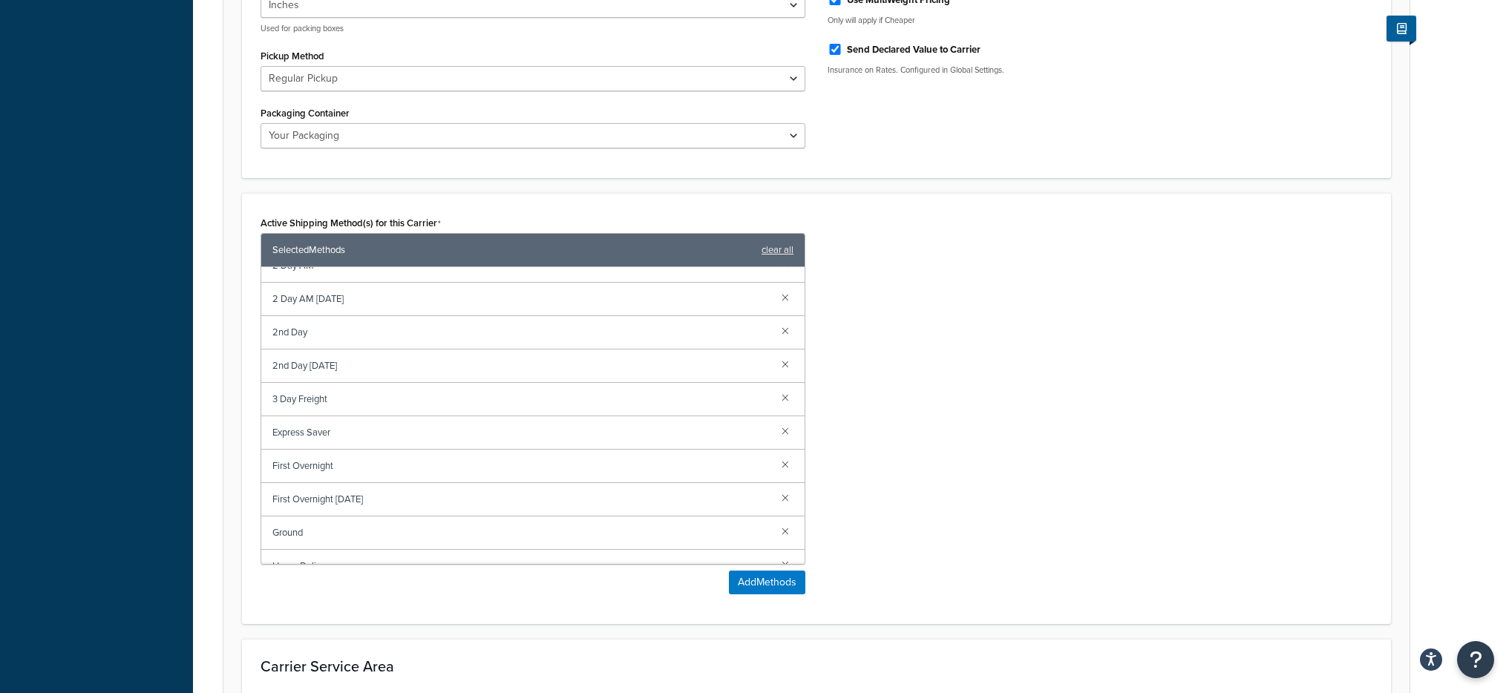
scroll to position [19, 0]
click at [777, 398] on link at bounding box center [785, 396] width 16 height 16
click at [872, 363] on div "Active Shipping Method(s) for this Carrier Selected Methods clear all 2 Day AM …" at bounding box center [816, 409] width 1135 height 394
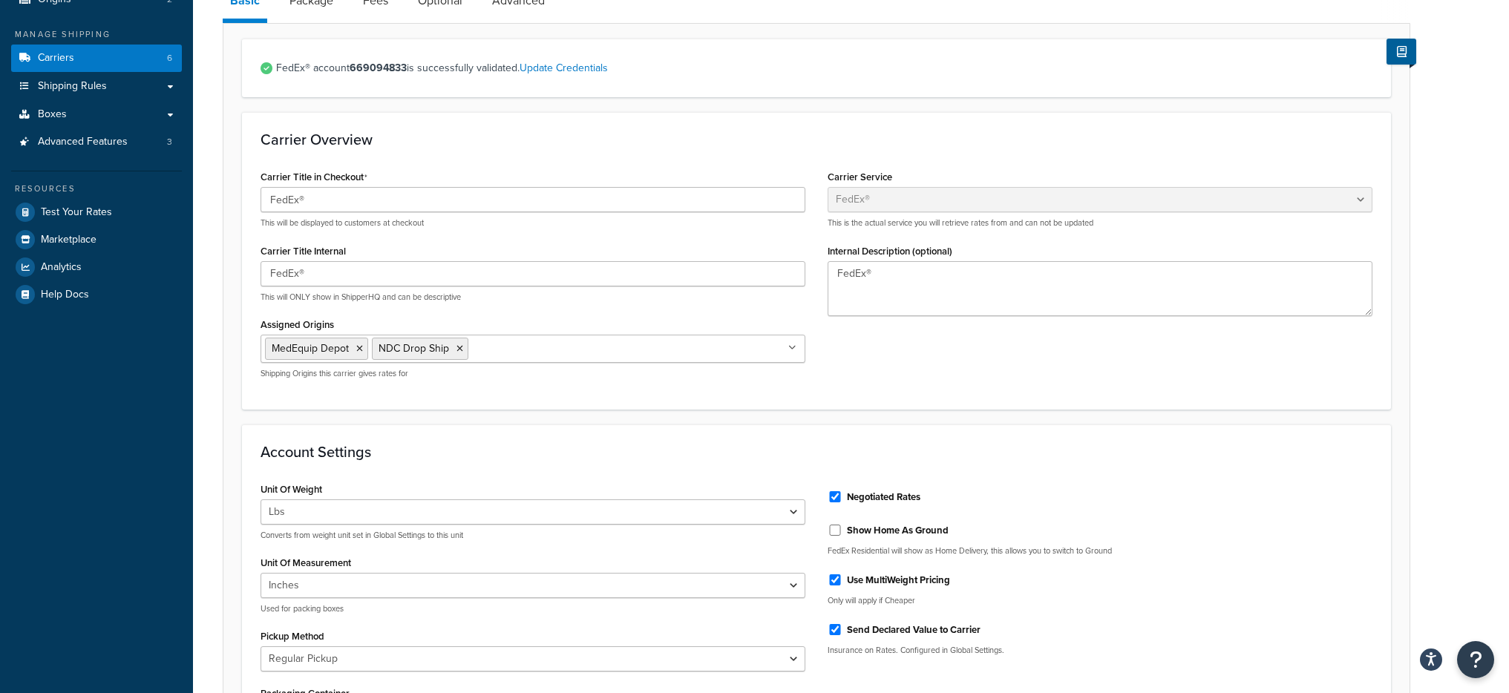
scroll to position [0, 0]
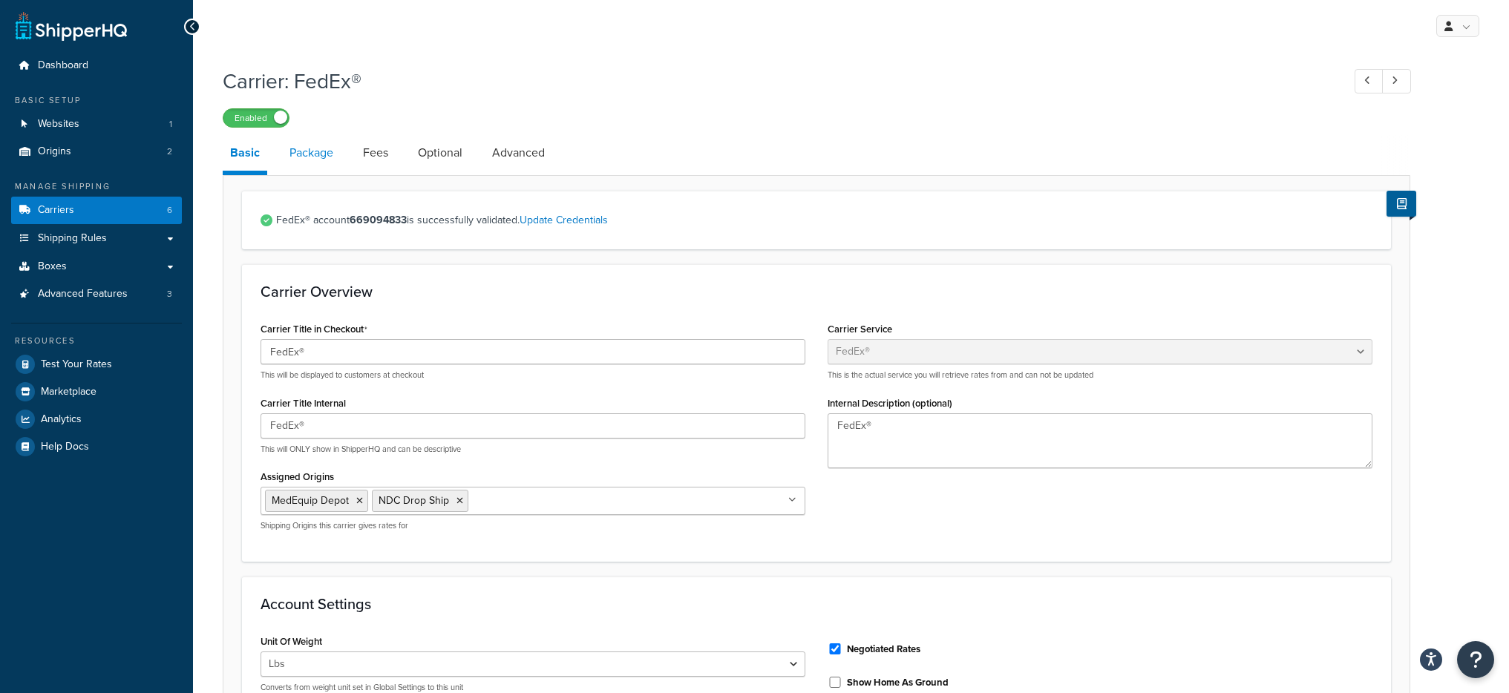
click at [324, 164] on link "Package" at bounding box center [311, 153] width 59 height 36
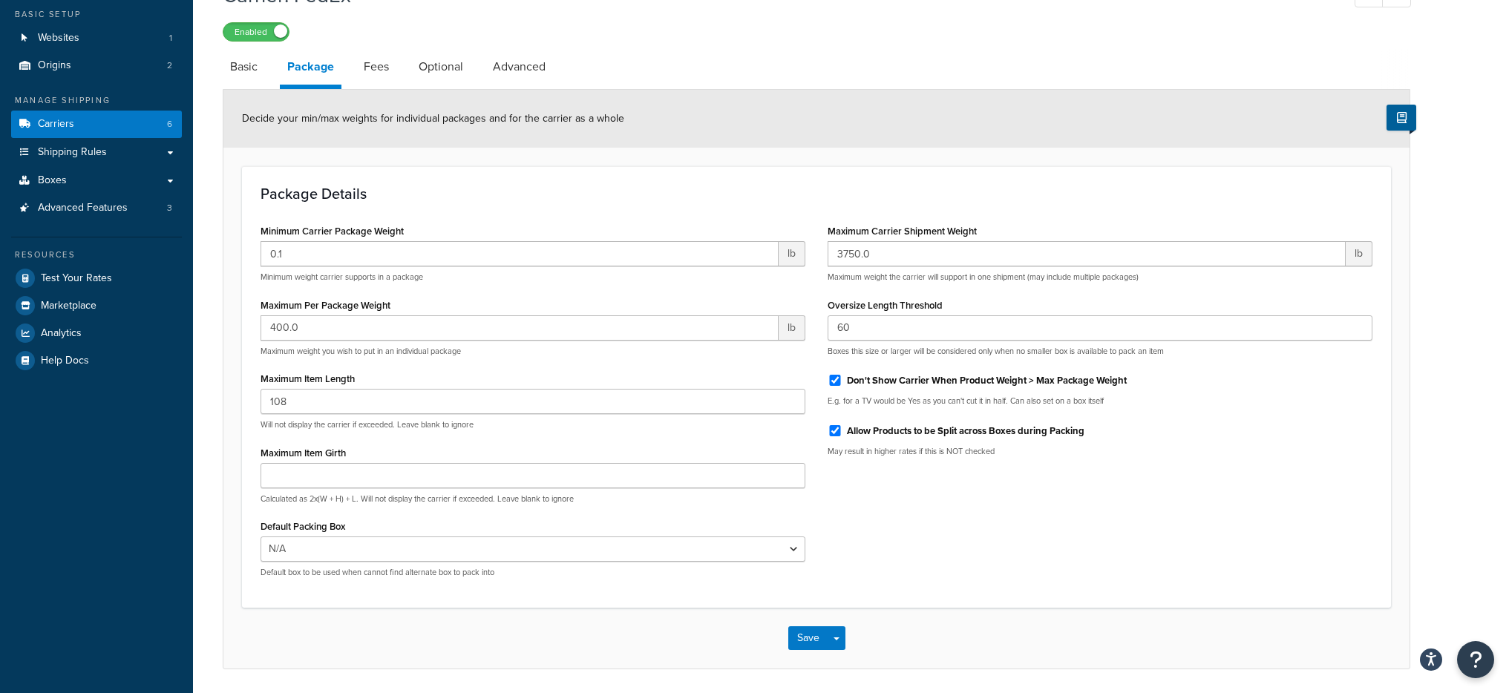
scroll to position [137, 0]
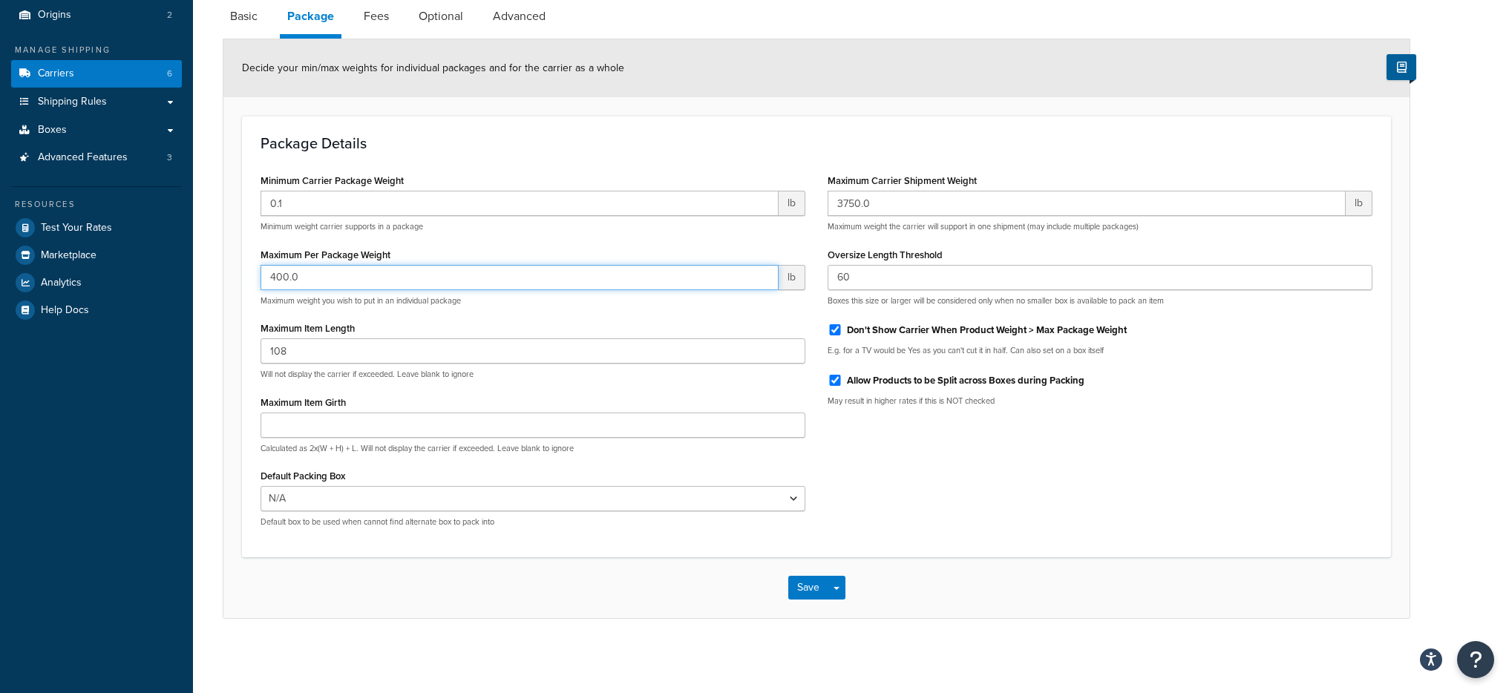
click at [322, 275] on input "400.0" at bounding box center [520, 277] width 518 height 25
click at [328, 280] on input "15" at bounding box center [520, 277] width 518 height 25
type input "150"
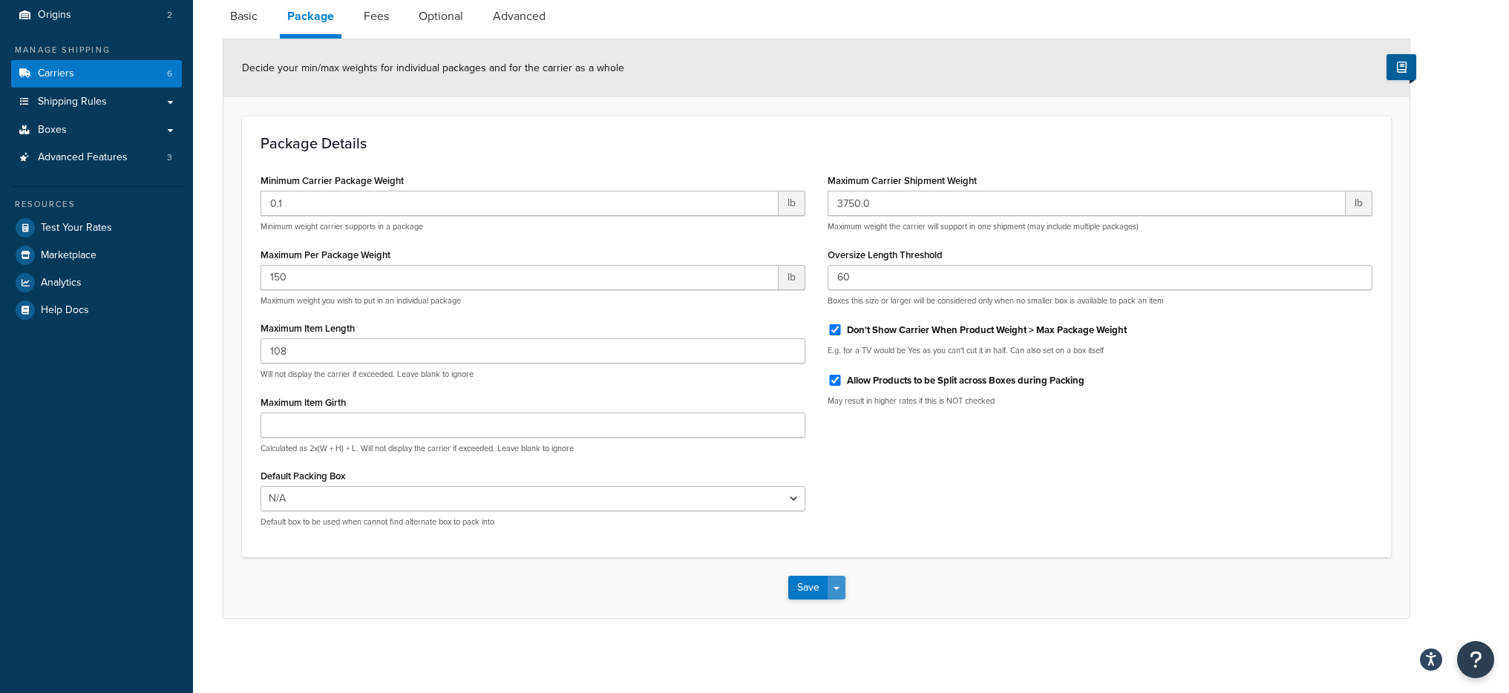
click at [832, 595] on button "Save Dropdown" at bounding box center [837, 588] width 18 height 24
click at [836, 617] on button "Save and Edit" at bounding box center [843, 615] width 108 height 31
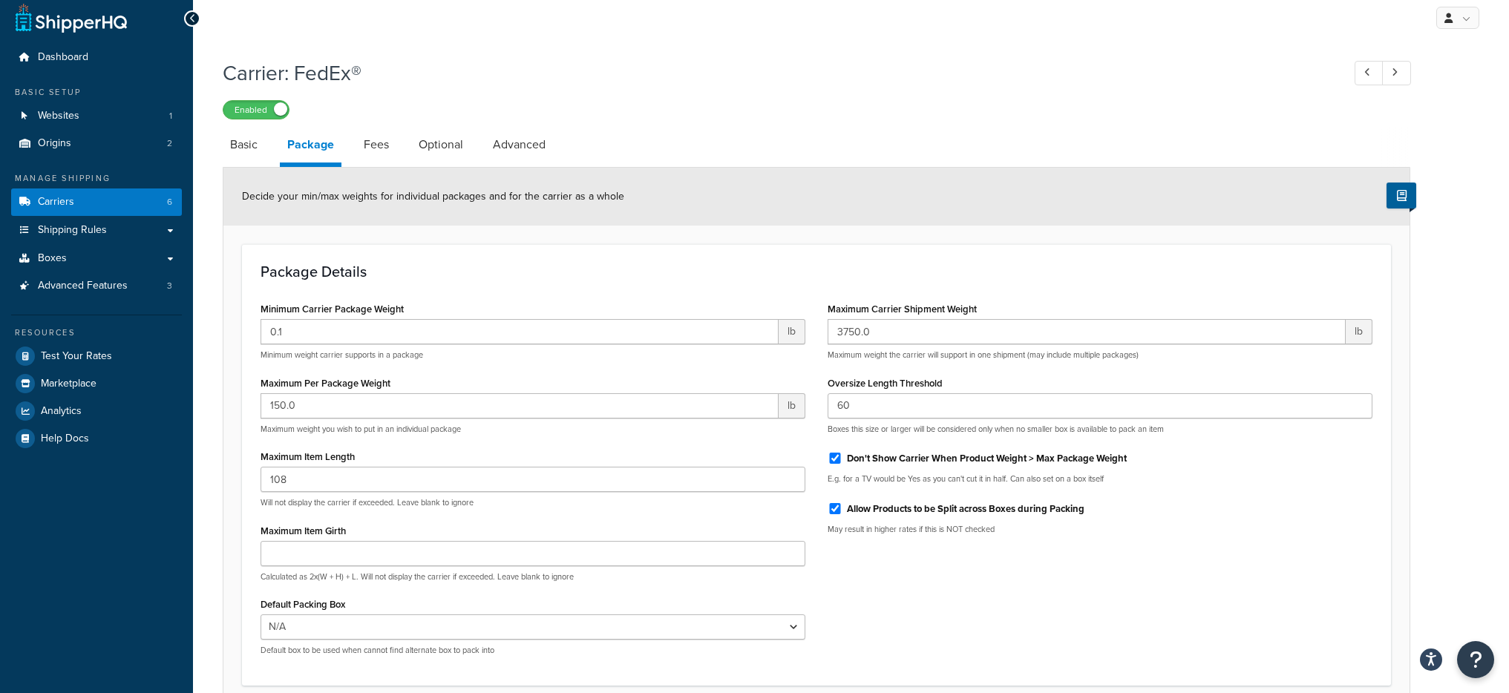
scroll to position [0, 0]
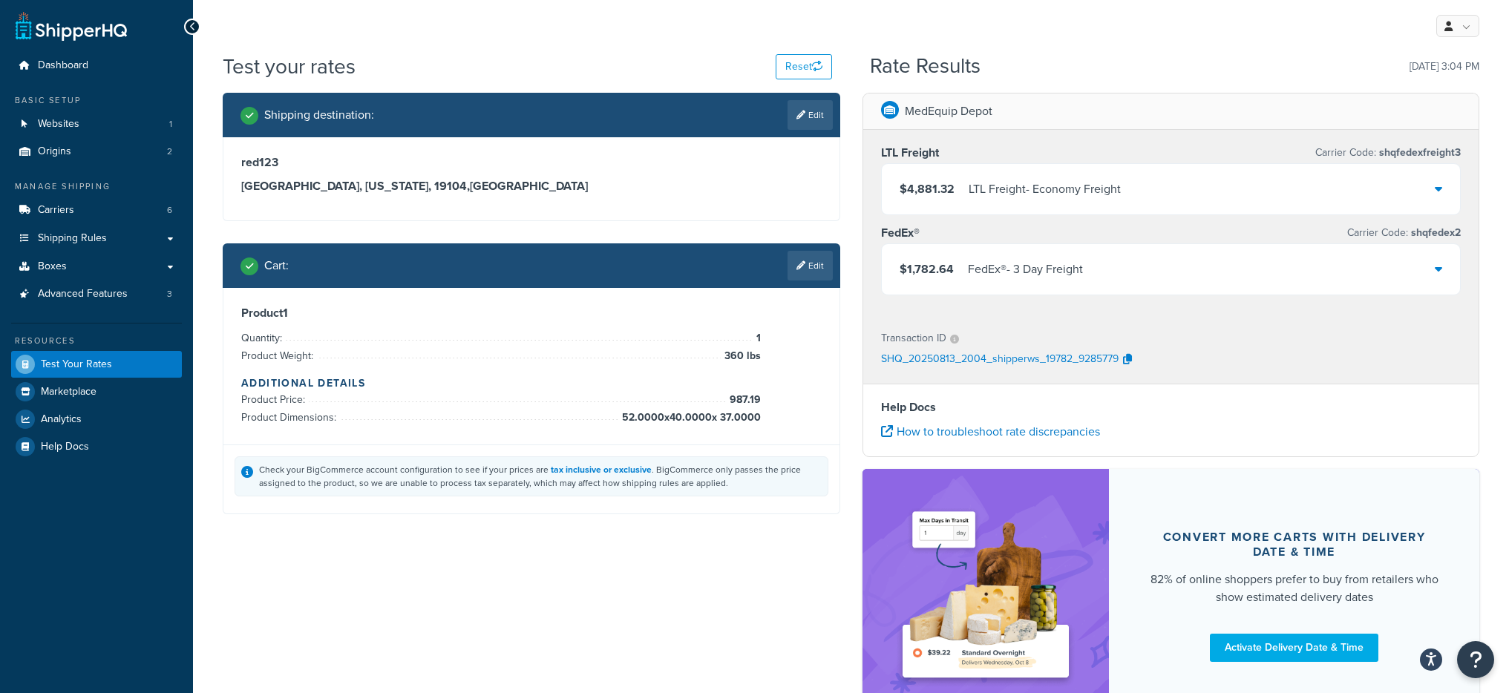
click at [1148, 269] on div "$1,782.64 FedEx® - 3 Day Freight" at bounding box center [1171, 269] width 579 height 50
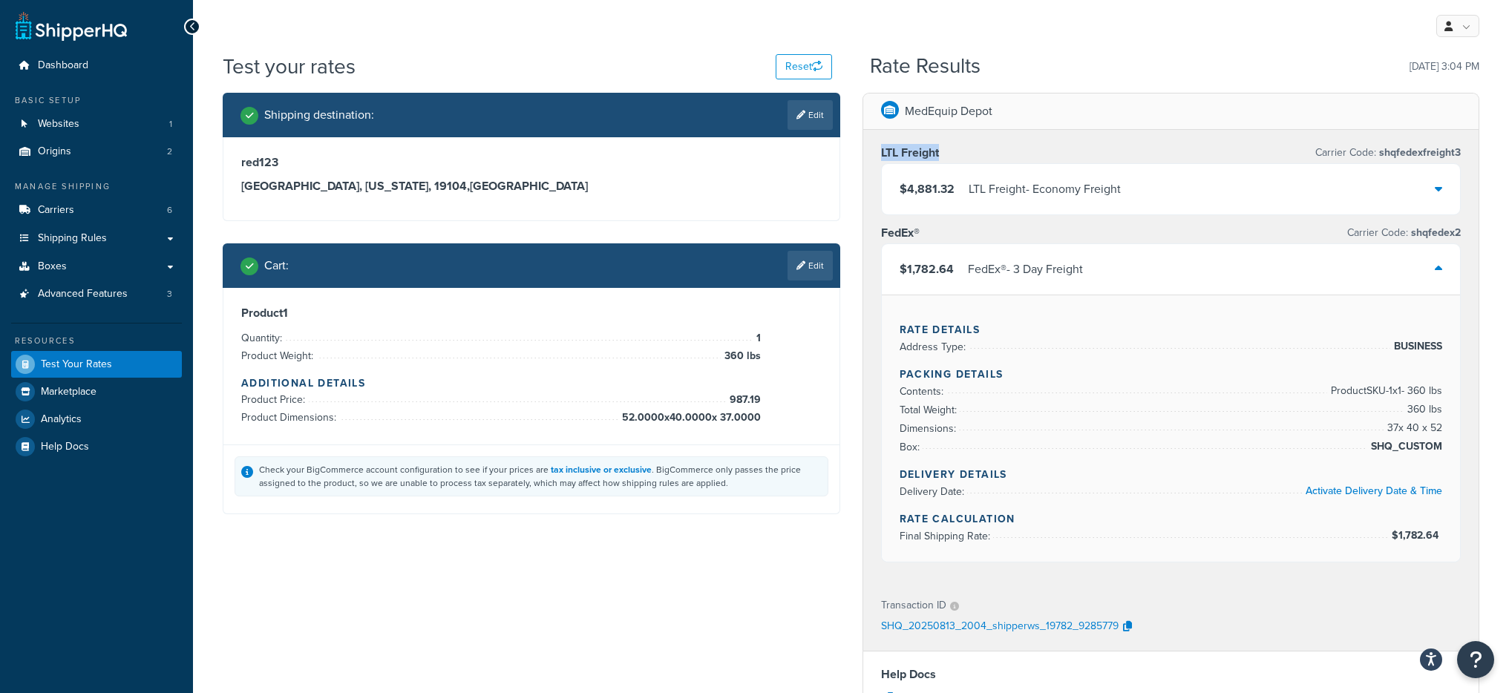
drag, startPoint x: 882, startPoint y: 152, endPoint x: 942, endPoint y: 152, distance: 60.1
click at [942, 152] on div "LTL Freight Carrier Code: shqfedexfreight3 $4,881.32 LTL Freight - Economy Frei…" at bounding box center [1172, 356] width 616 height 453
click at [1088, 71] on div "Rate Results 08/13/2025, 3:04 PM" at bounding box center [1175, 66] width 610 height 23
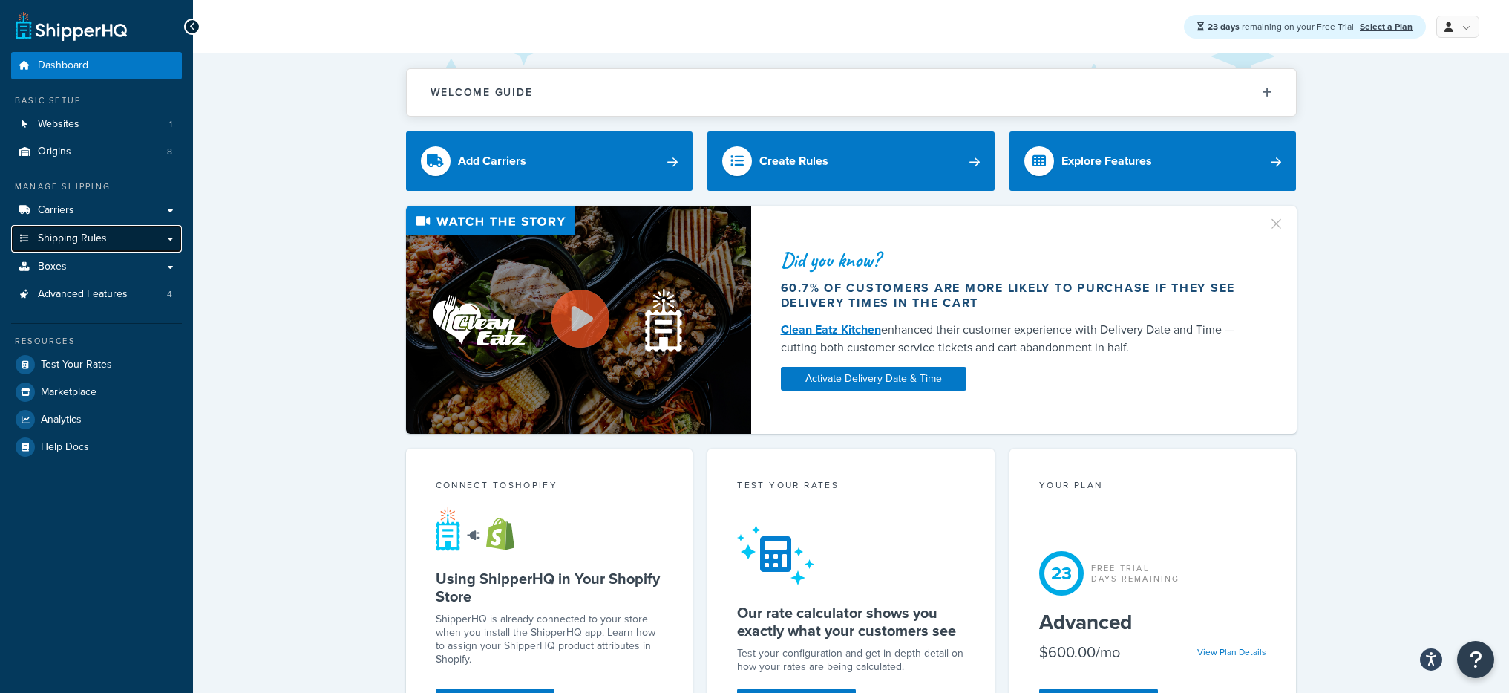
click at [144, 235] on link "Shipping Rules" at bounding box center [96, 238] width 171 height 27
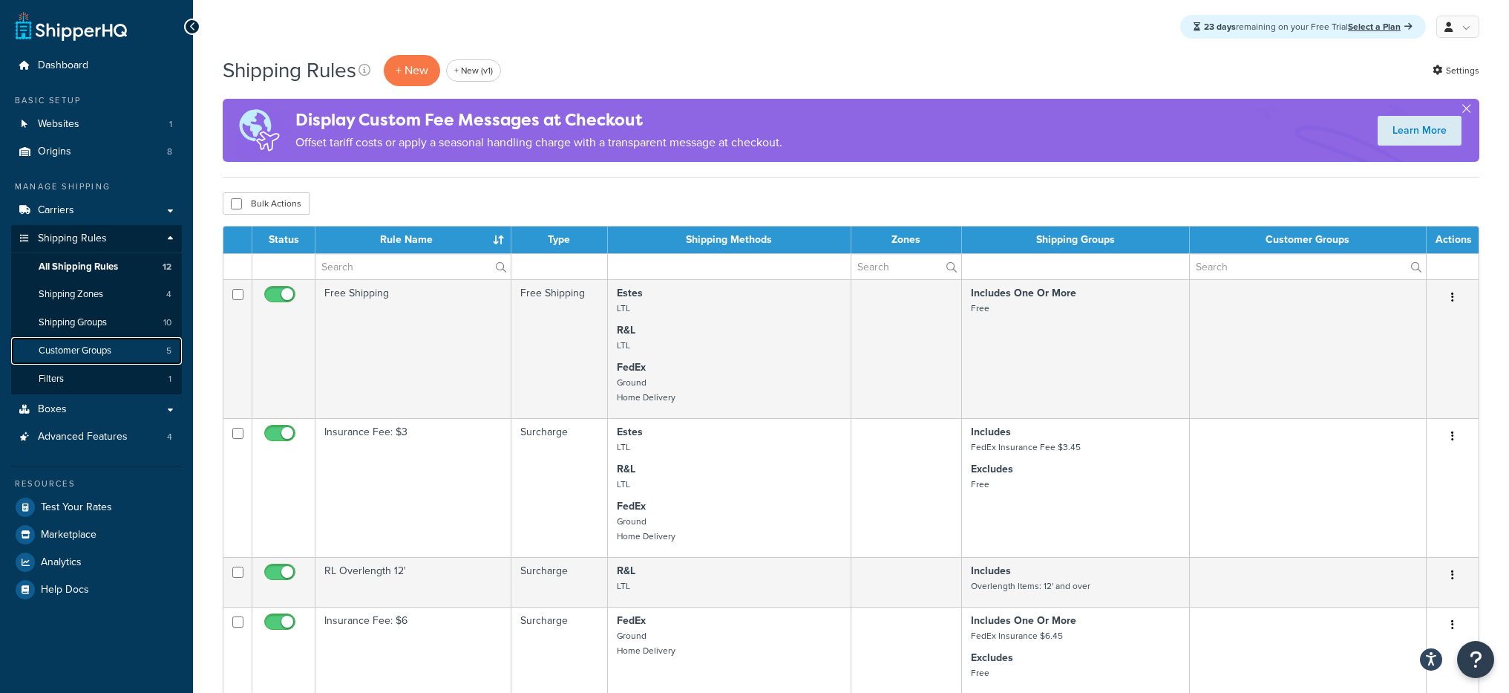
click at [139, 350] on link "Customer Groups 5" at bounding box center [96, 350] width 171 height 27
